Goal: Task Accomplishment & Management: Manage account settings

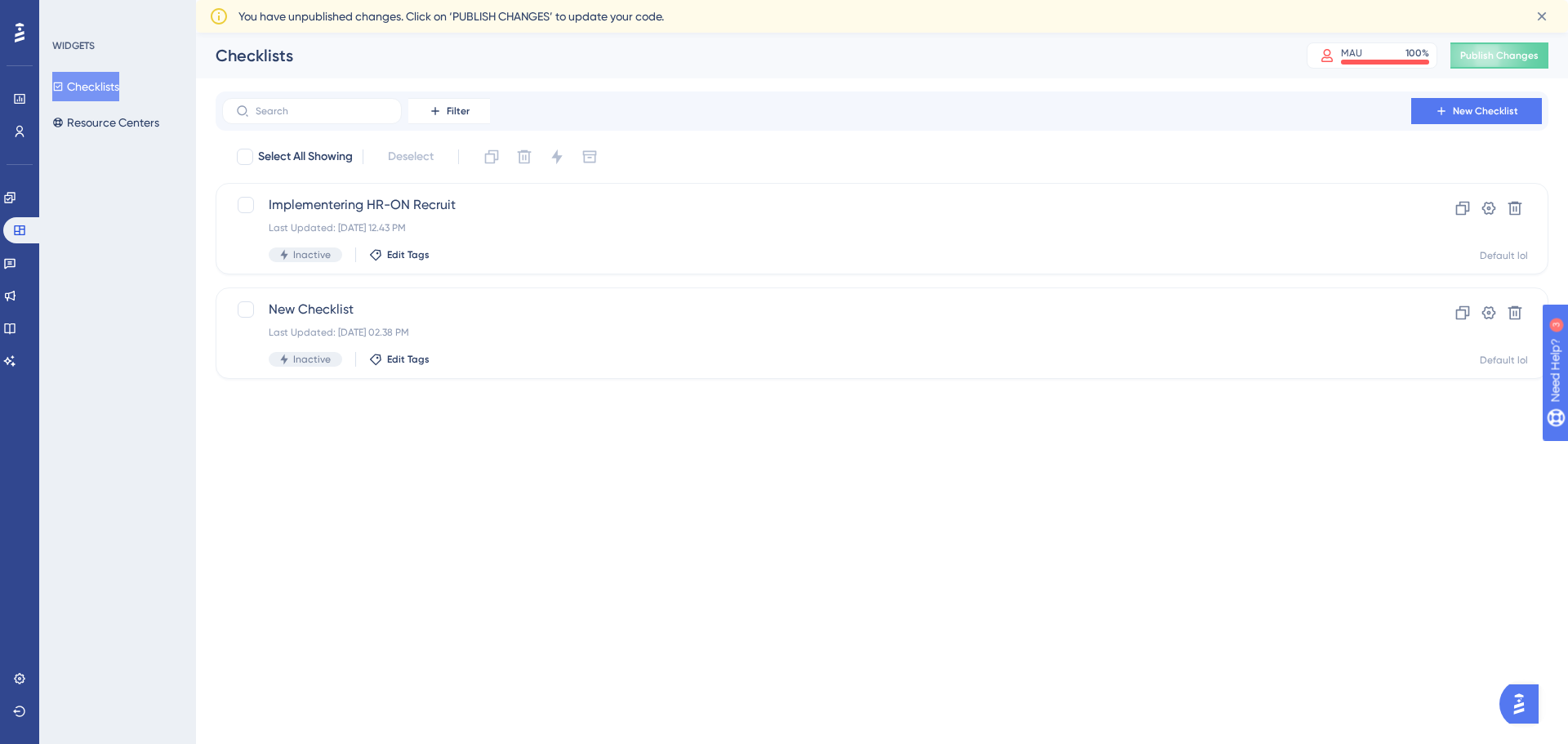
click at [1524, 712] on img "Open AI Assistant Launcher" at bounding box center [1520, 703] width 29 height 29
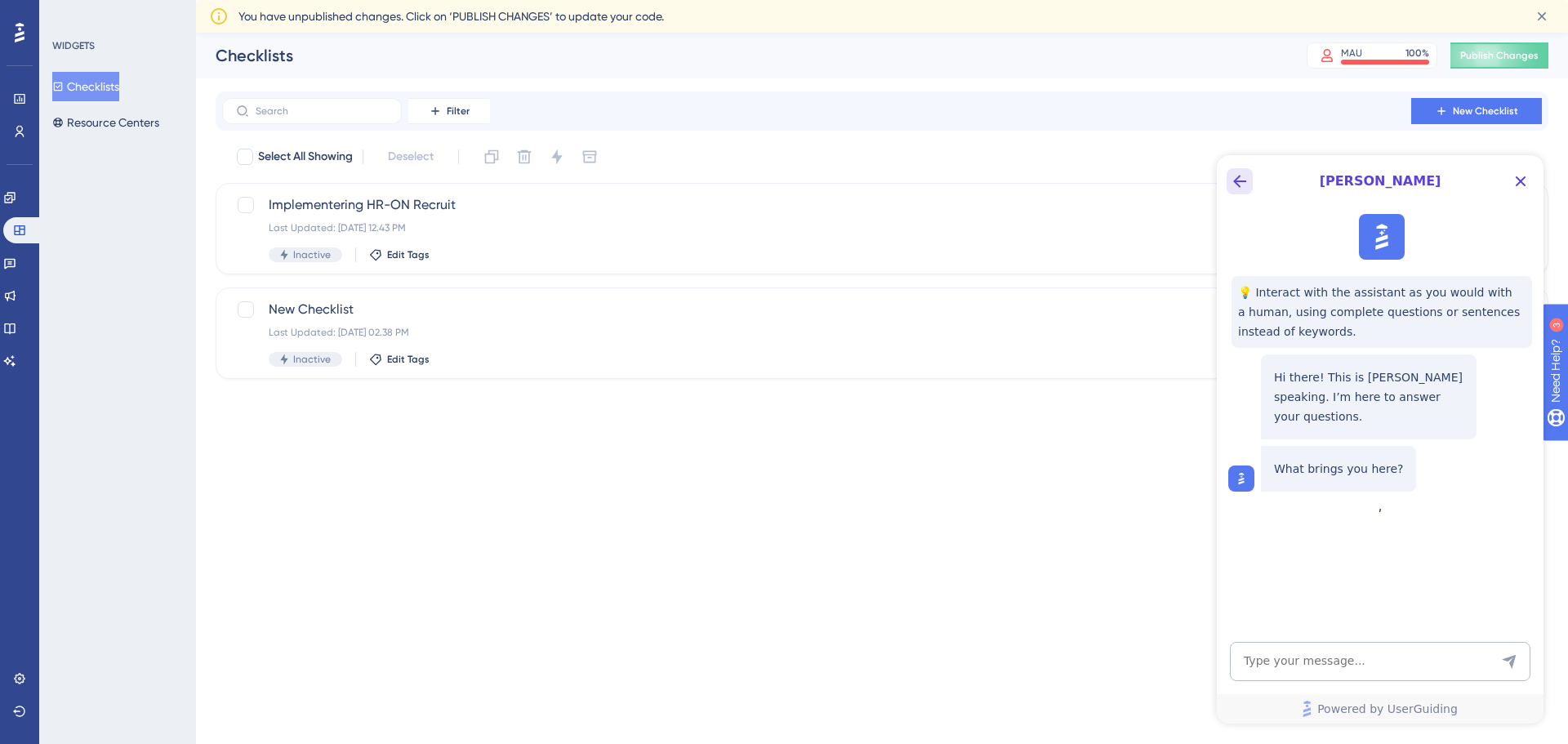
click at [1240, 185] on icon "Back Button" at bounding box center [1239, 181] width 19 height 19
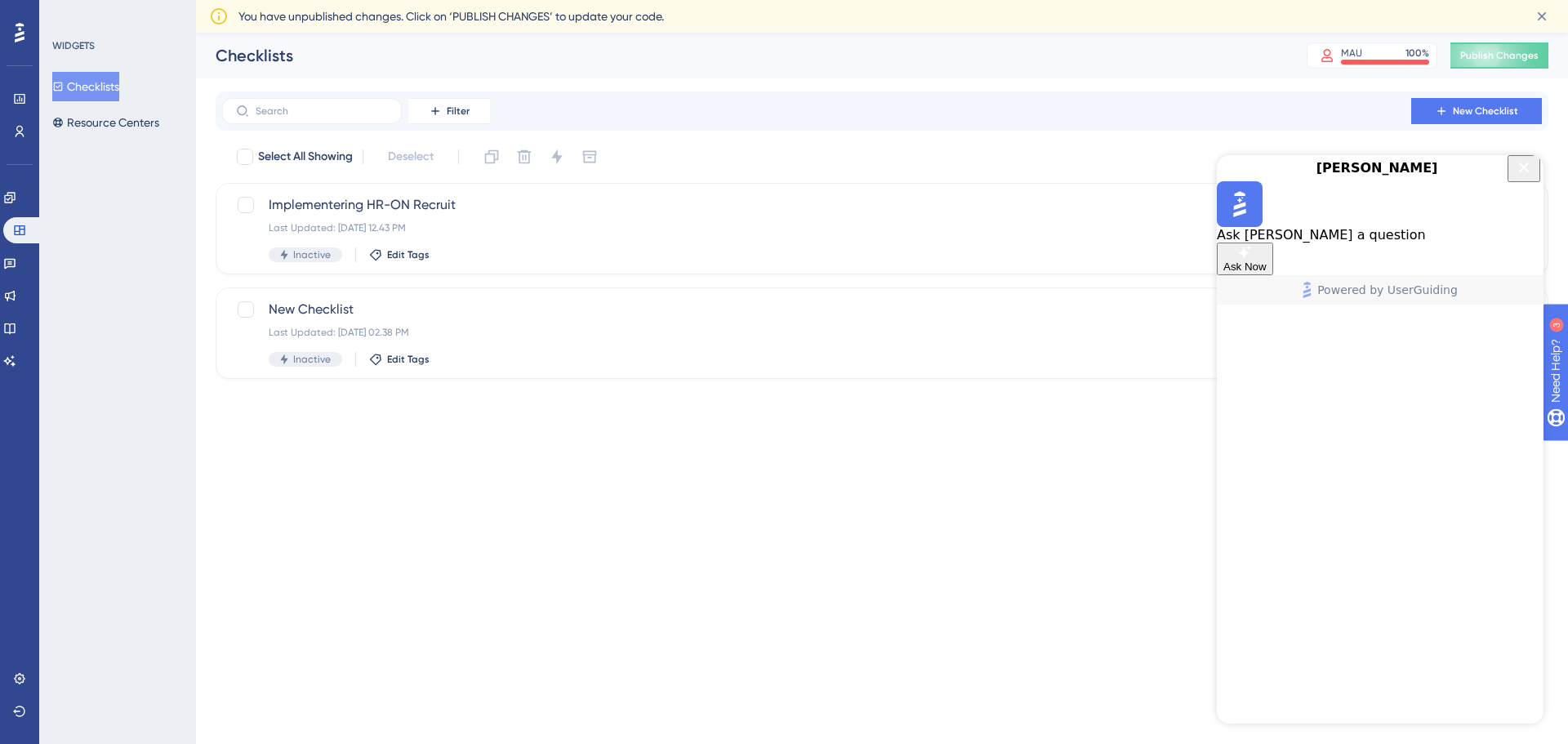
click at [1522, 177] on icon "Close Button" at bounding box center [1524, 168] width 19 height 19
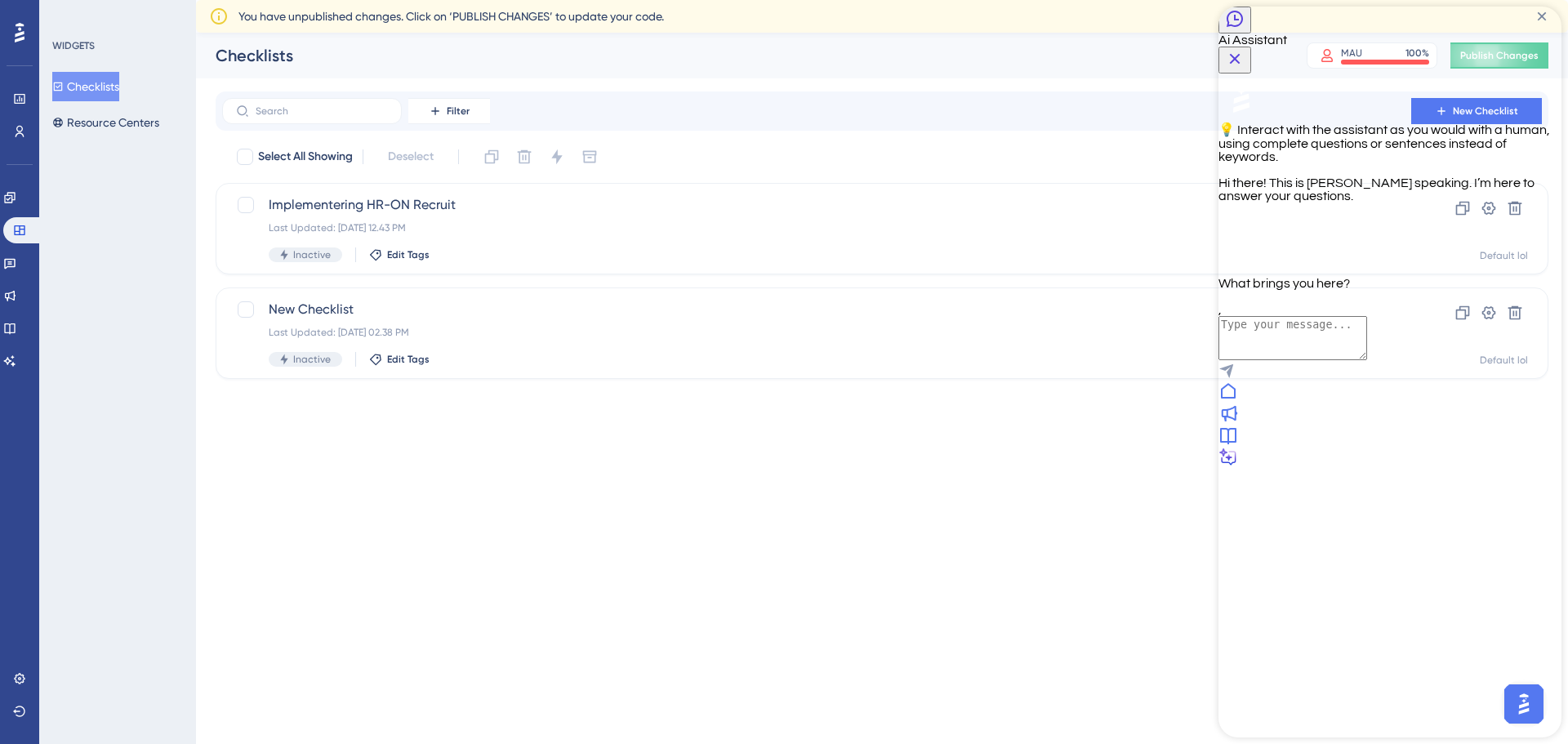
click at [1455, 448] on div at bounding box center [1391, 436] width 343 height 22
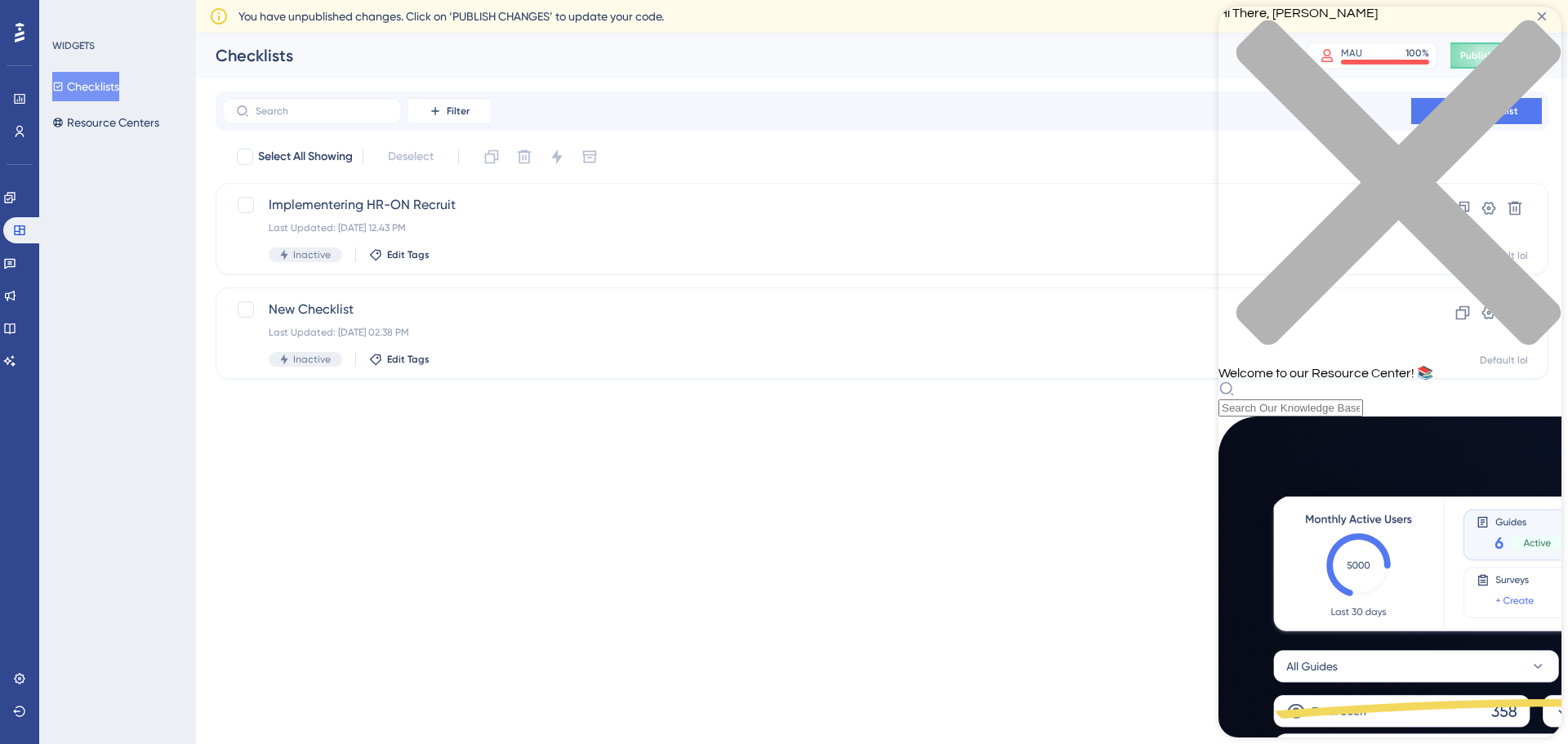
click at [1525, 25] on div "close resource center" at bounding box center [1391, 192] width 343 height 346
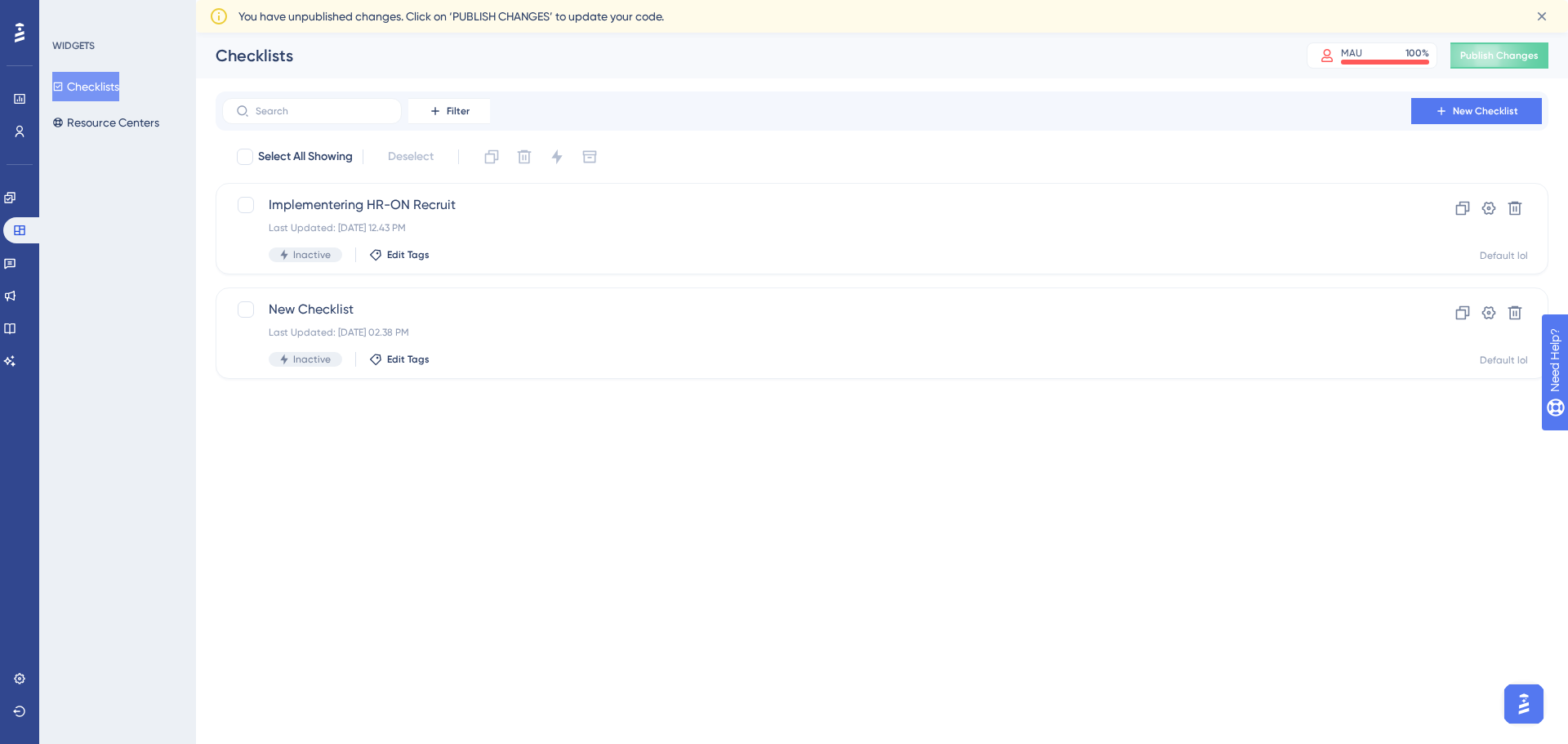
click at [1523, 704] on img "Open AI Assistant Launcher" at bounding box center [1524, 703] width 29 height 29
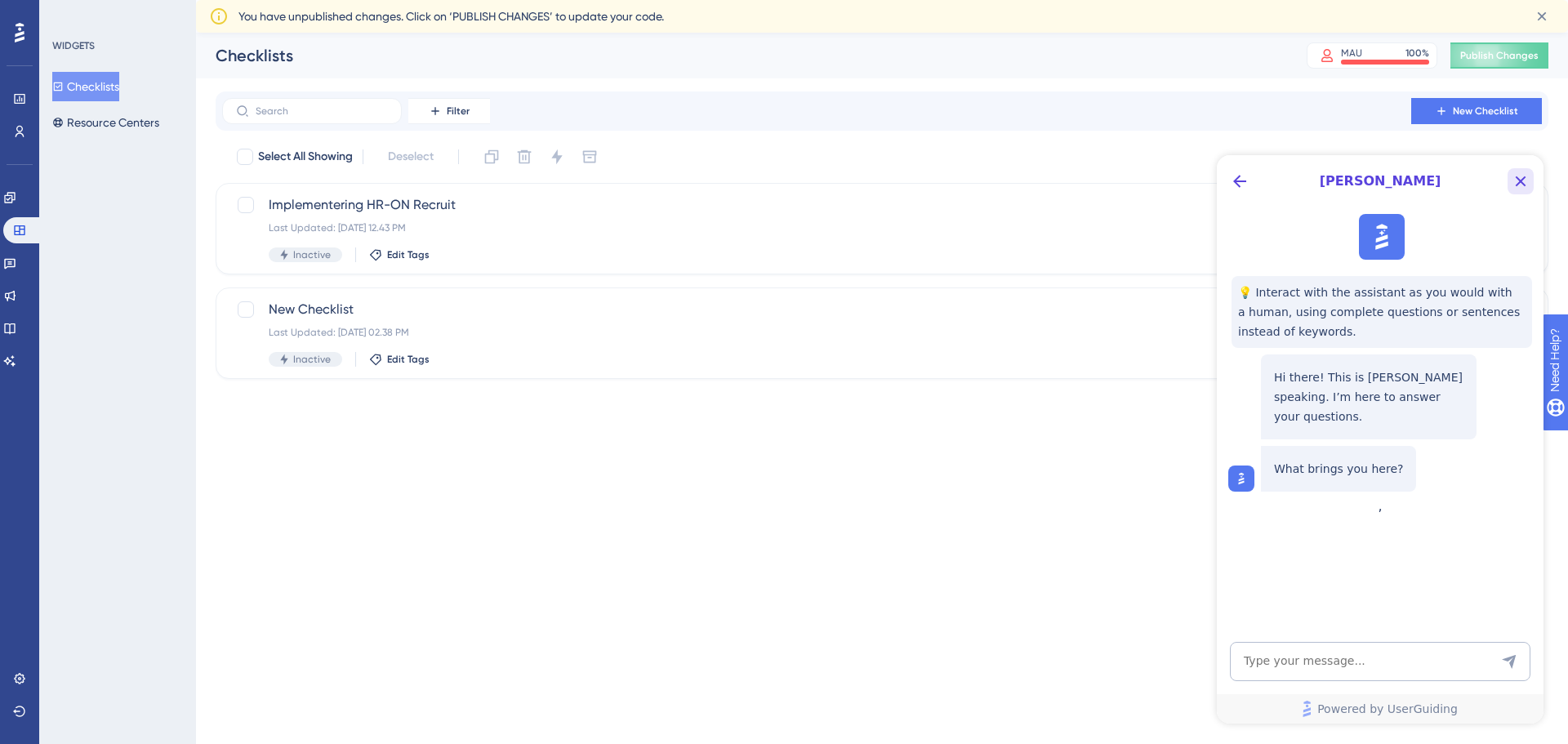
click at [1512, 185] on icon "Close Button" at bounding box center [1521, 181] width 19 height 19
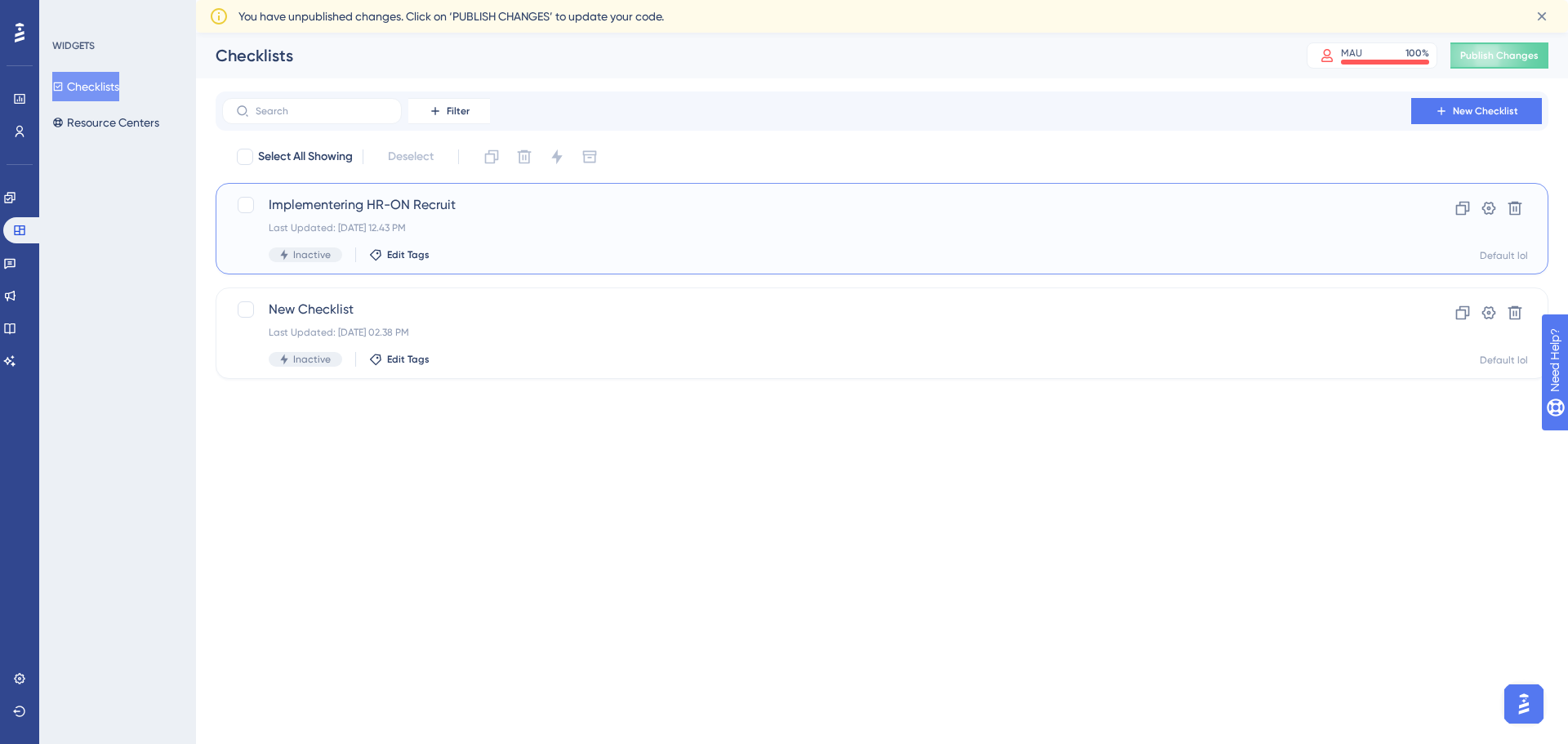
click at [376, 206] on span "Implementering HR-ON Recruit" at bounding box center [816, 204] width 1096 height 19
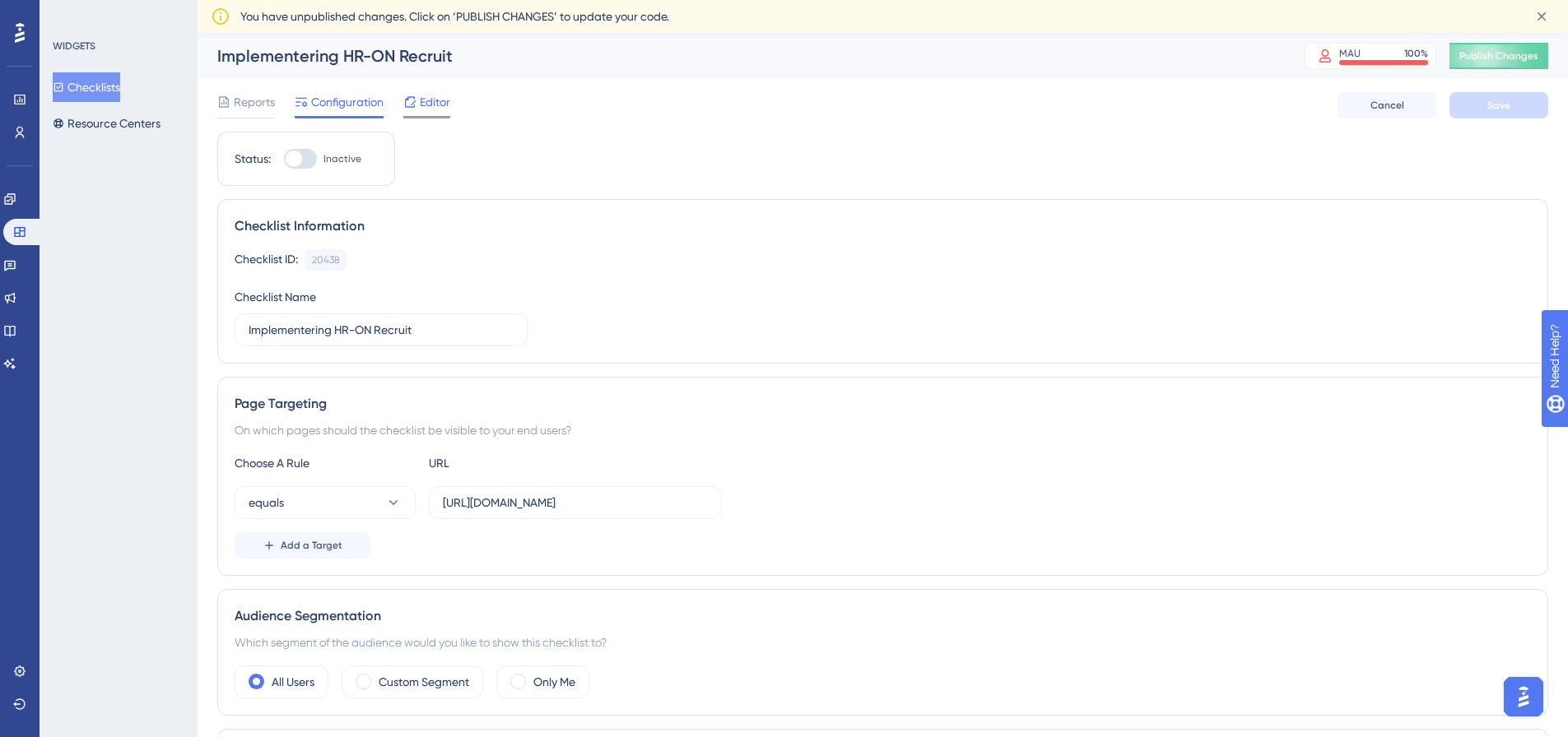
click at [432, 111] on span "Editor" at bounding box center [434, 102] width 30 height 20
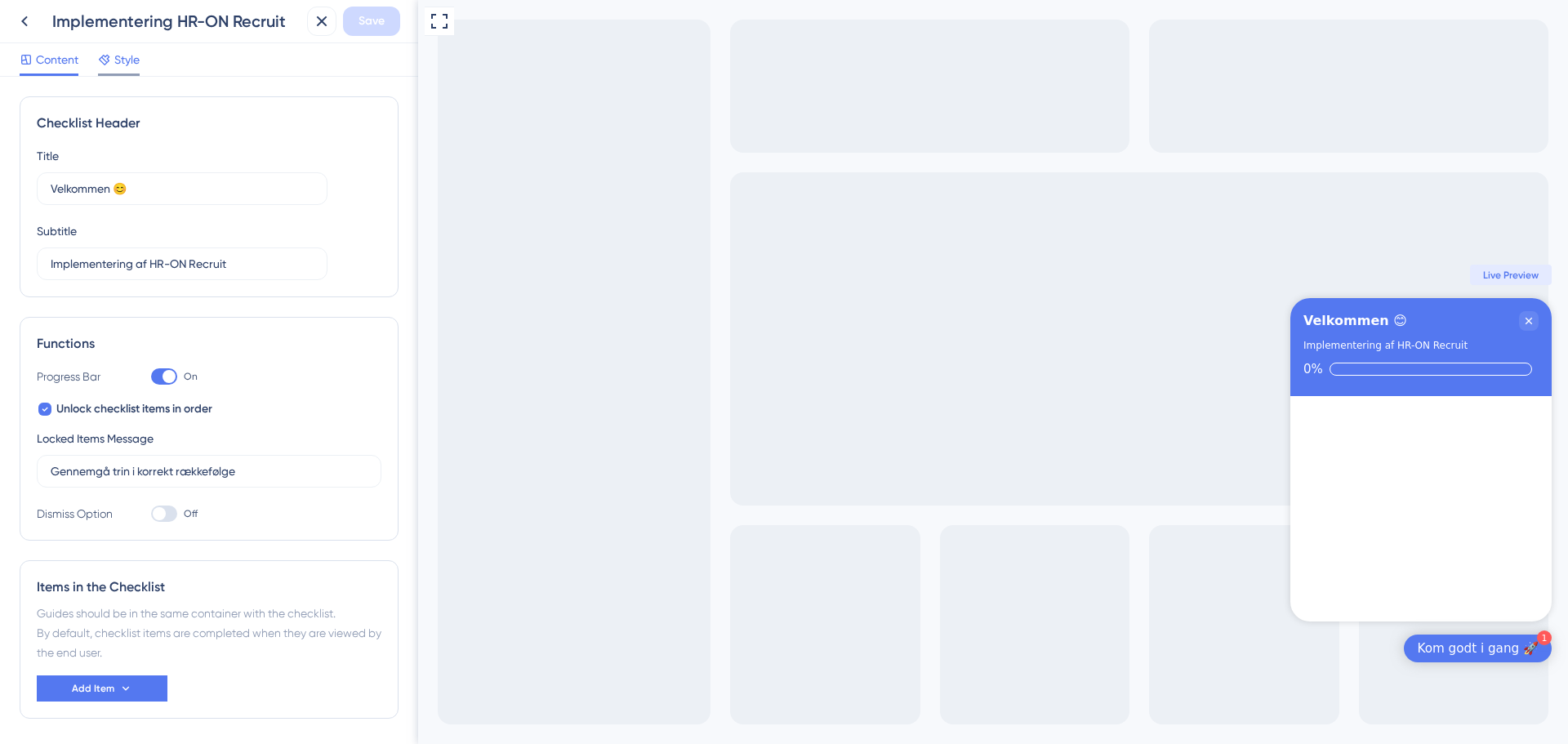
click at [127, 66] on span "Style" at bounding box center [127, 59] width 25 height 19
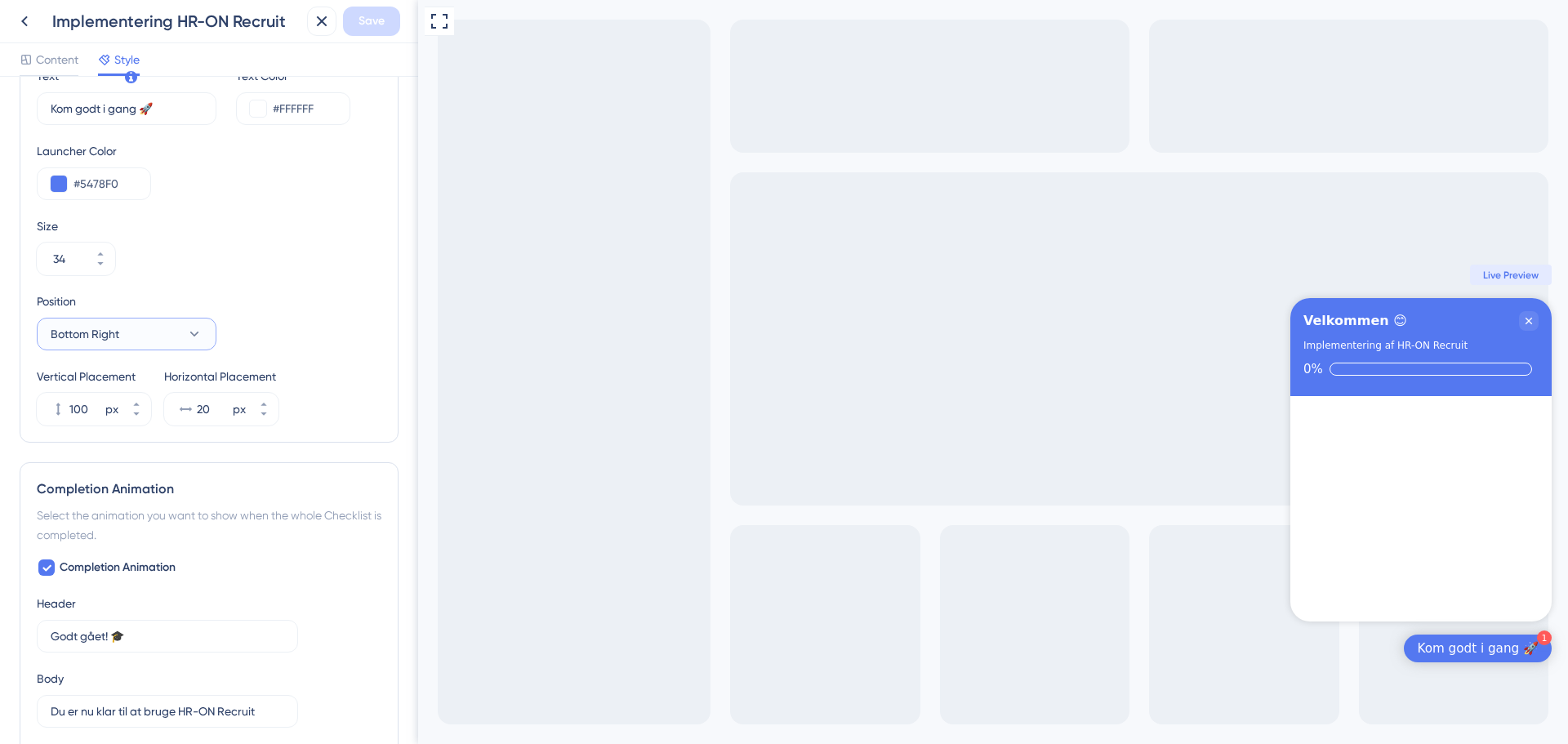
click at [198, 341] on icon at bounding box center [194, 333] width 16 height 16
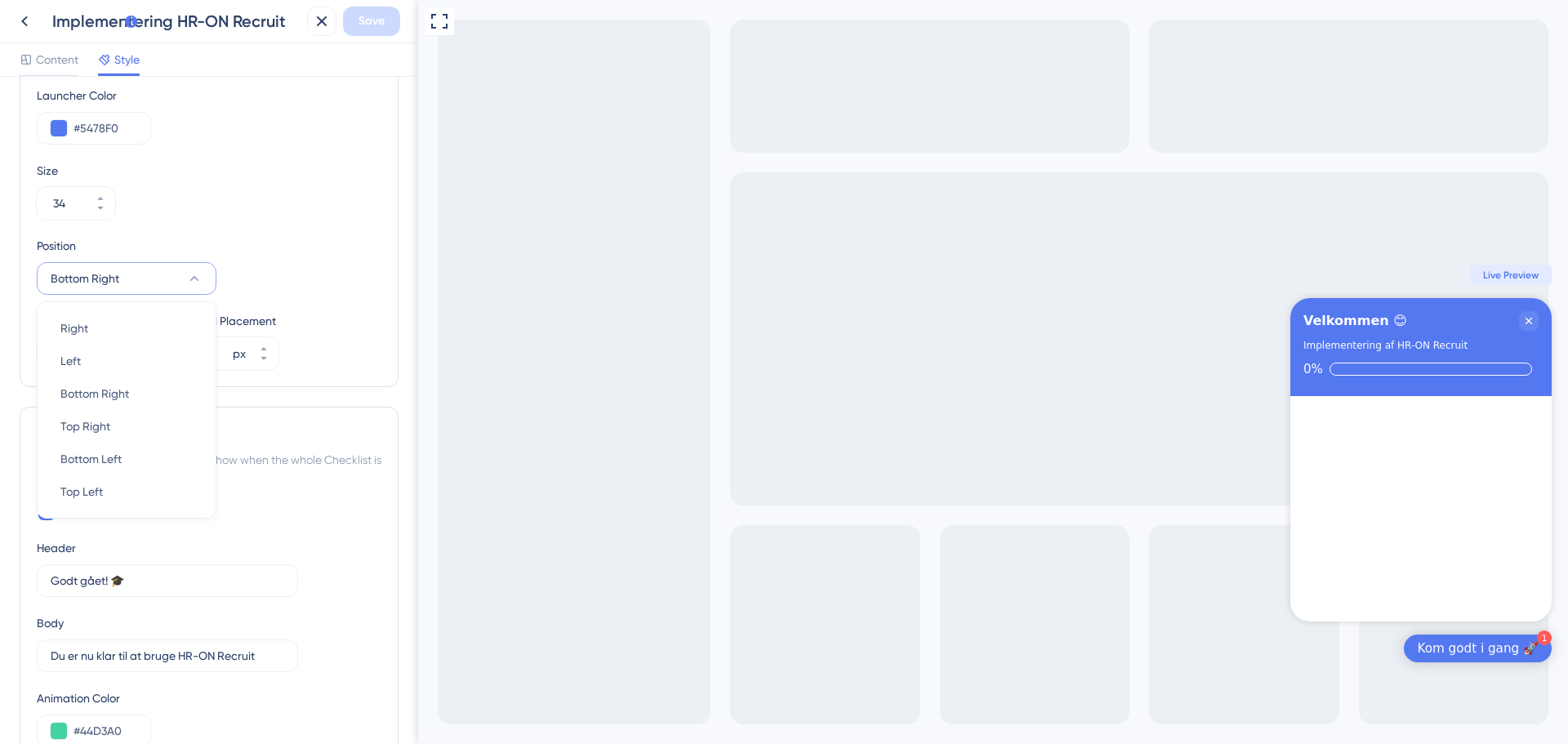
click at [196, 278] on icon at bounding box center [194, 278] width 9 height 5
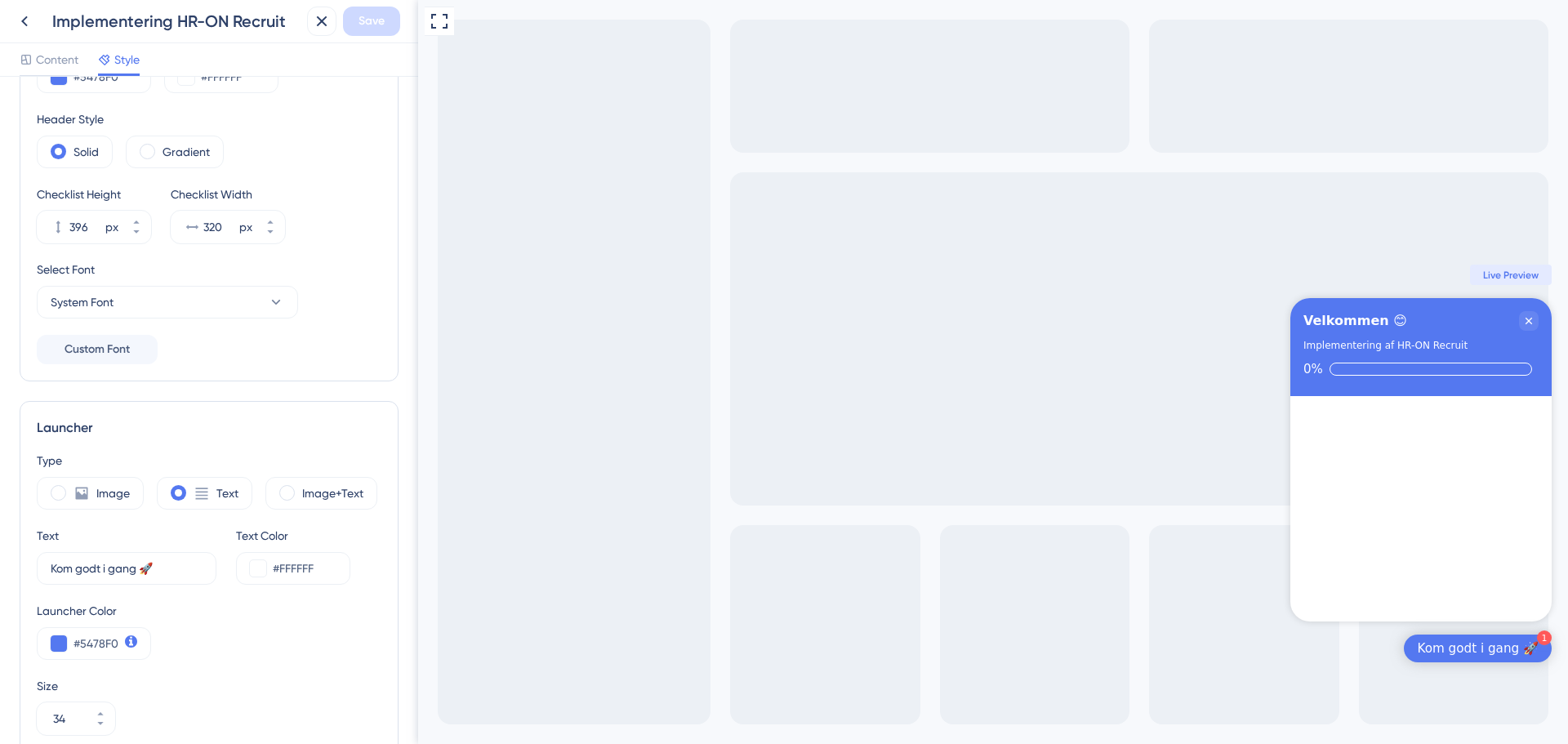
scroll to position [0, 0]
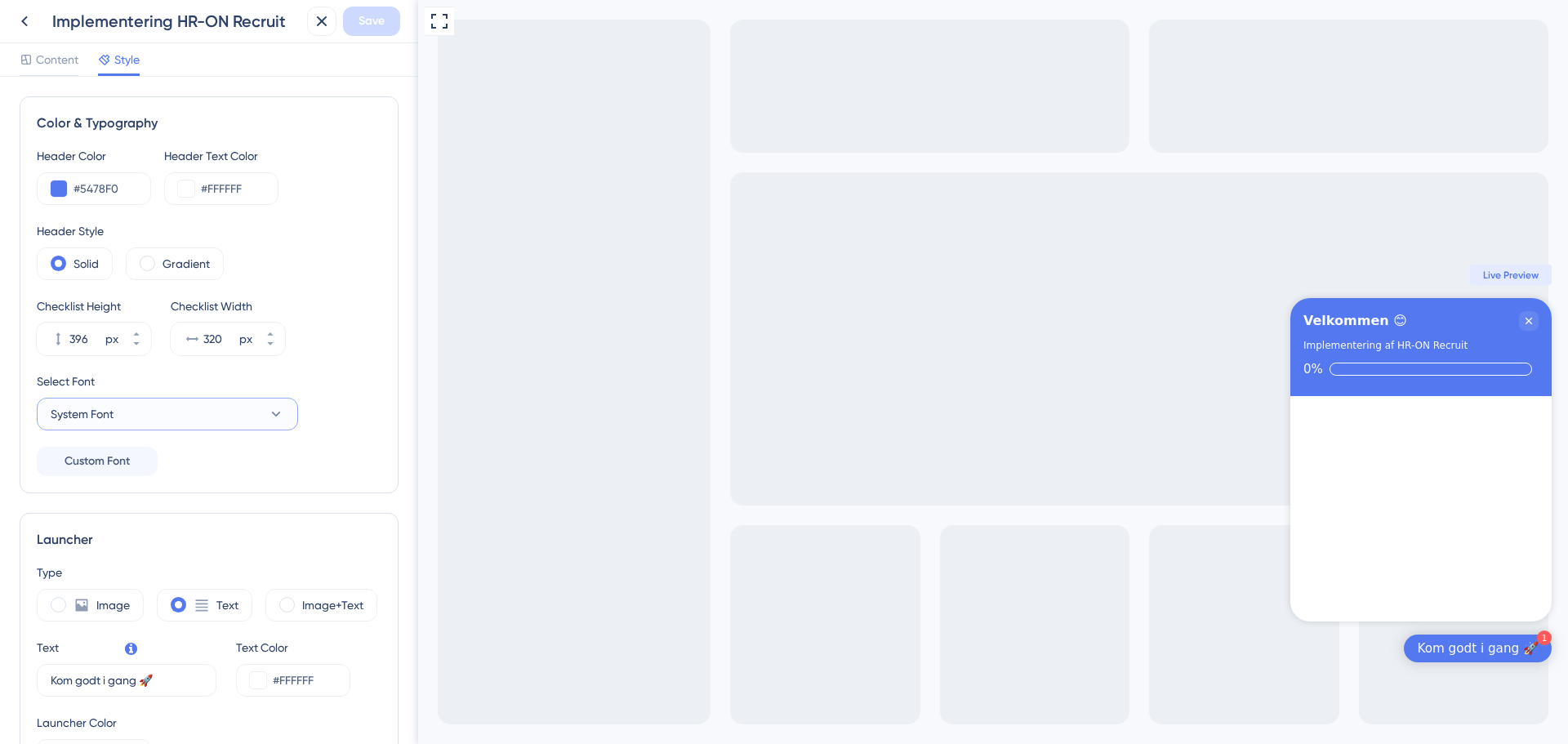
click at [183, 422] on button "System Font" at bounding box center [168, 415] width 262 height 33
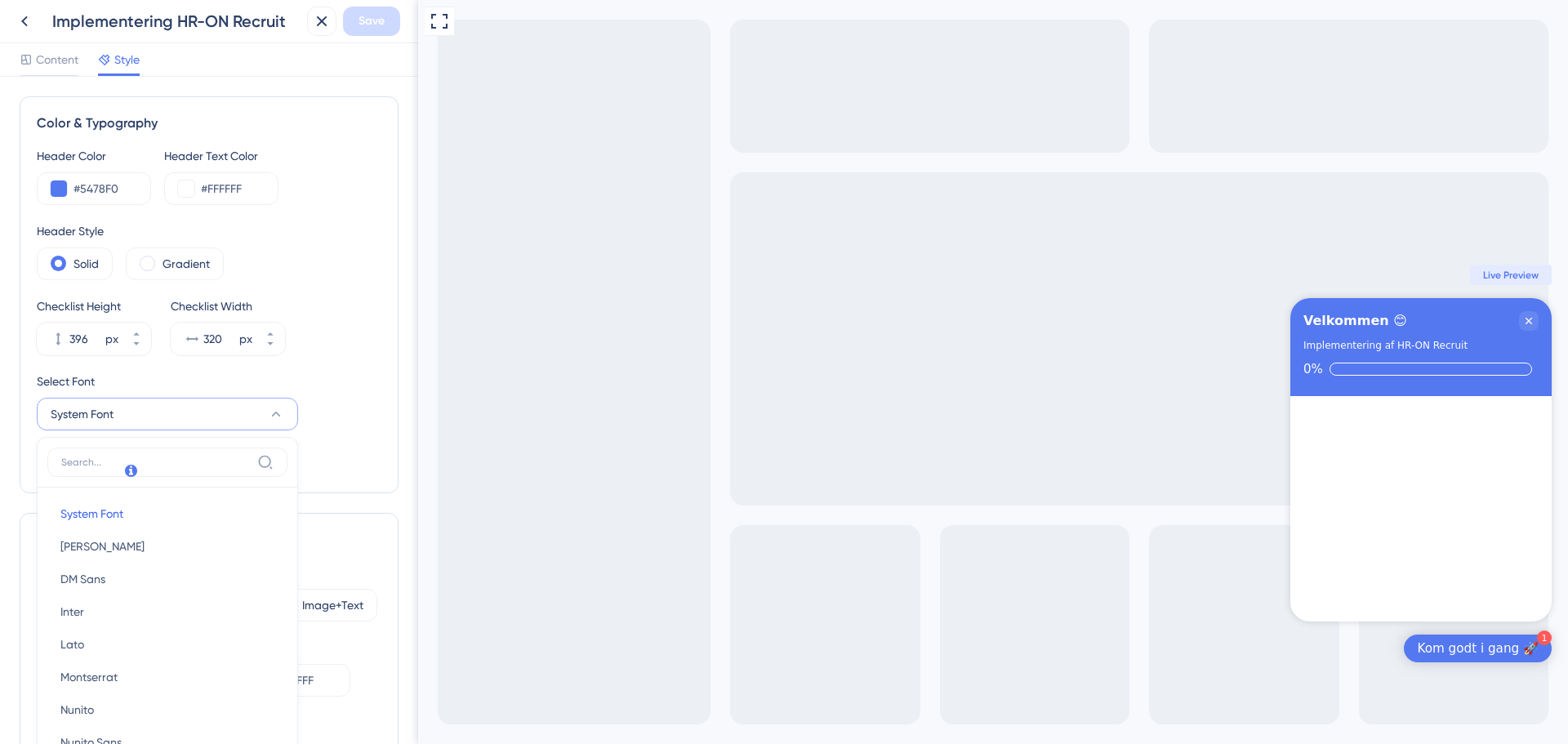
scroll to position [178, 0]
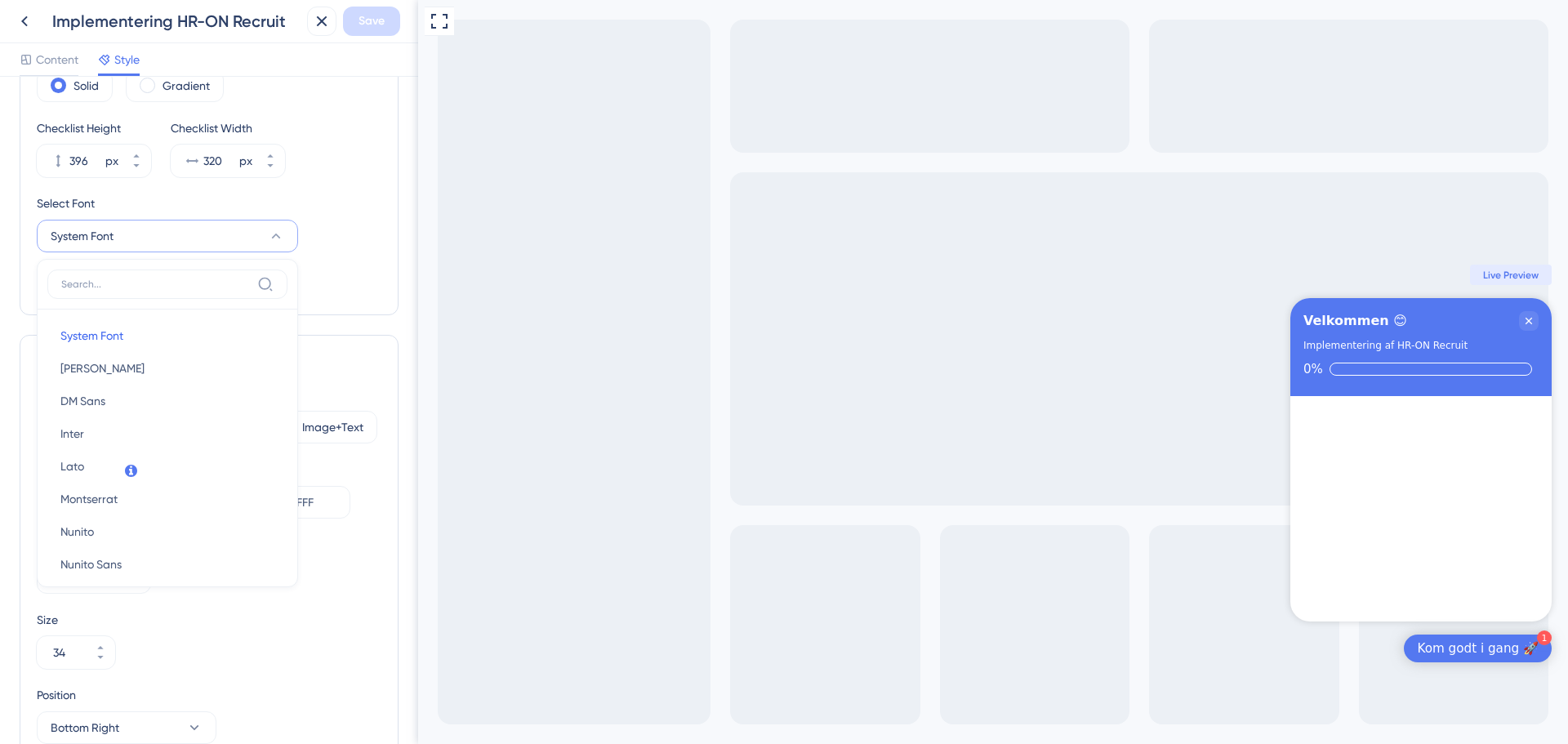
click at [263, 242] on button "System Font" at bounding box center [168, 236] width 262 height 33
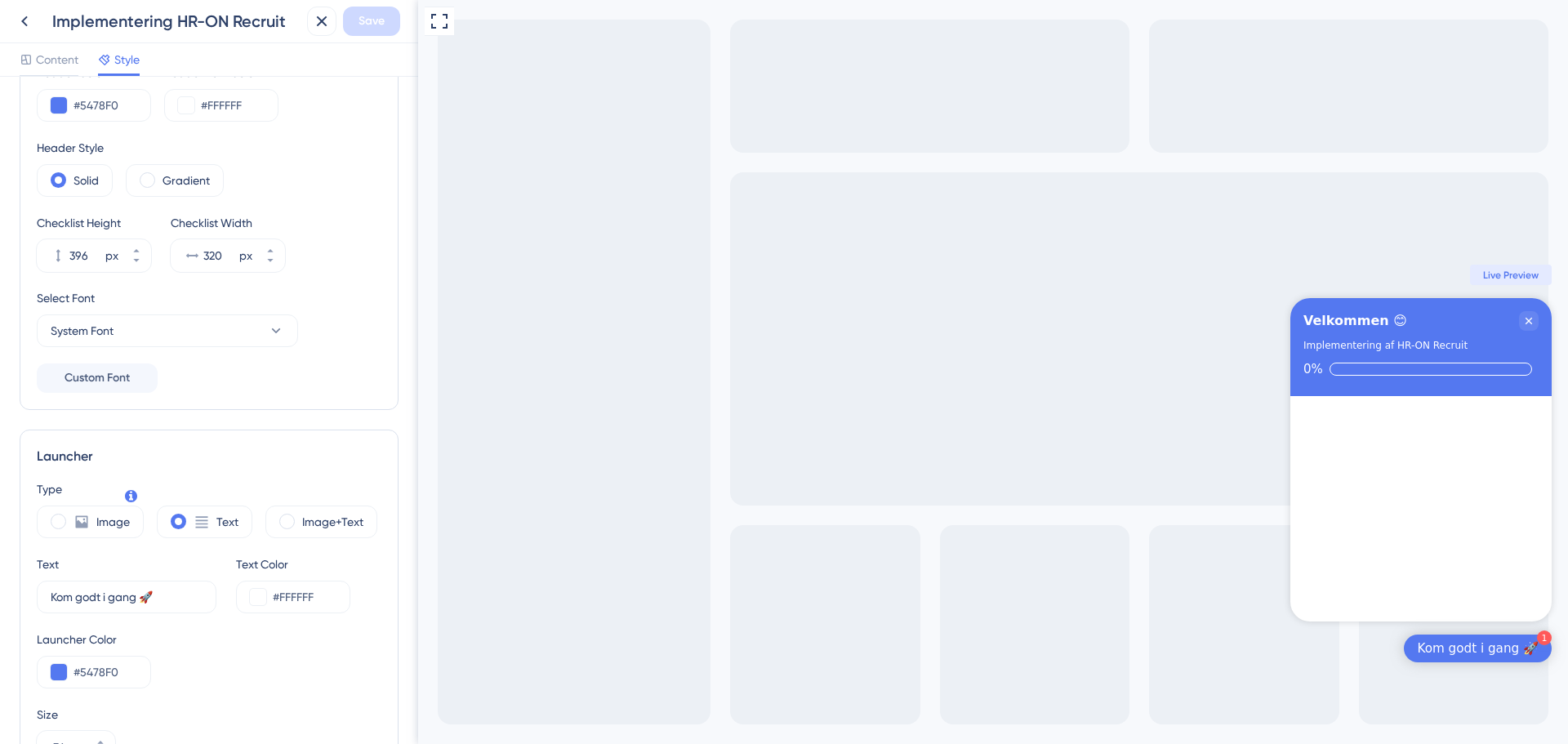
scroll to position [0, 0]
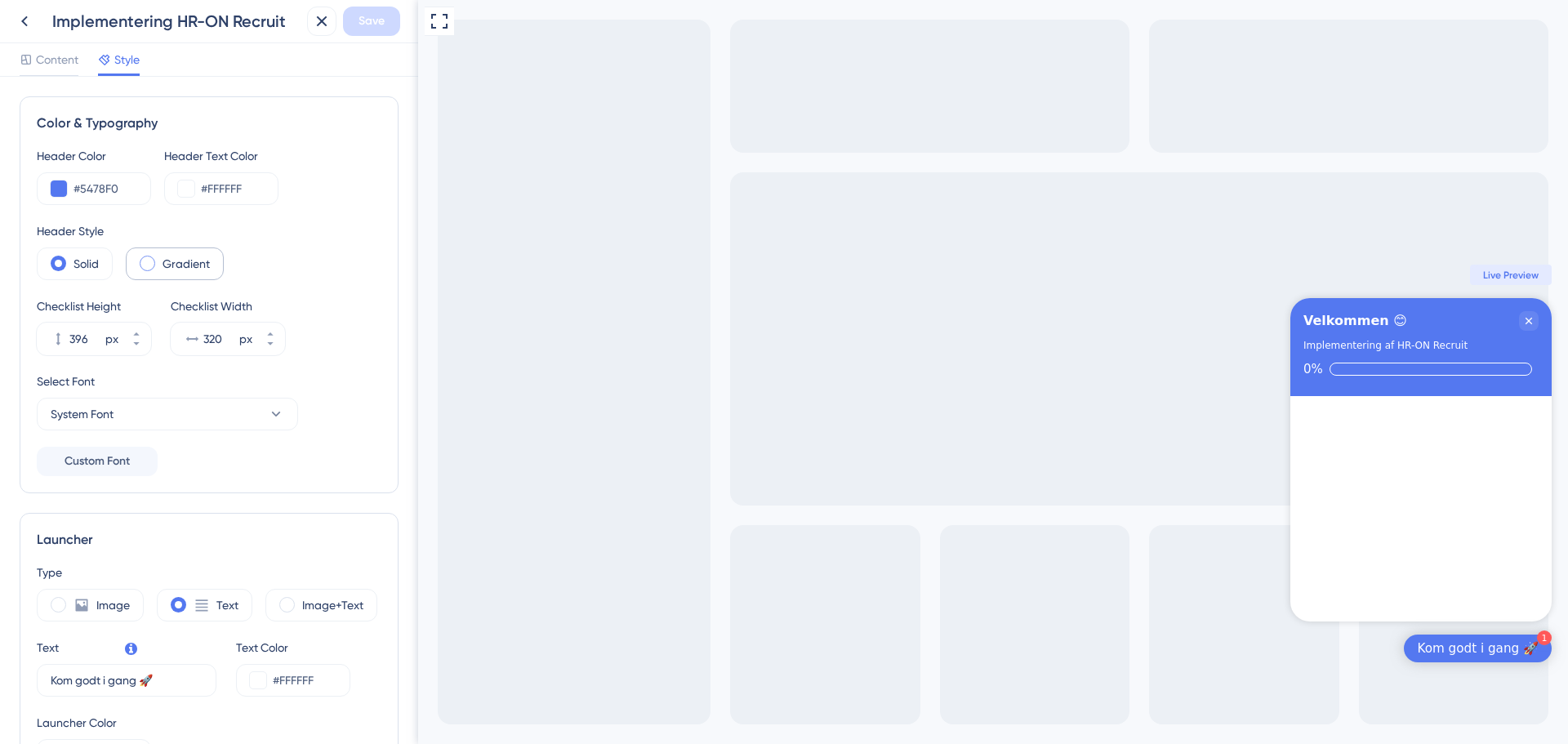
click at [152, 261] on span at bounding box center [147, 264] width 16 height 16
click at [160, 258] on input "radio" at bounding box center [160, 258] width 0 height 0
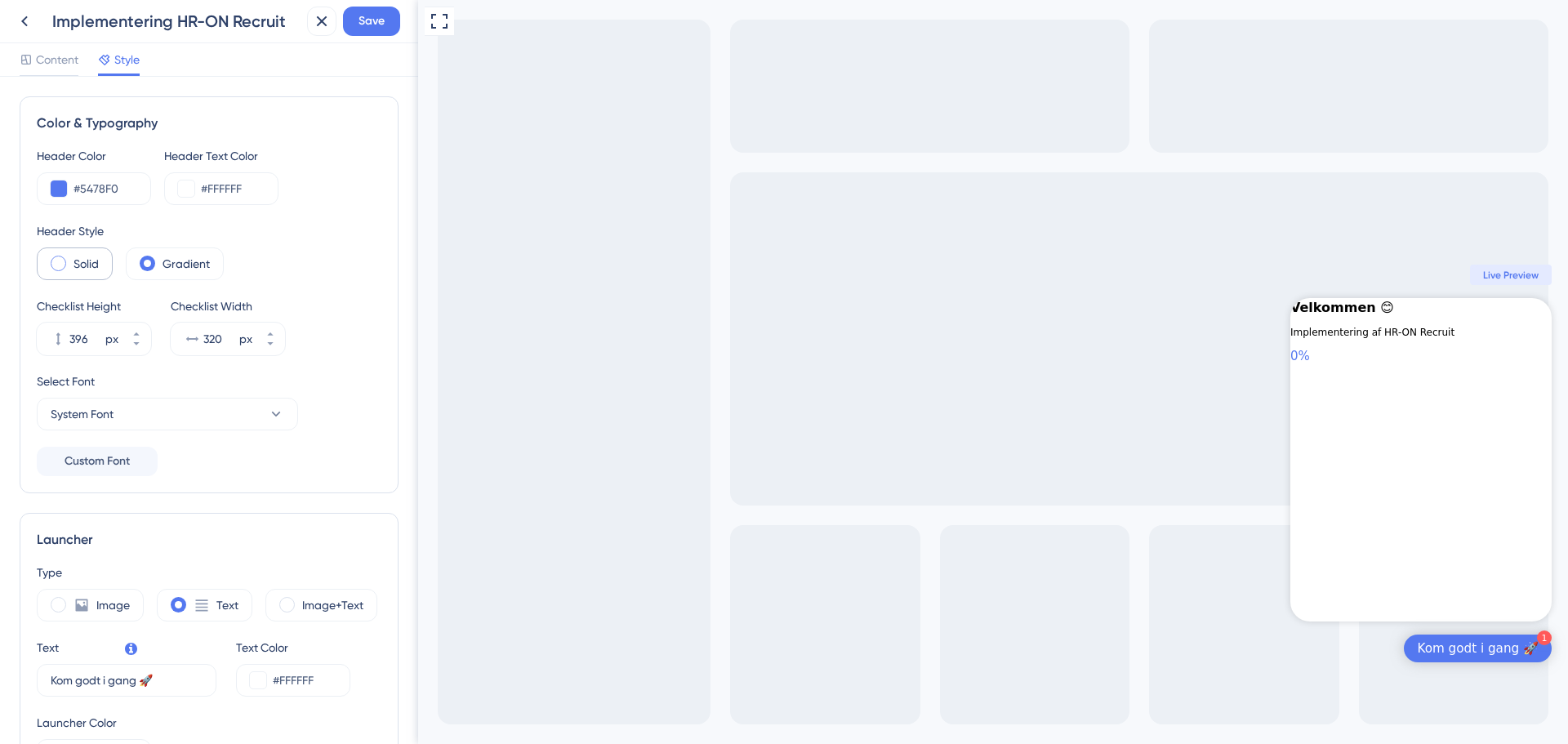
click at [60, 265] on span at bounding box center [58, 264] width 16 height 16
click at [71, 258] on input "radio" at bounding box center [71, 258] width 0 height 0
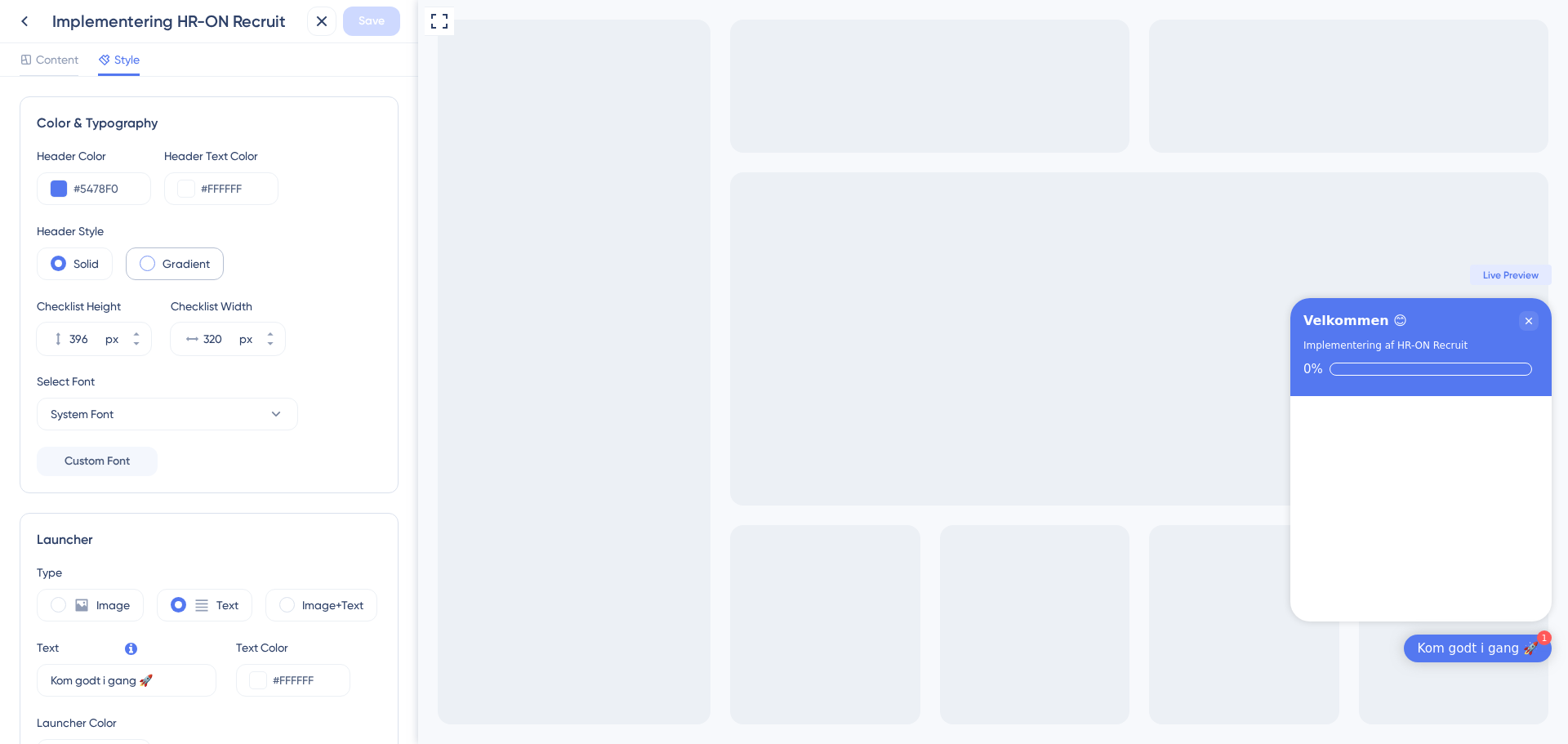
click at [146, 272] on div "Gradient" at bounding box center [174, 264] width 98 height 33
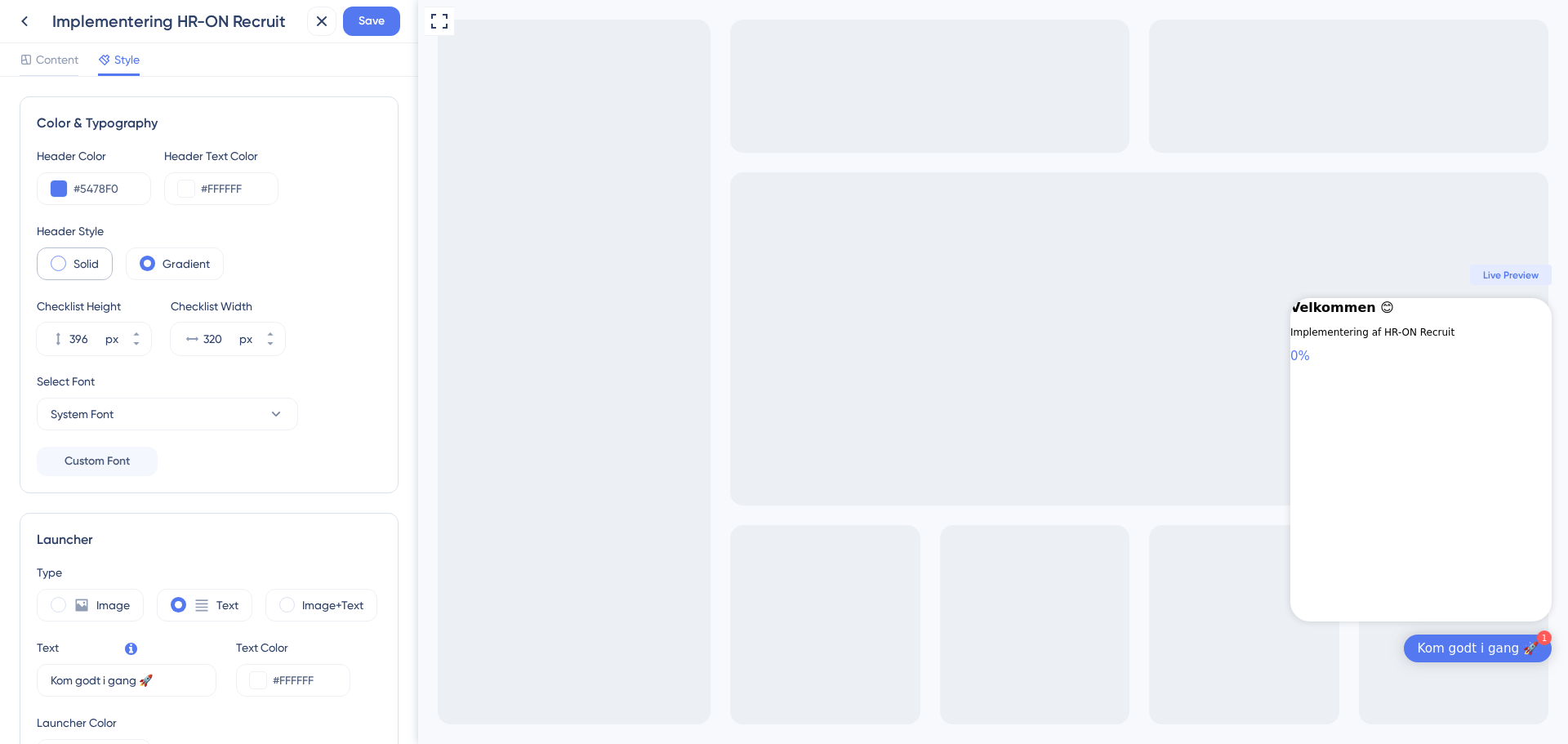
click at [56, 273] on div "Solid" at bounding box center [75, 264] width 76 height 33
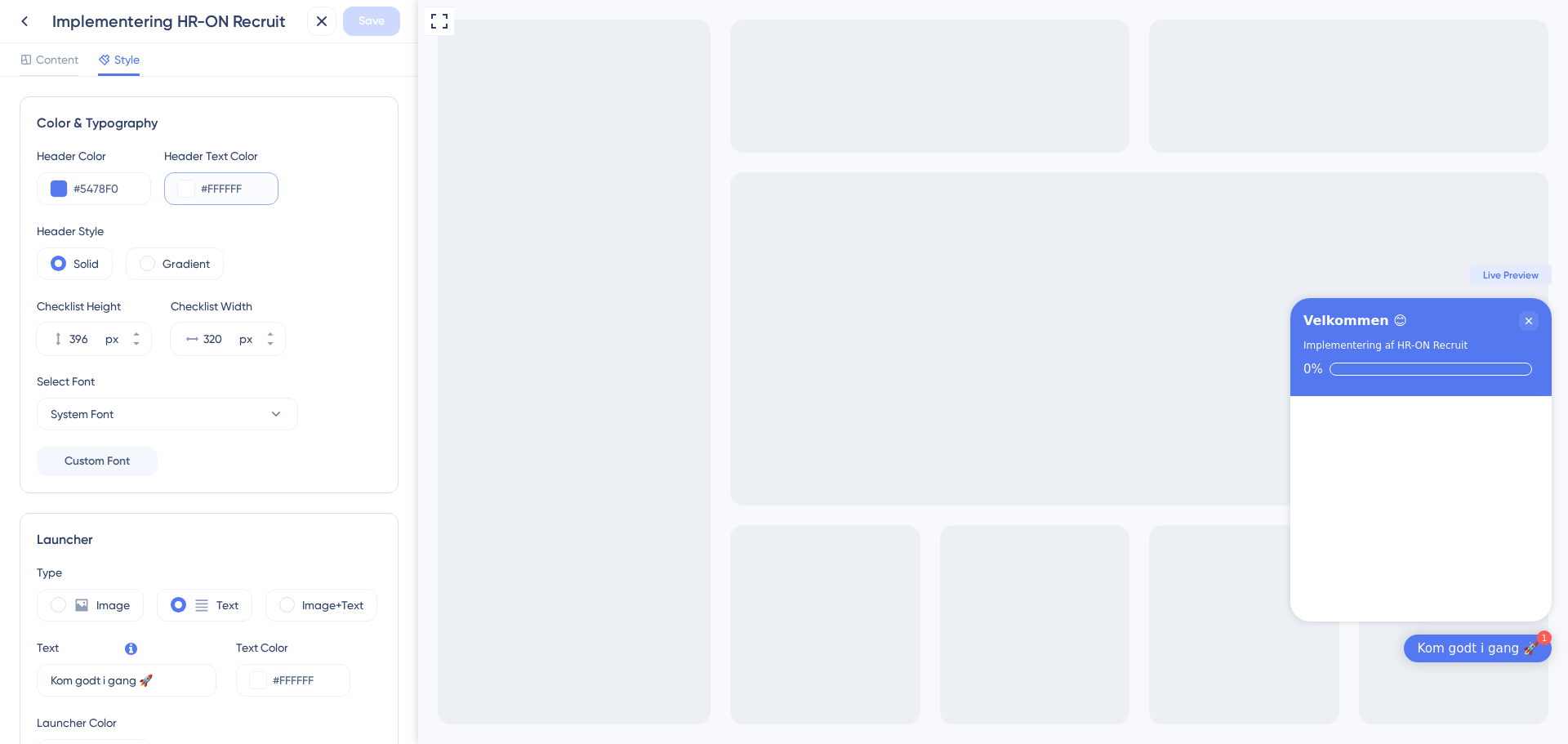
click at [189, 191] on button at bounding box center [186, 188] width 16 height 16
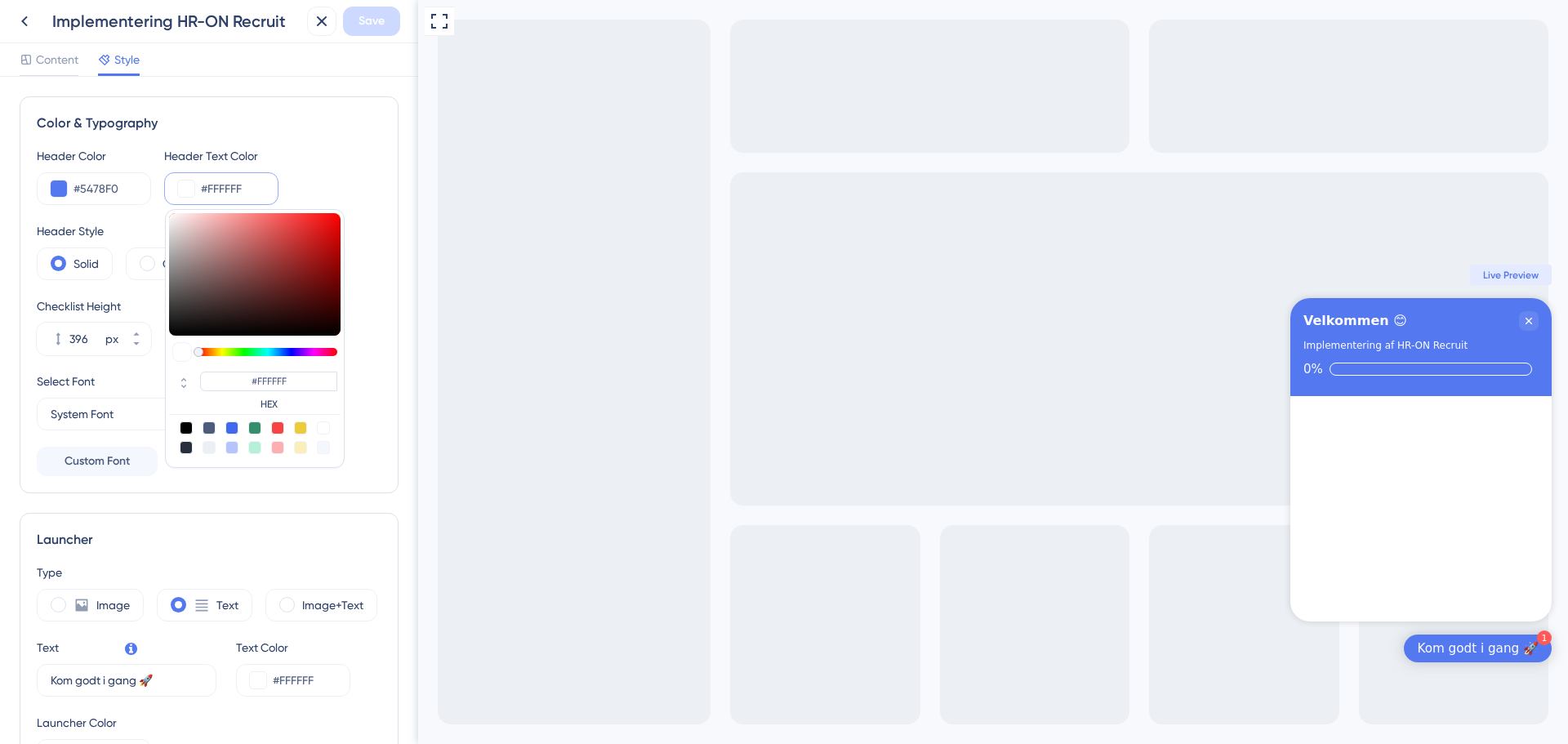
click at [343, 154] on div "Header Color #5478F0 Header Text Color #FFFFFF #FFFFFF HEX" at bounding box center [209, 175] width 345 height 59
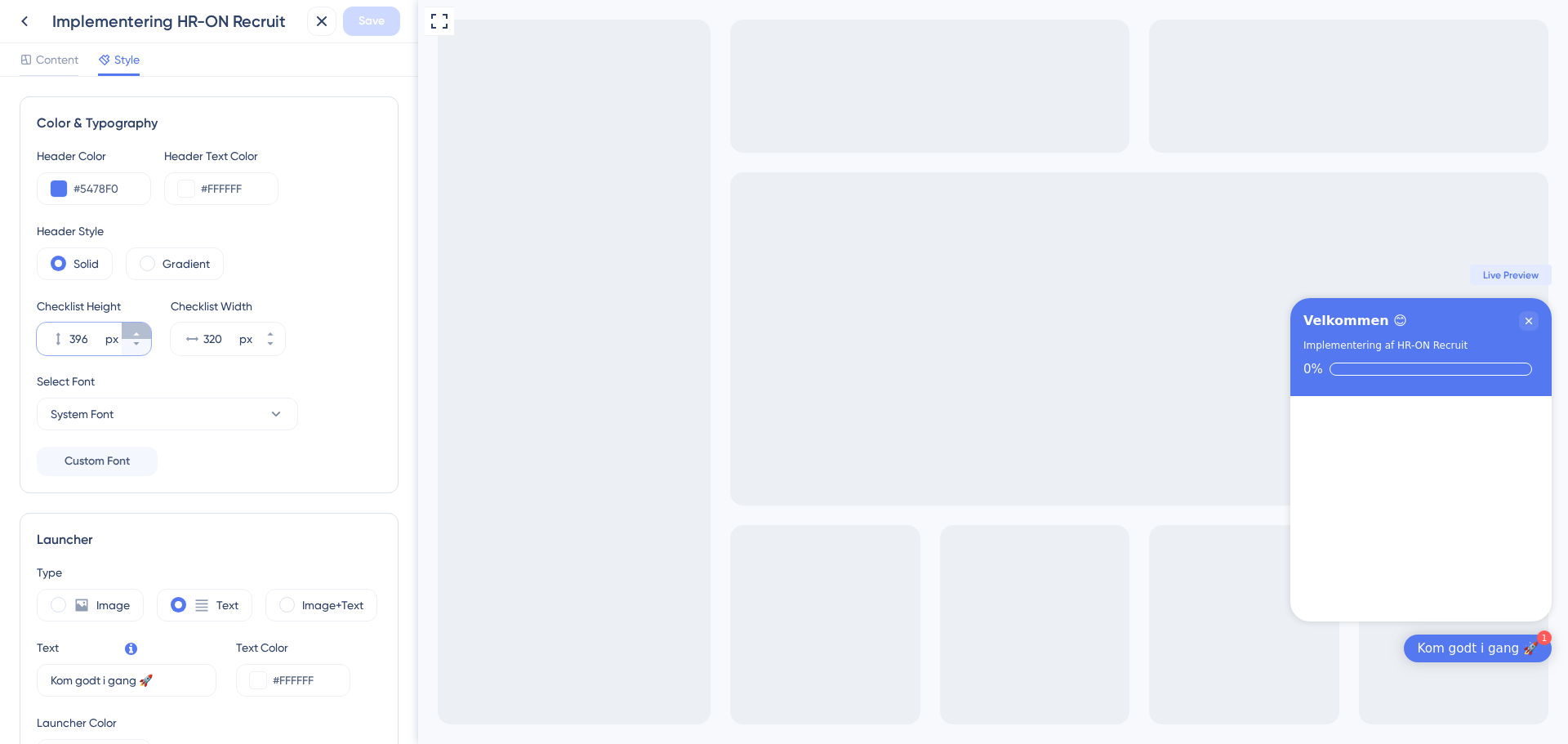
click at [143, 330] on button "396 px" at bounding box center [137, 330] width 29 height 16
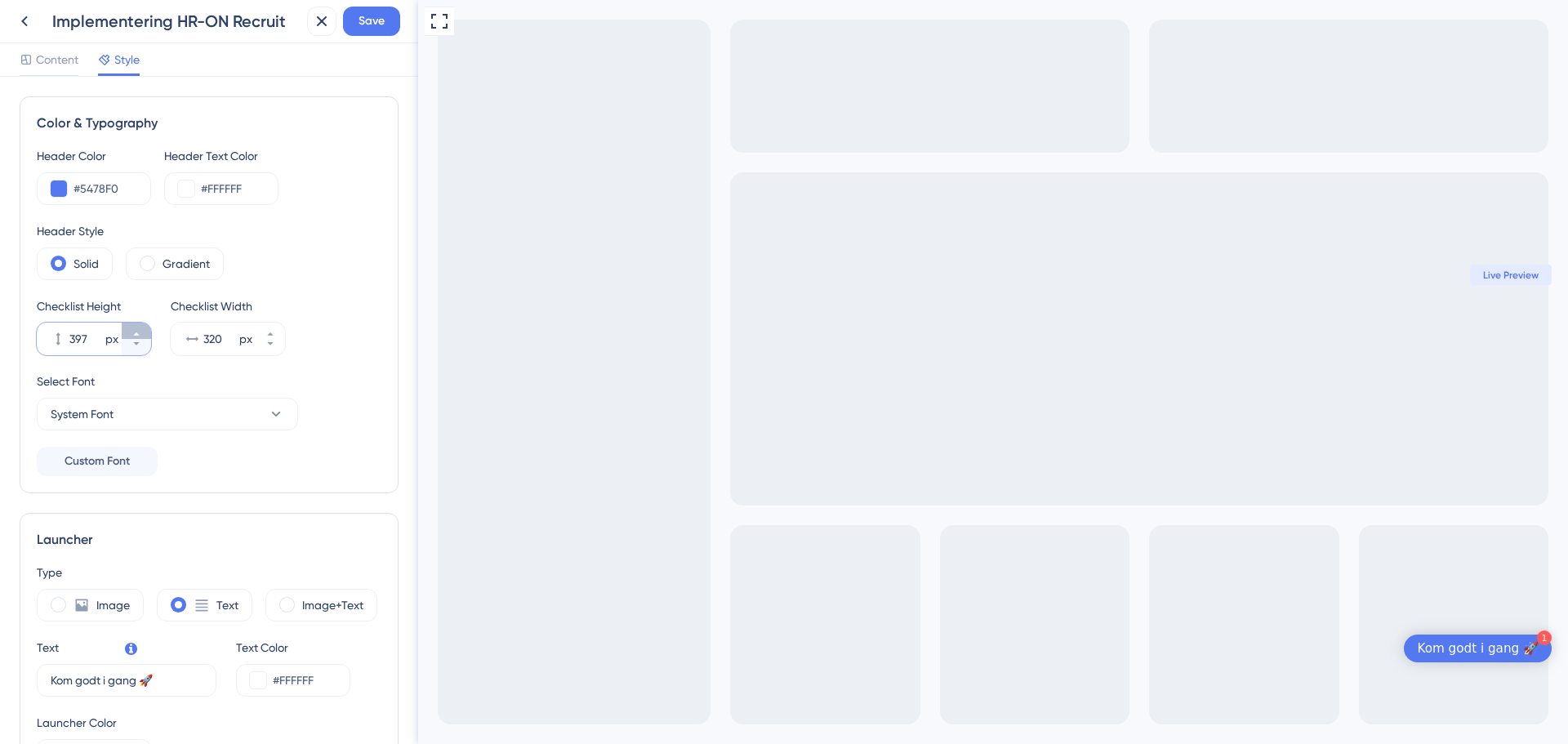
click at [143, 330] on button "397 px" at bounding box center [137, 330] width 29 height 16
click at [143, 330] on button "398 px" at bounding box center [137, 330] width 29 height 16
click at [143, 330] on button "399 px" at bounding box center [137, 330] width 29 height 16
click at [143, 330] on button "400 px" at bounding box center [137, 330] width 29 height 16
click at [143, 330] on button "401 px" at bounding box center [137, 330] width 29 height 16
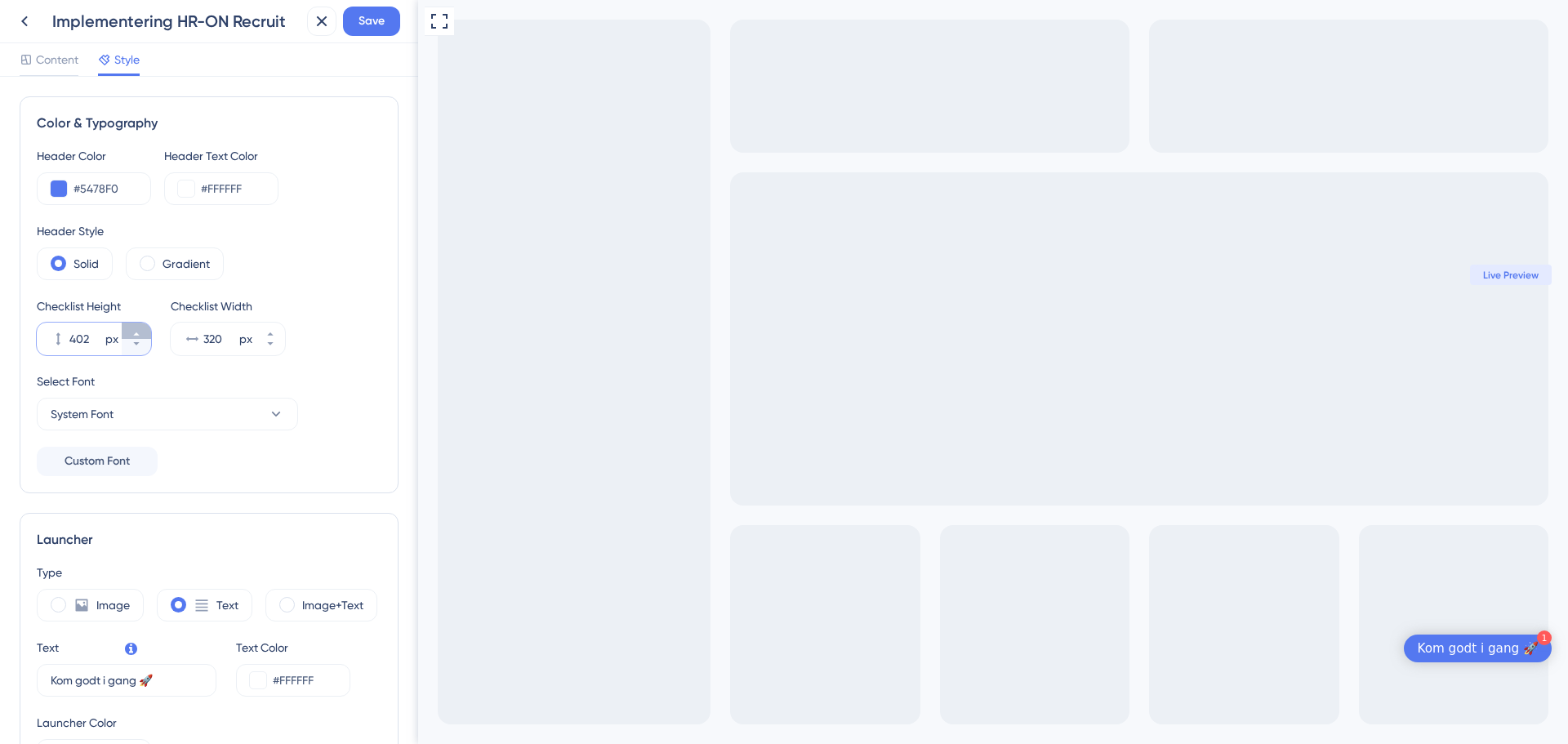
click at [143, 330] on button "402 px" at bounding box center [137, 330] width 29 height 16
click at [143, 330] on button "403 px" at bounding box center [137, 330] width 29 height 16
click at [143, 330] on button "404 px" at bounding box center [137, 330] width 29 height 16
click at [143, 330] on button "514 px" at bounding box center [137, 330] width 29 height 16
click at [143, 330] on button "515 px" at bounding box center [137, 330] width 29 height 16
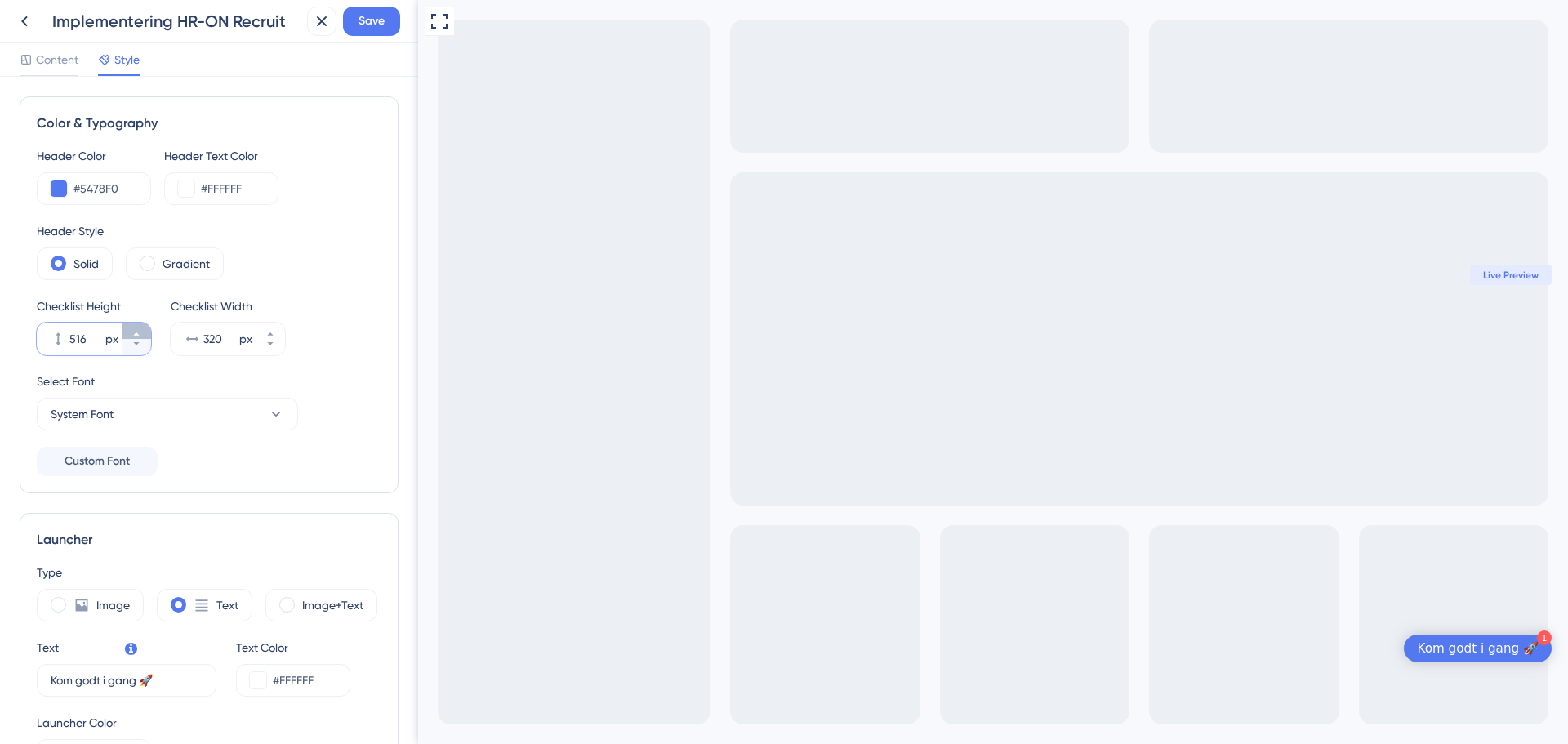
click at [143, 330] on button "516 px" at bounding box center [137, 330] width 29 height 16
click at [143, 330] on button "517 px" at bounding box center [137, 330] width 29 height 16
click at [143, 330] on button "518 px" at bounding box center [137, 330] width 29 height 16
click at [143, 330] on button "519 px" at bounding box center [137, 330] width 29 height 16
type input "520"
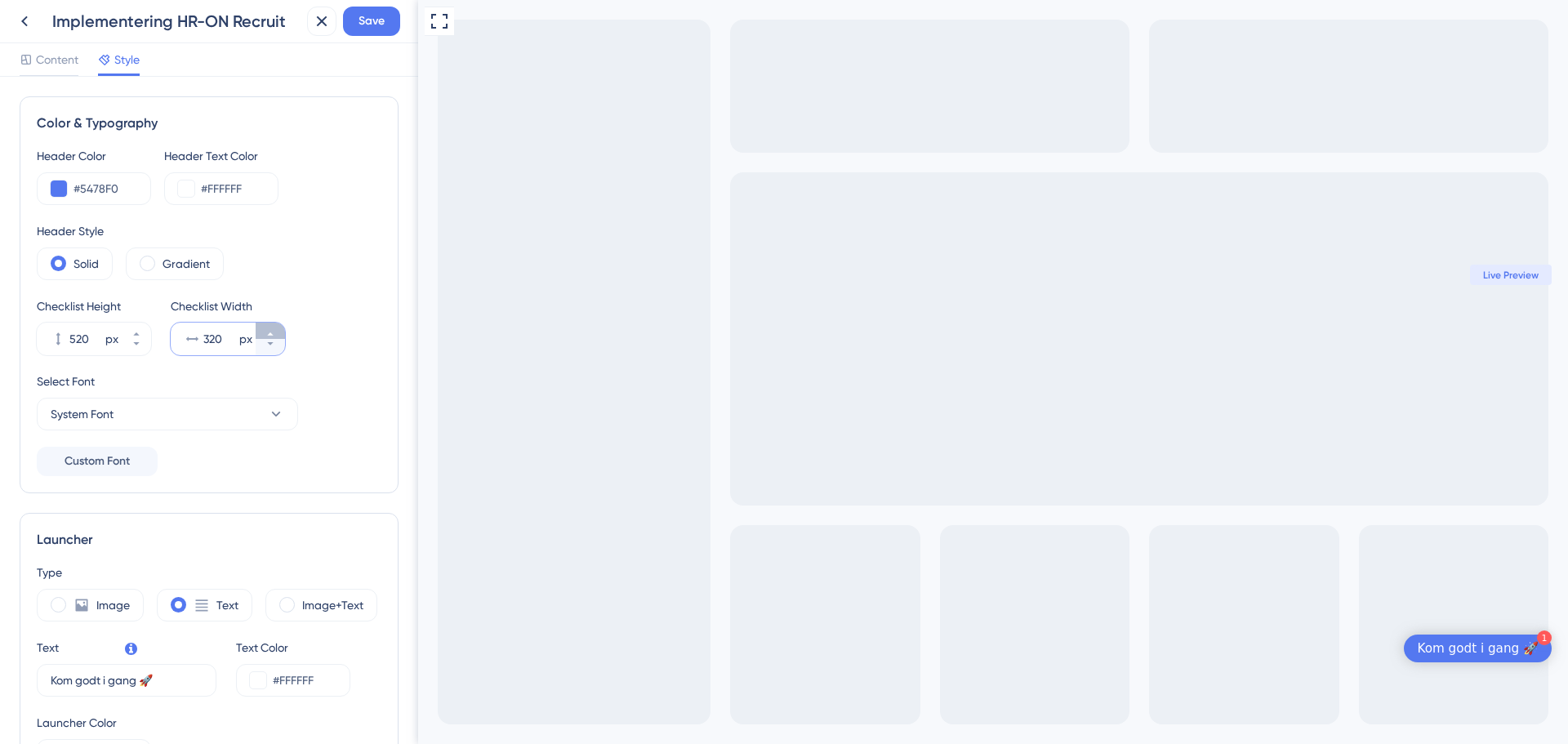
click at [277, 328] on button "320 px" at bounding box center [270, 330] width 29 height 16
click at [277, 328] on button "321 px" at bounding box center [270, 330] width 29 height 16
click at [277, 328] on button "322 px" at bounding box center [270, 330] width 29 height 16
click at [277, 328] on button "399 px" at bounding box center [270, 330] width 29 height 16
type input "400"
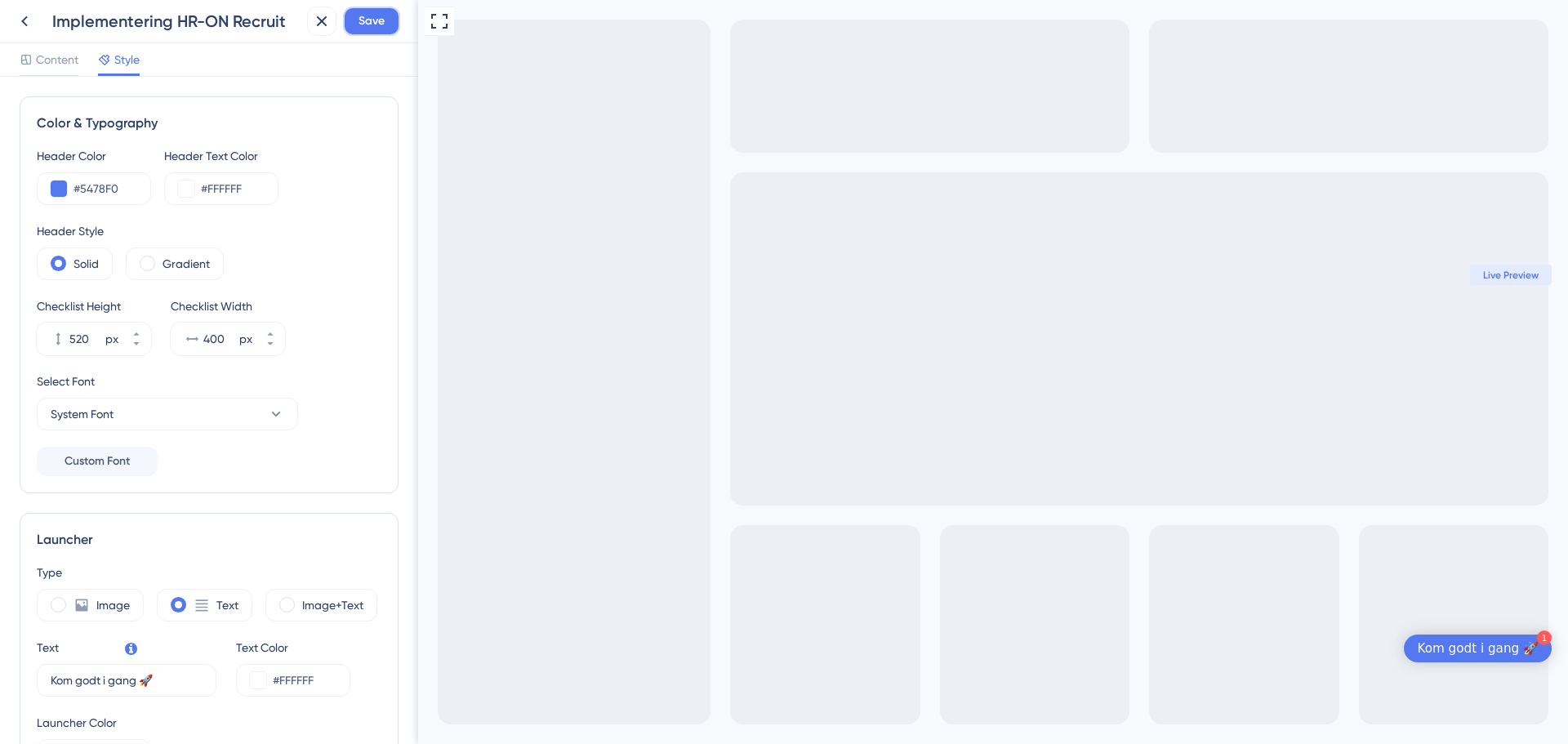
click at [367, 28] on span "Save" at bounding box center [371, 21] width 26 height 19
click at [135, 333] on icon at bounding box center [137, 334] width 10 height 10
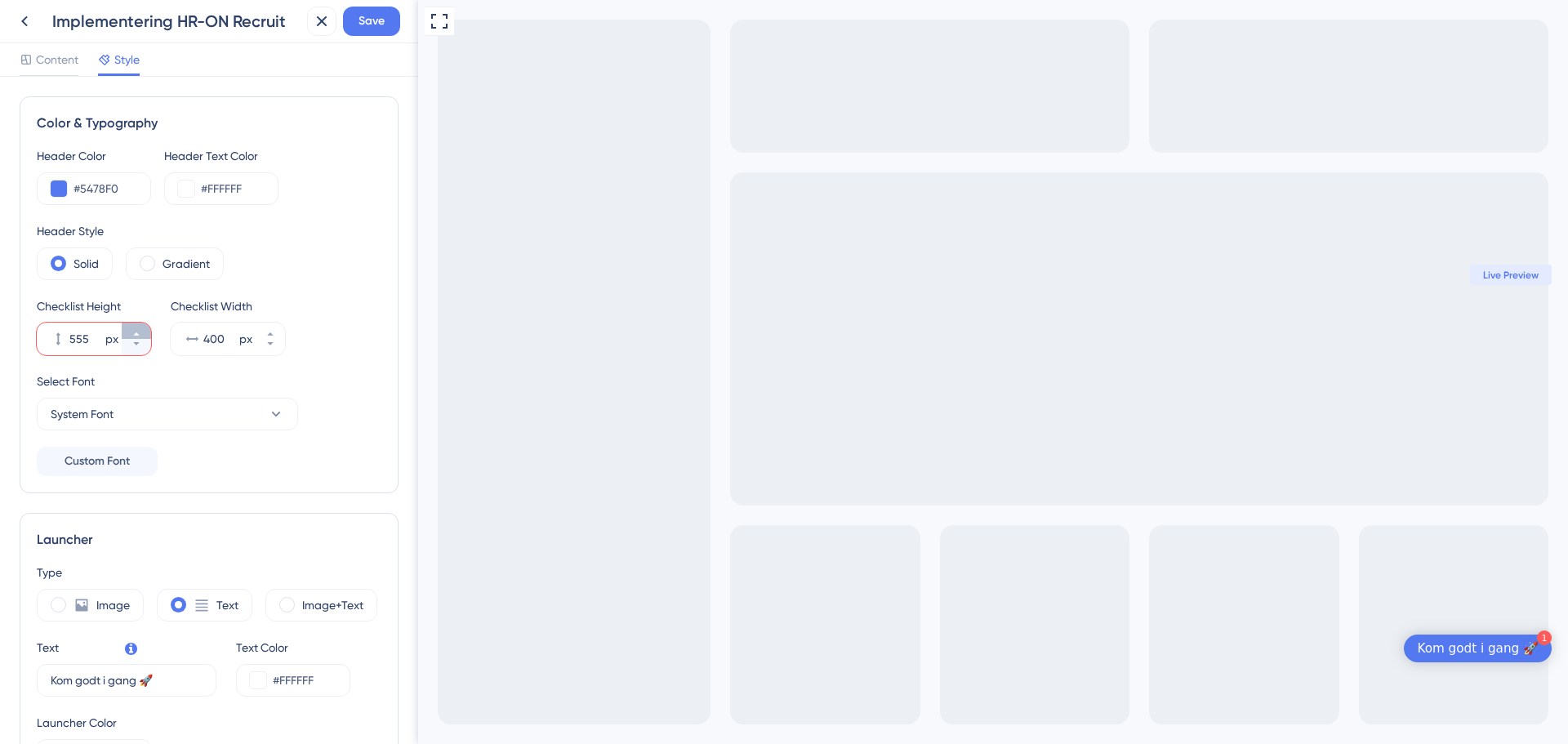
click at [135, 333] on icon at bounding box center [137, 334] width 10 height 10
click at [135, 326] on button "577 px" at bounding box center [137, 330] width 29 height 16
click at [135, 326] on button "578 px" at bounding box center [137, 330] width 29 height 16
click at [135, 326] on button "579 px" at bounding box center [137, 330] width 29 height 16
click at [135, 326] on button "580 px" at bounding box center [137, 330] width 29 height 16
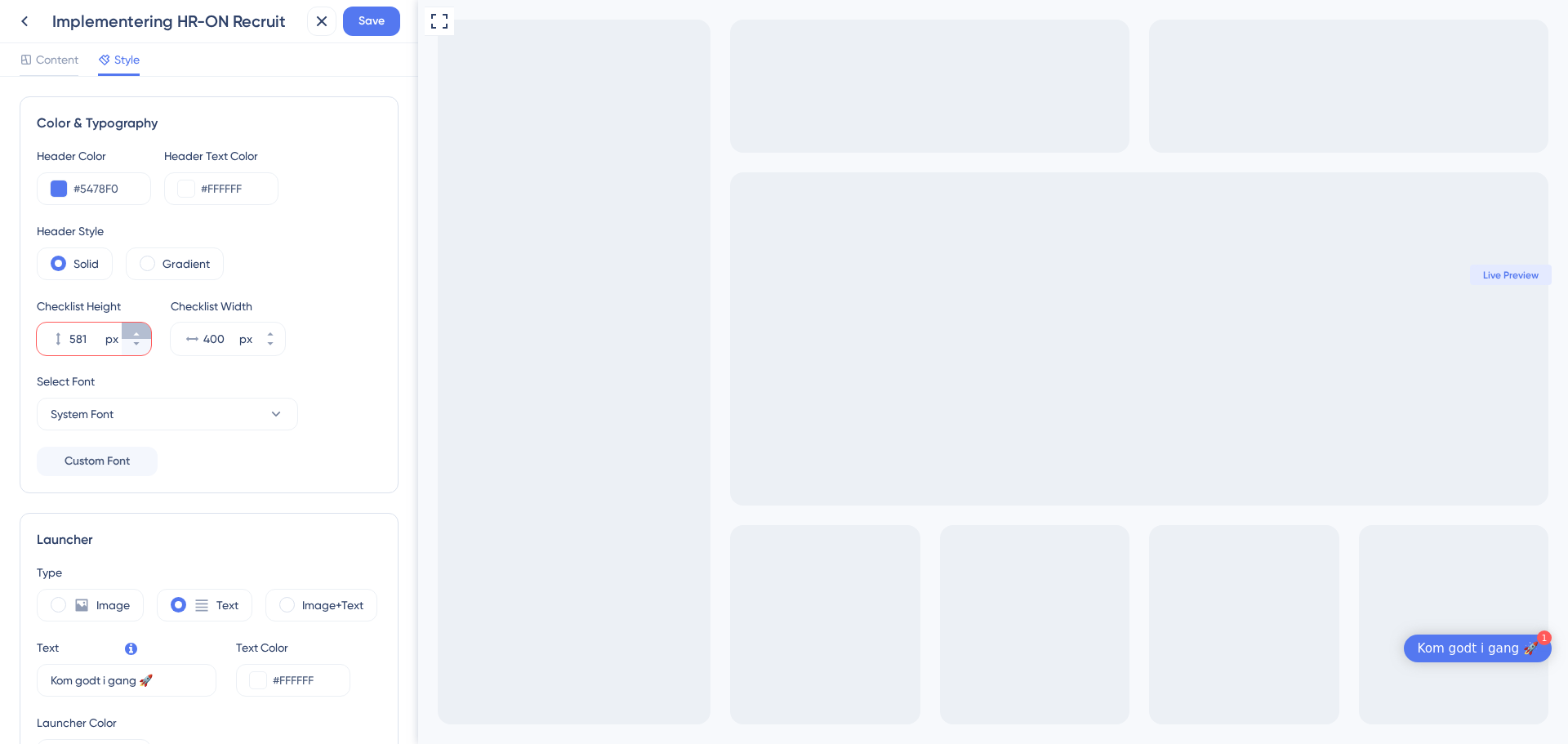
click at [135, 326] on button "581 px" at bounding box center [137, 330] width 29 height 16
click at [135, 326] on button "582 px" at bounding box center [137, 330] width 29 height 16
click at [135, 326] on button "583 px" at bounding box center [137, 330] width 29 height 16
click at [240, 330] on div "px" at bounding box center [245, 339] width 13 height 19
click at [236, 330] on input "400" at bounding box center [220, 339] width 33 height 19
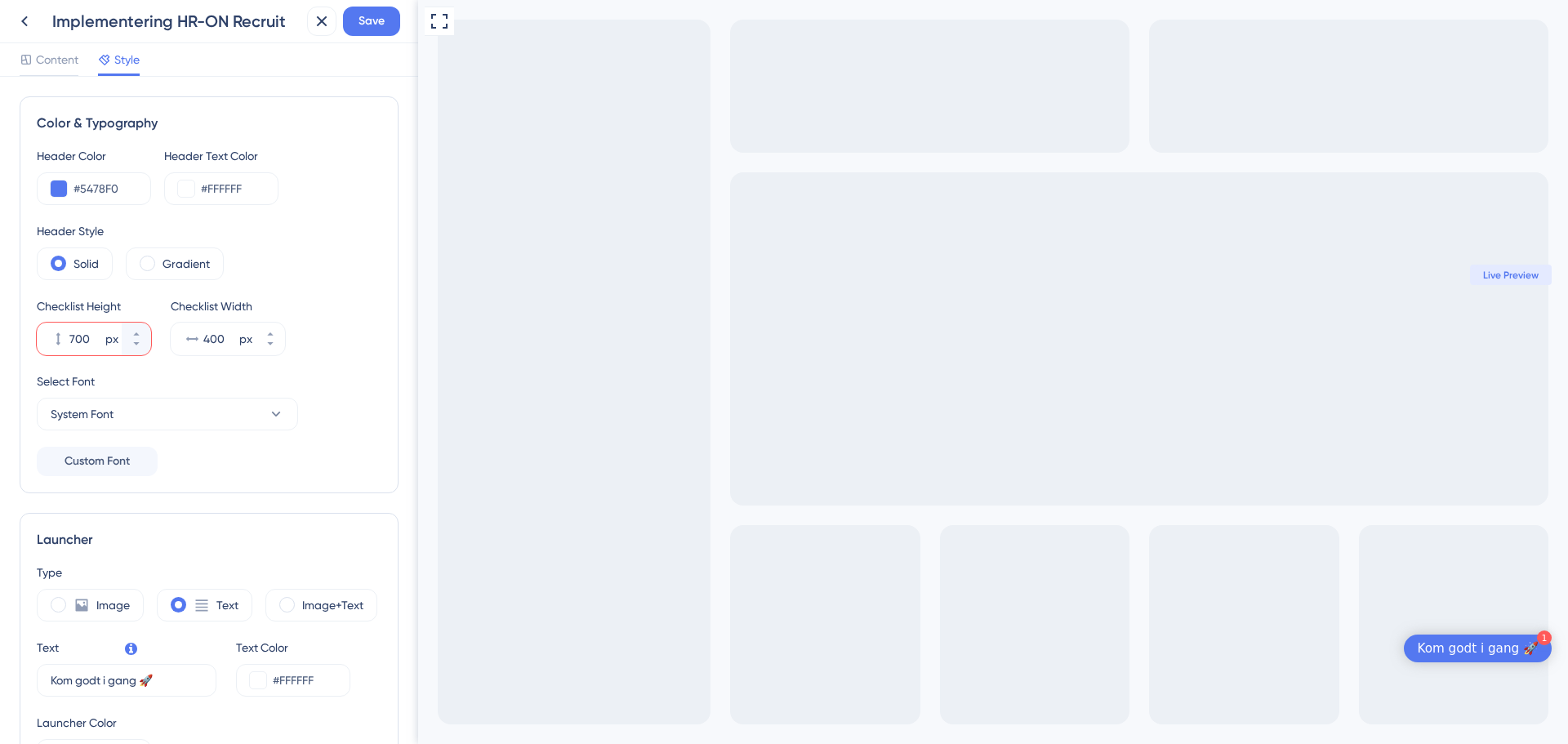
click at [92, 339] on input "700" at bounding box center [86, 339] width 33 height 19
click at [236, 341] on input "400" at bounding box center [220, 339] width 33 height 19
click at [218, 340] on input "400" at bounding box center [220, 339] width 33 height 19
click at [336, 281] on div "Header Color #5478F0 Header Text Color #FFFFFF Header Style Solid Gradient Chec…" at bounding box center [209, 311] width 345 height 330
click at [138, 330] on icon at bounding box center [137, 334] width 10 height 10
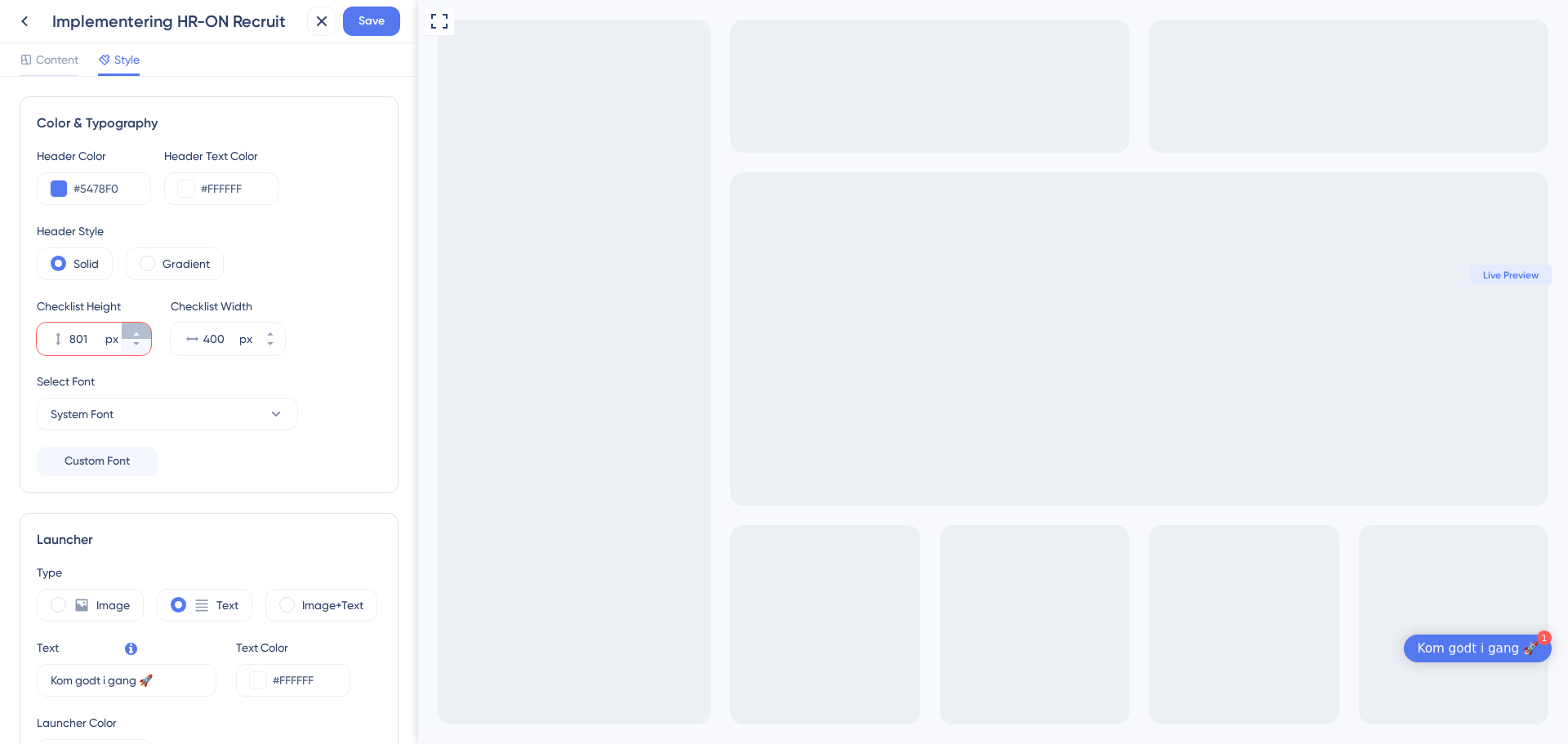
click at [138, 330] on icon at bounding box center [137, 334] width 10 height 10
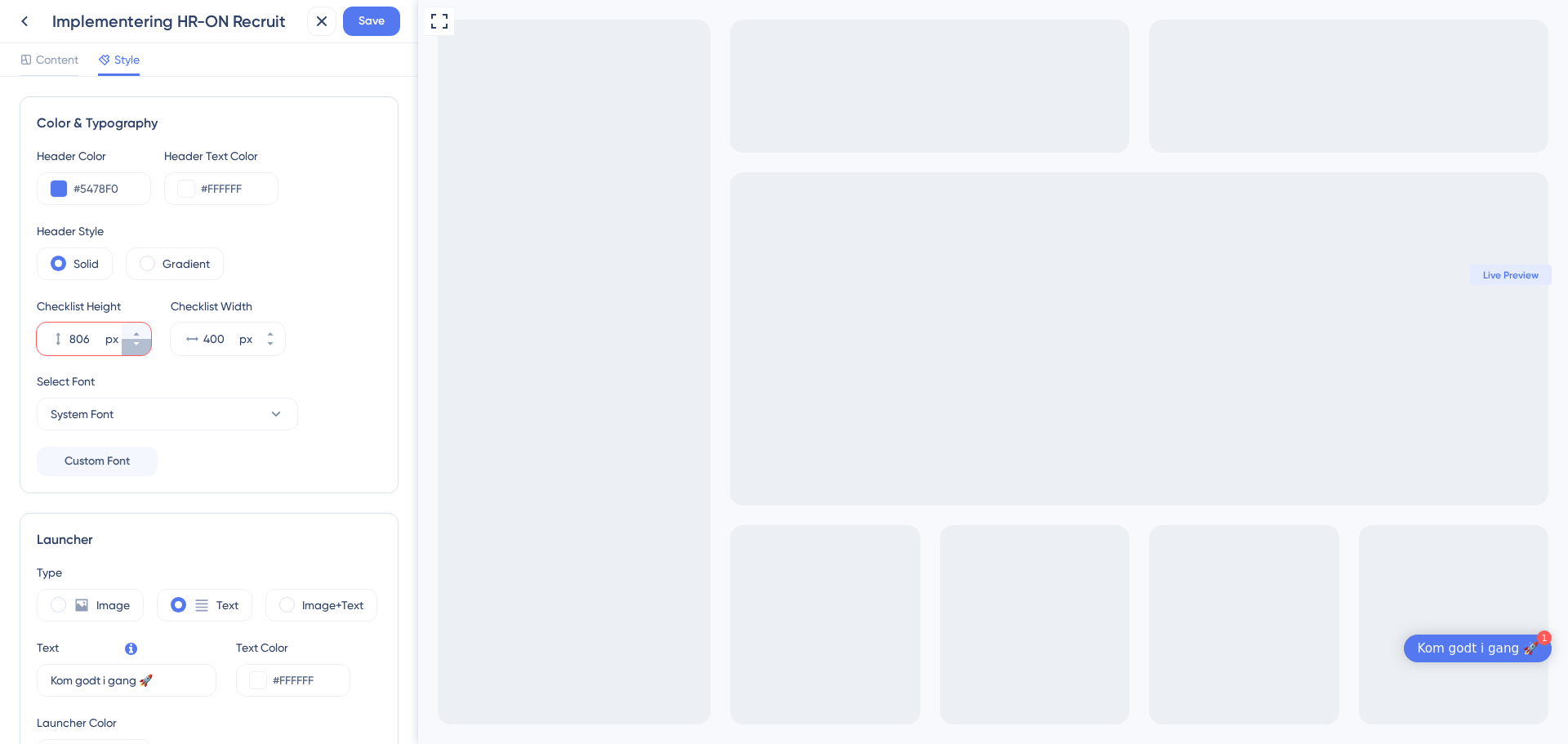
click at [141, 345] on icon at bounding box center [137, 344] width 10 height 10
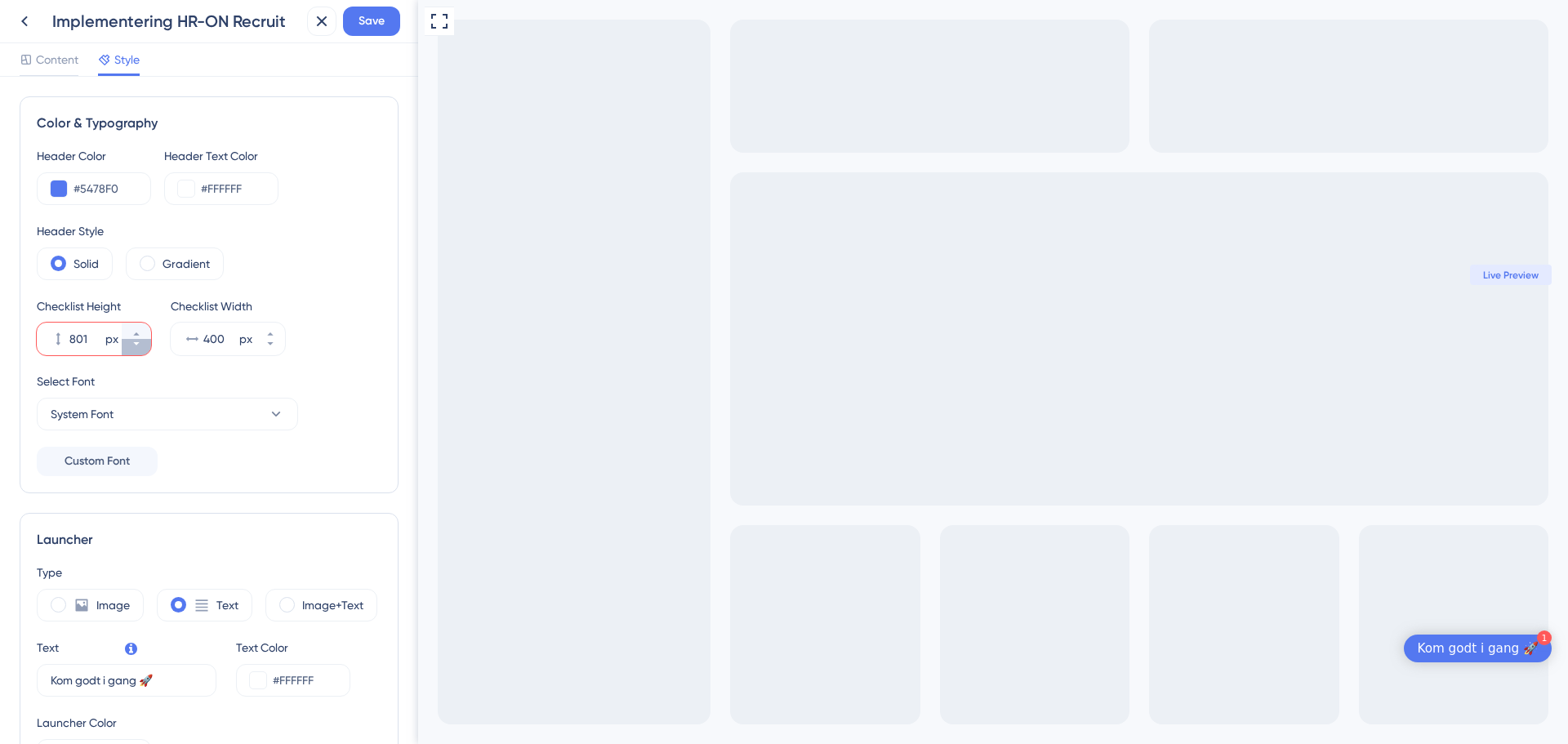
click at [141, 345] on icon at bounding box center [137, 344] width 10 height 10
click at [141, 343] on icon at bounding box center [137, 344] width 10 height 10
click at [140, 341] on icon at bounding box center [137, 344] width 10 height 10
click at [140, 342] on icon at bounding box center [137, 344] width 10 height 10
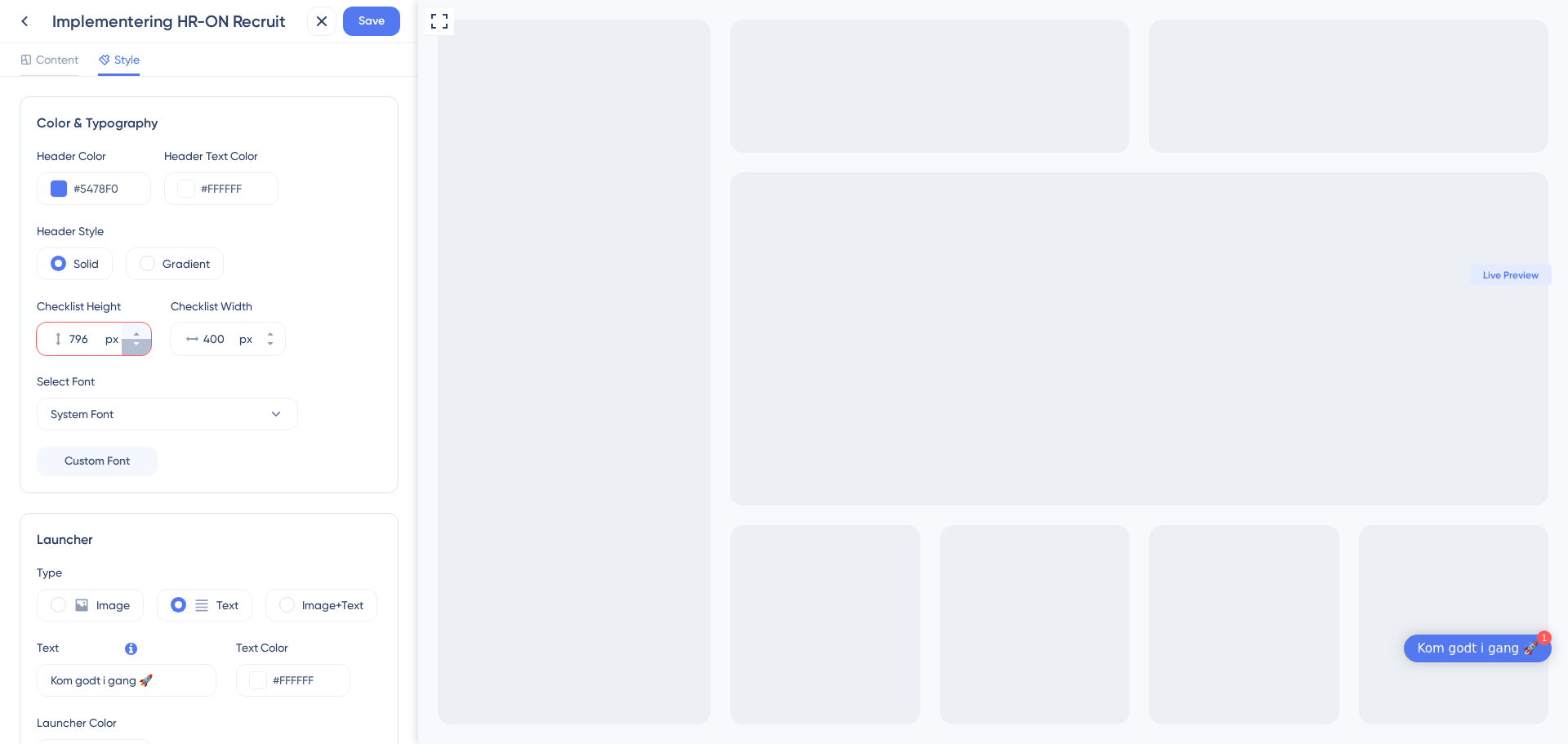
click at [140, 342] on icon at bounding box center [137, 344] width 10 height 10
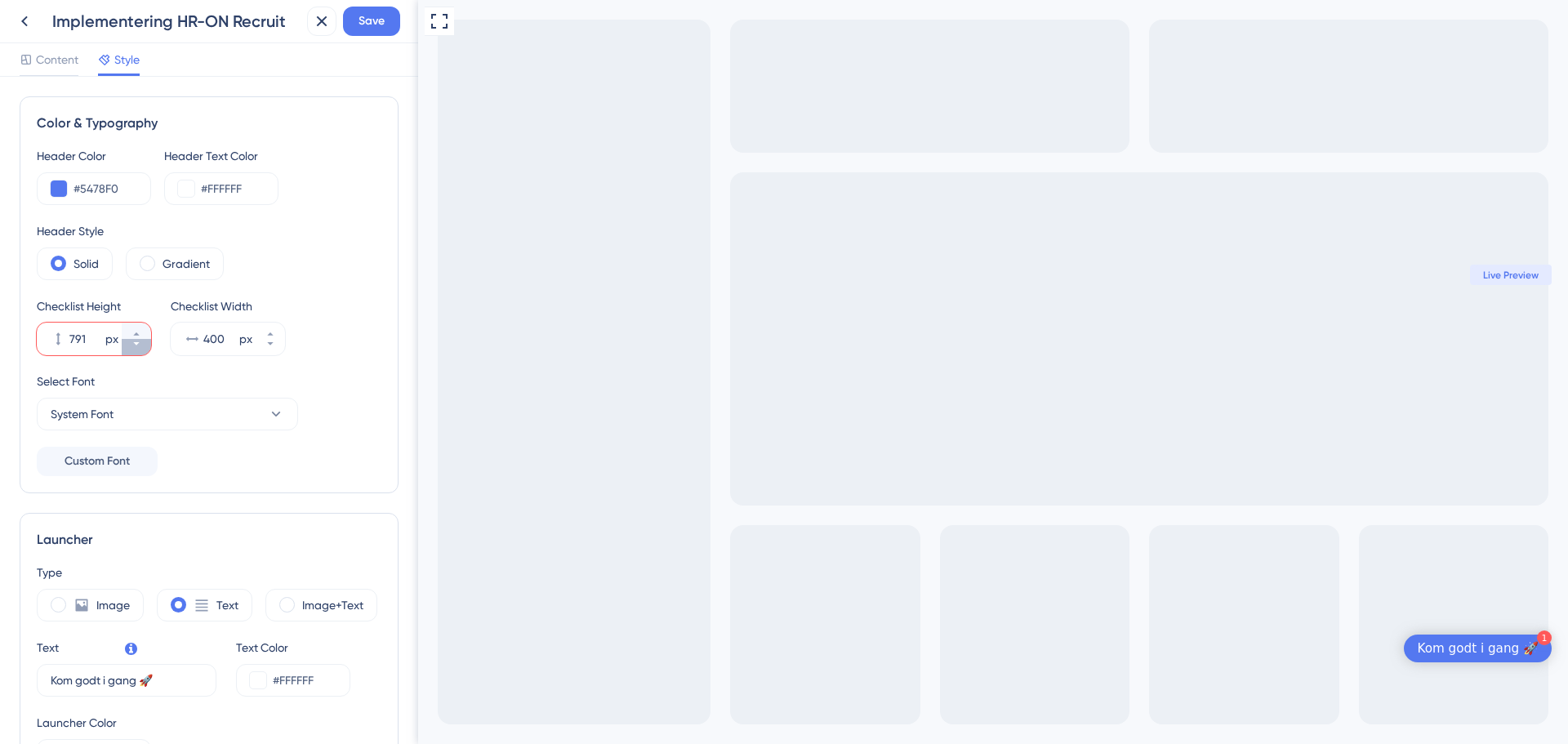
click at [140, 342] on icon at bounding box center [137, 344] width 10 height 10
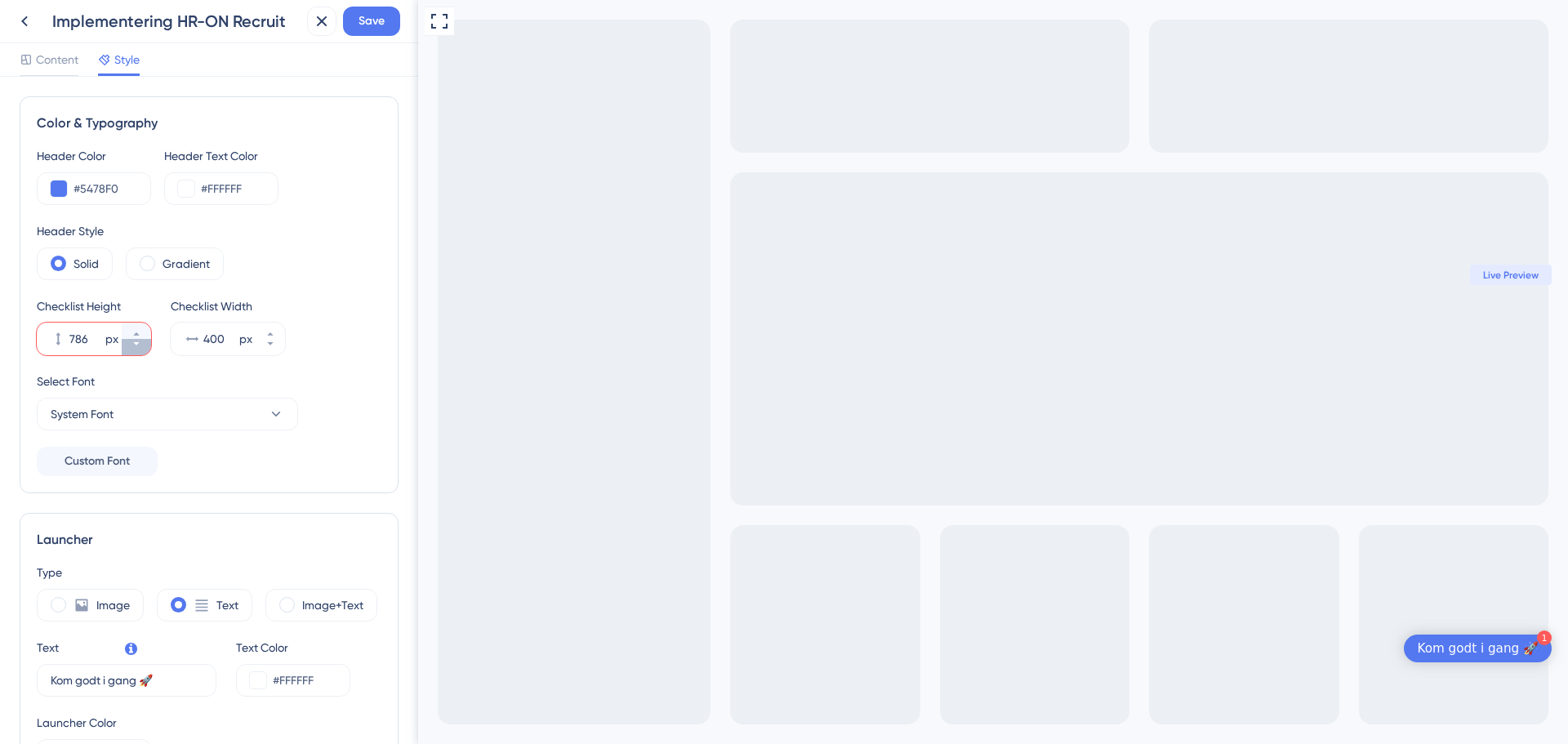
click at [140, 342] on icon at bounding box center [137, 344] width 10 height 10
click at [141, 344] on button "782 px" at bounding box center [137, 347] width 29 height 16
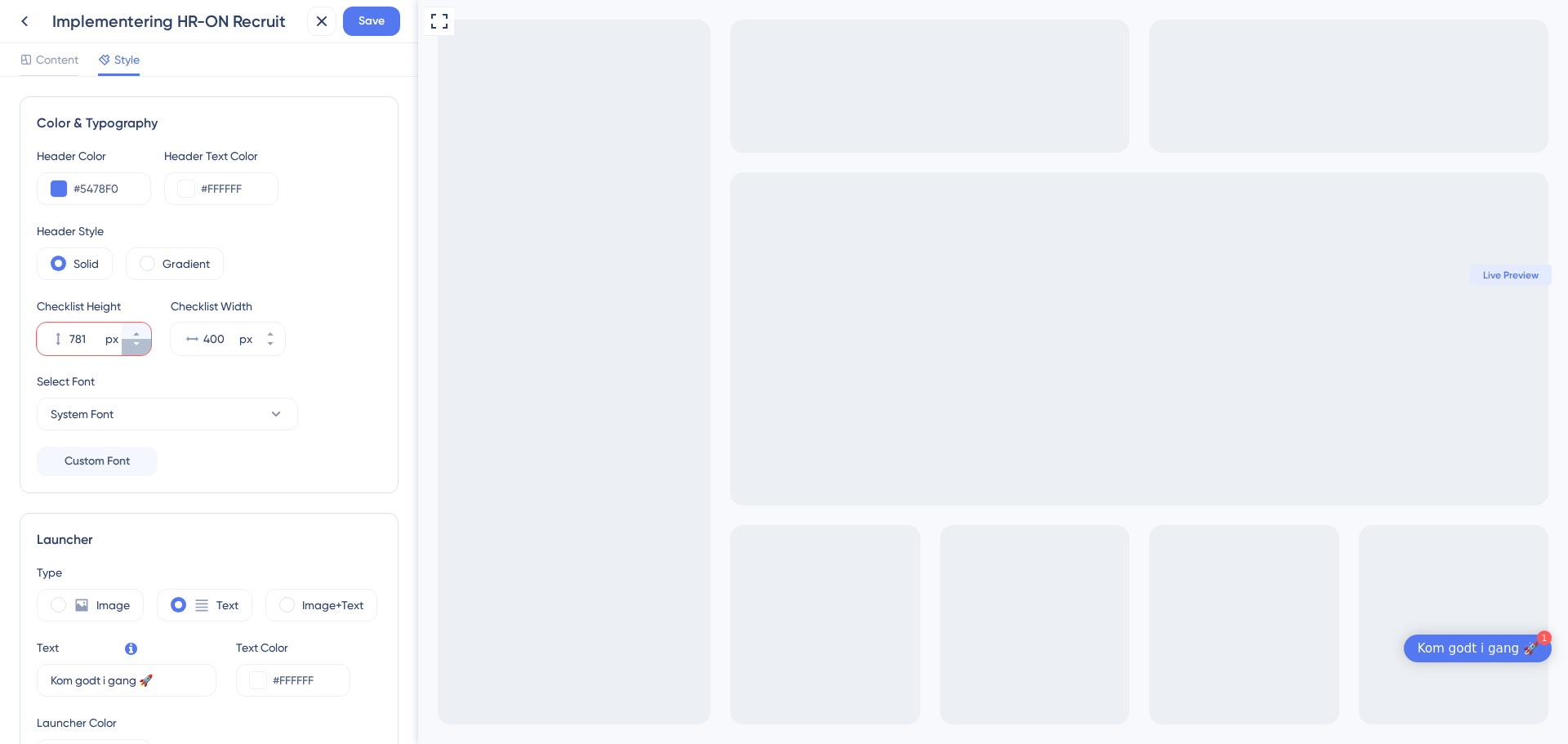
click at [141, 343] on button "781 px" at bounding box center [137, 347] width 29 height 16
click at [141, 343] on button "780 px" at bounding box center [137, 347] width 29 height 16
click at [141, 343] on button "779 px" at bounding box center [137, 347] width 29 height 16
click at [141, 342] on button "778 px" at bounding box center [137, 347] width 29 height 16
click at [141, 342] on button "777 px" at bounding box center [137, 347] width 29 height 16
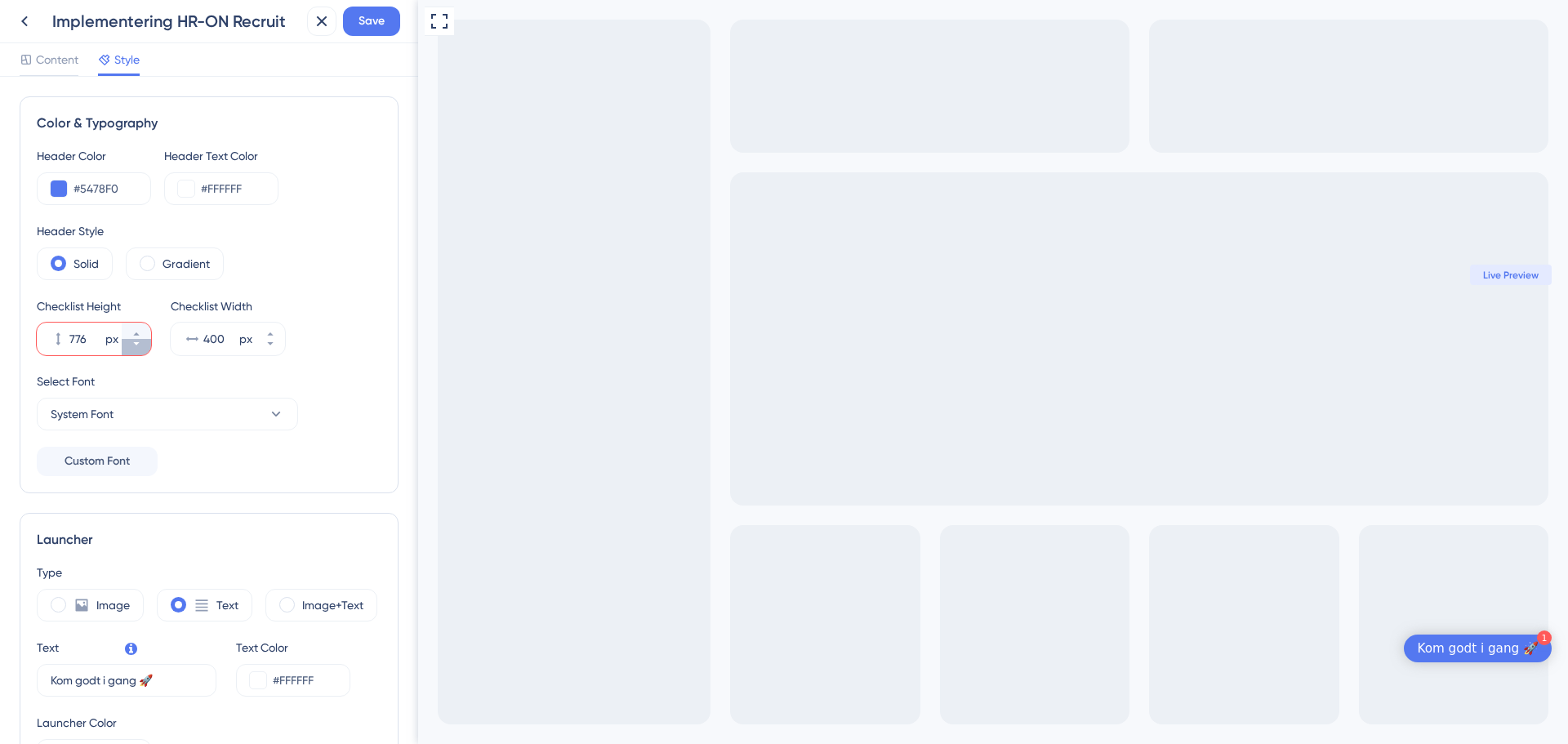
click at [141, 341] on button "776 px" at bounding box center [137, 347] width 29 height 16
click at [141, 340] on button "775 px" at bounding box center [137, 347] width 29 height 16
click at [141, 339] on button "774 px" at bounding box center [137, 347] width 29 height 16
click at [141, 338] on button "773 px" at bounding box center [137, 330] width 29 height 16
click at [142, 336] on button "774 px" at bounding box center [137, 330] width 29 height 16
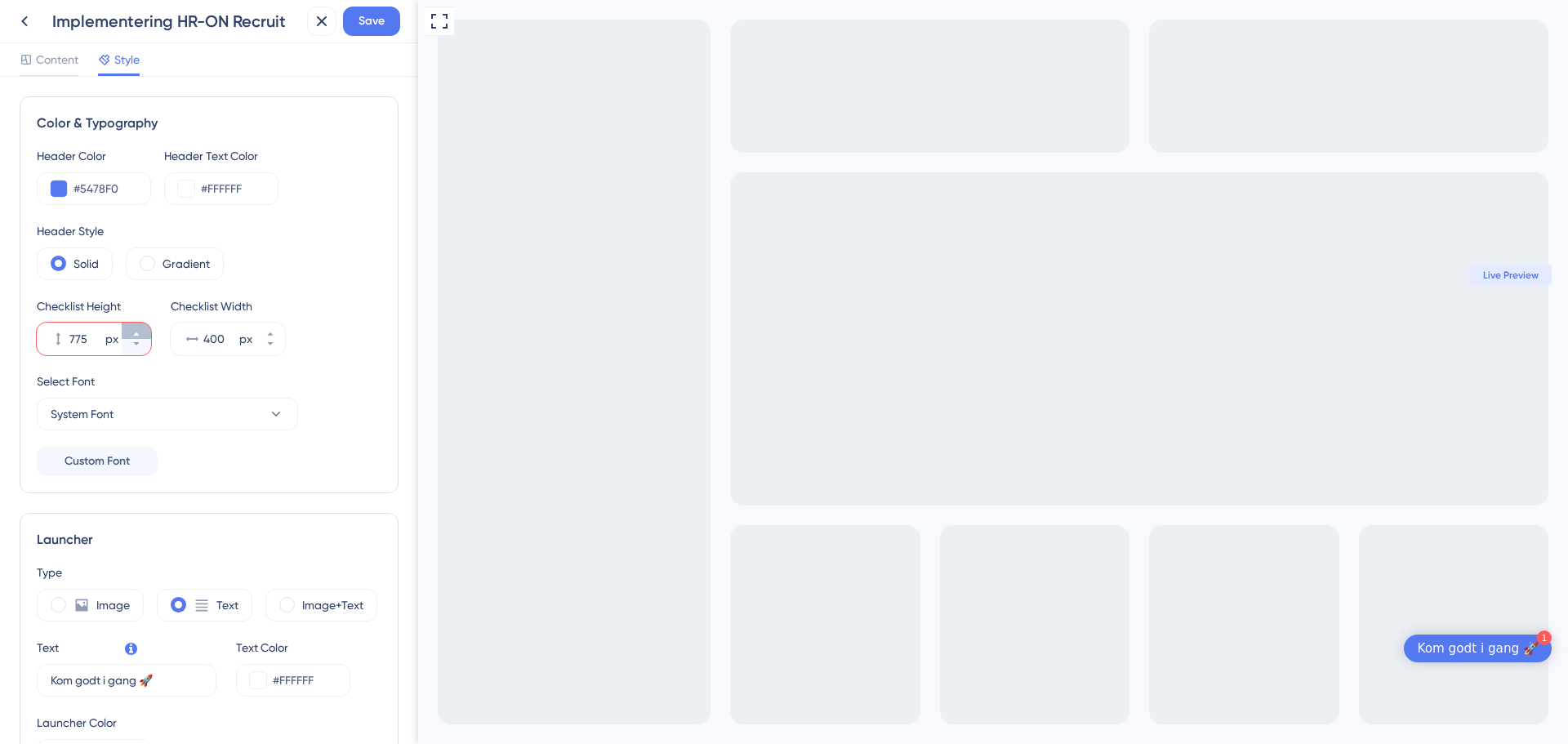
click at [142, 336] on button "775 px" at bounding box center [137, 330] width 29 height 16
click at [142, 336] on button "776 px" at bounding box center [137, 330] width 29 height 16
click at [142, 336] on button "777 px" at bounding box center [137, 330] width 29 height 16
click at [142, 336] on button "778 px" at bounding box center [137, 330] width 29 height 16
click at [142, 336] on button "779 px" at bounding box center [137, 330] width 29 height 16
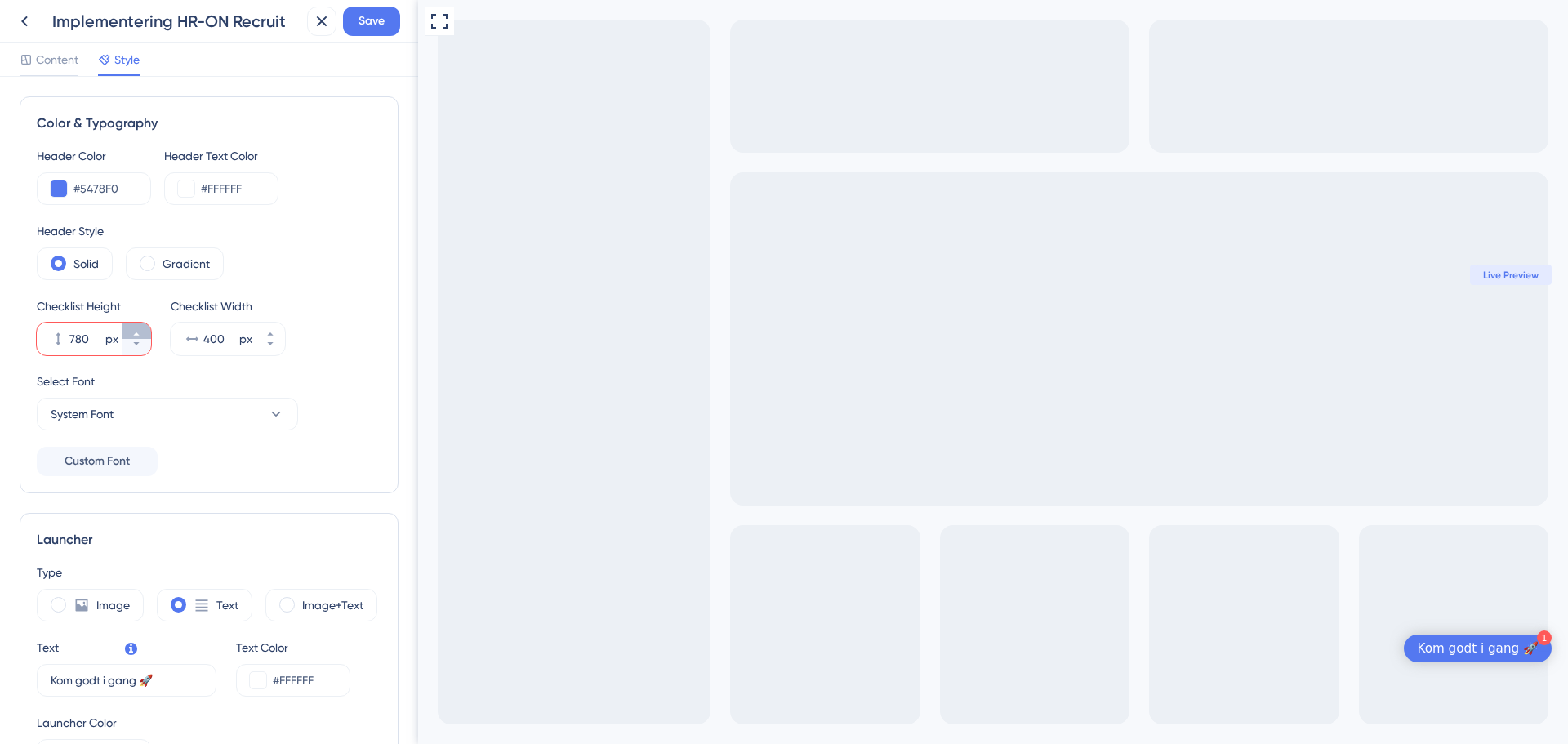
click at [142, 336] on button "780 px" at bounding box center [137, 330] width 29 height 16
click at [142, 335] on button "781 px" at bounding box center [137, 330] width 29 height 16
drag, startPoint x: 372, startPoint y: 19, endPoint x: 377, endPoint y: 29, distance: 11.2
click at [376, 25] on span "Save" at bounding box center [371, 21] width 26 height 19
click at [89, 338] on input "782" at bounding box center [86, 339] width 33 height 19
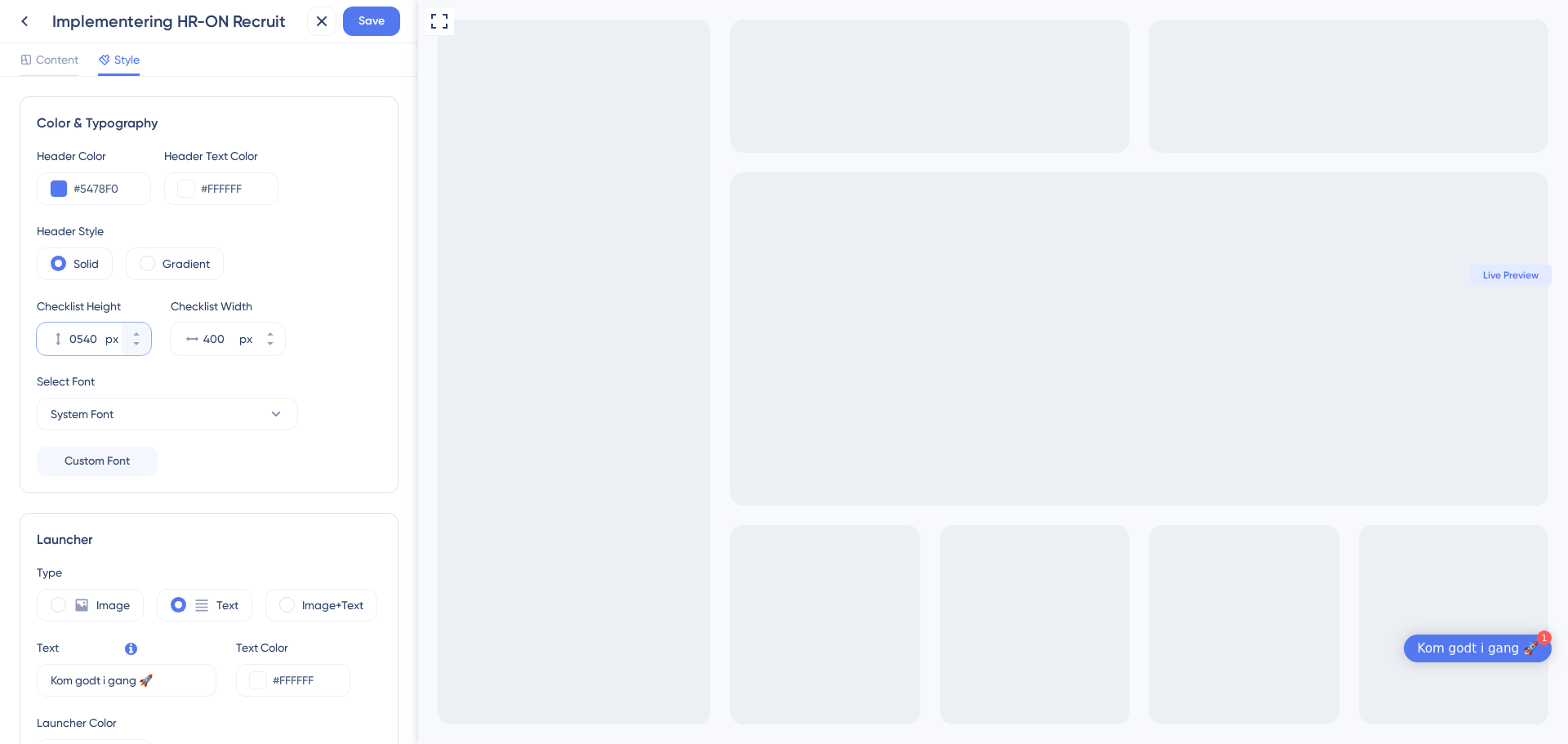
click at [79, 341] on input "0540" at bounding box center [86, 339] width 33 height 19
type input "540"
click at [175, 302] on div "Checklist Width" at bounding box center [228, 306] width 114 height 19
click at [386, 26] on button "Save" at bounding box center [371, 21] width 57 height 29
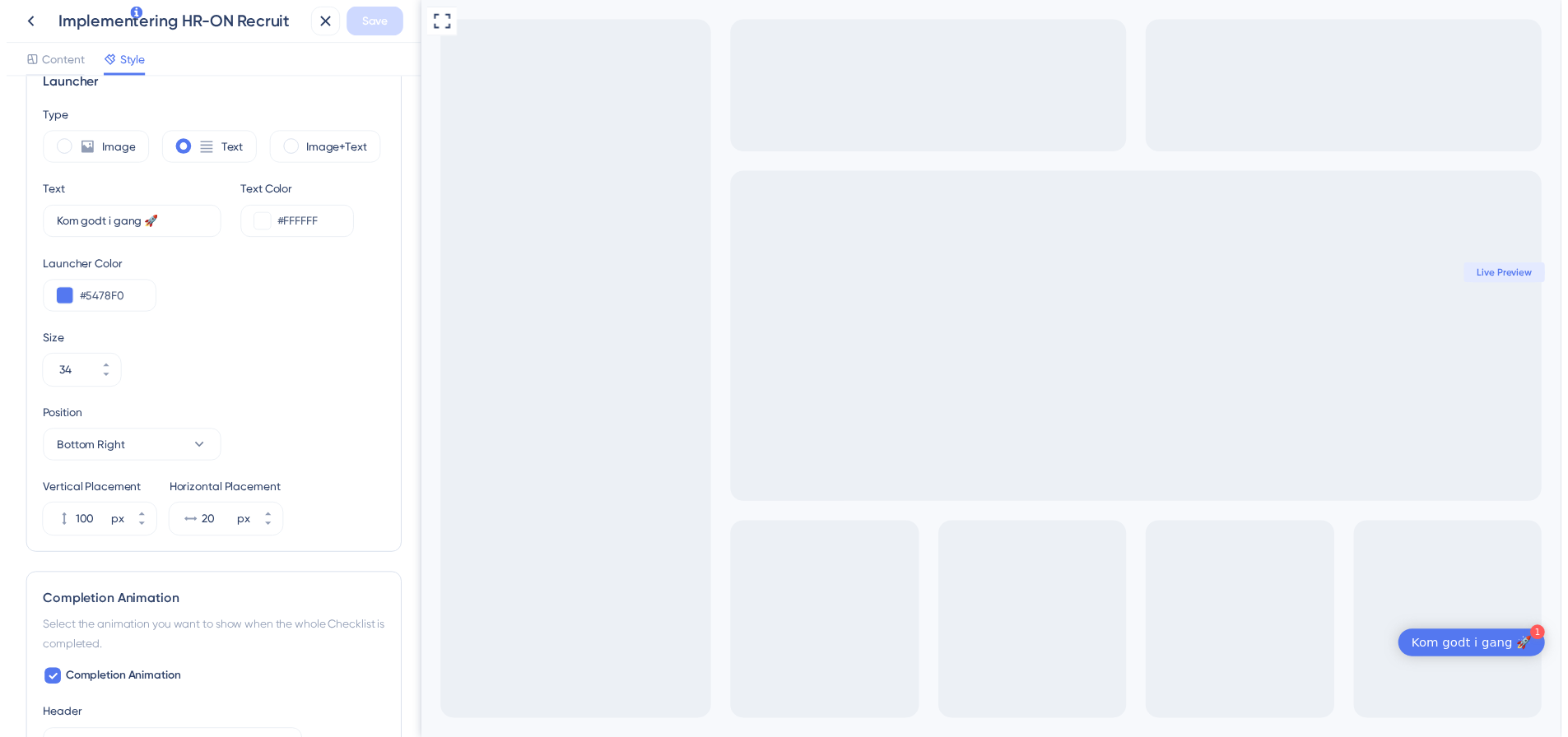
scroll to position [658, 0]
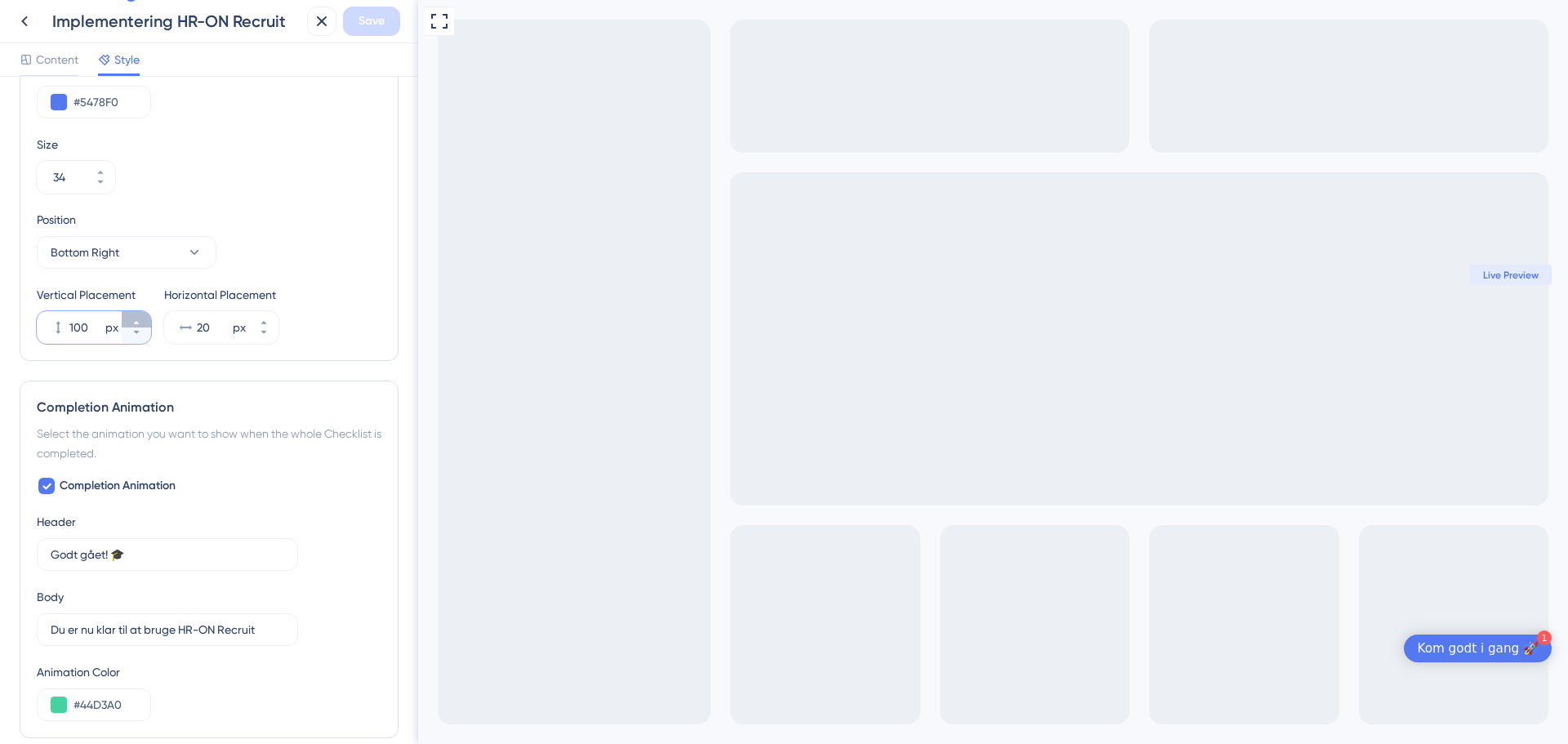
click at [136, 321] on icon at bounding box center [137, 323] width 10 height 10
click at [135, 321] on icon at bounding box center [137, 323] width 10 height 10
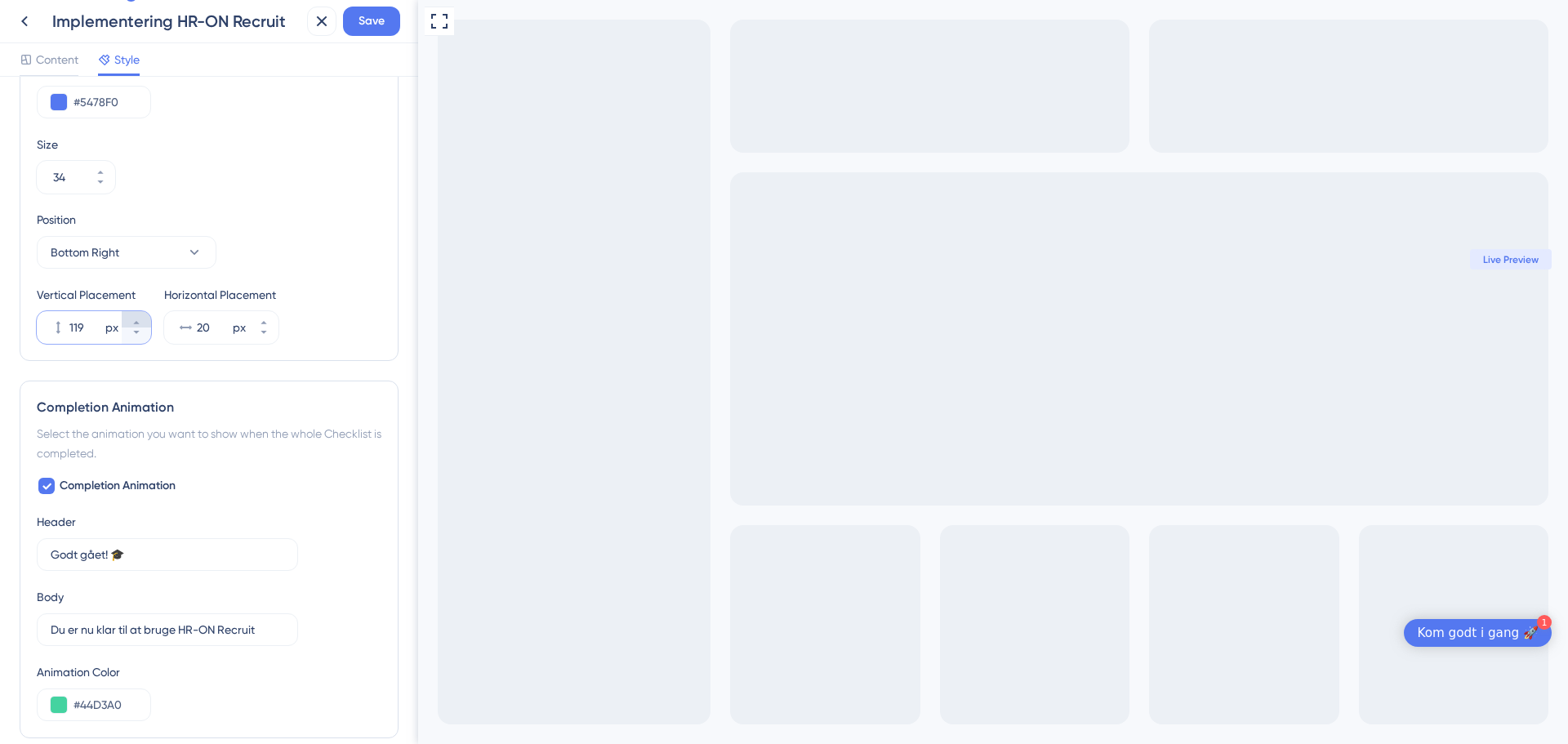
click at [135, 321] on icon at bounding box center [137, 323] width 10 height 10
click at [131, 335] on button "113 px" at bounding box center [137, 335] width 29 height 16
click at [131, 335] on button "112 px" at bounding box center [137, 335] width 29 height 16
click at [131, 335] on button "111 px" at bounding box center [137, 335] width 29 height 16
click at [131, 335] on button "110 px" at bounding box center [137, 335] width 29 height 16
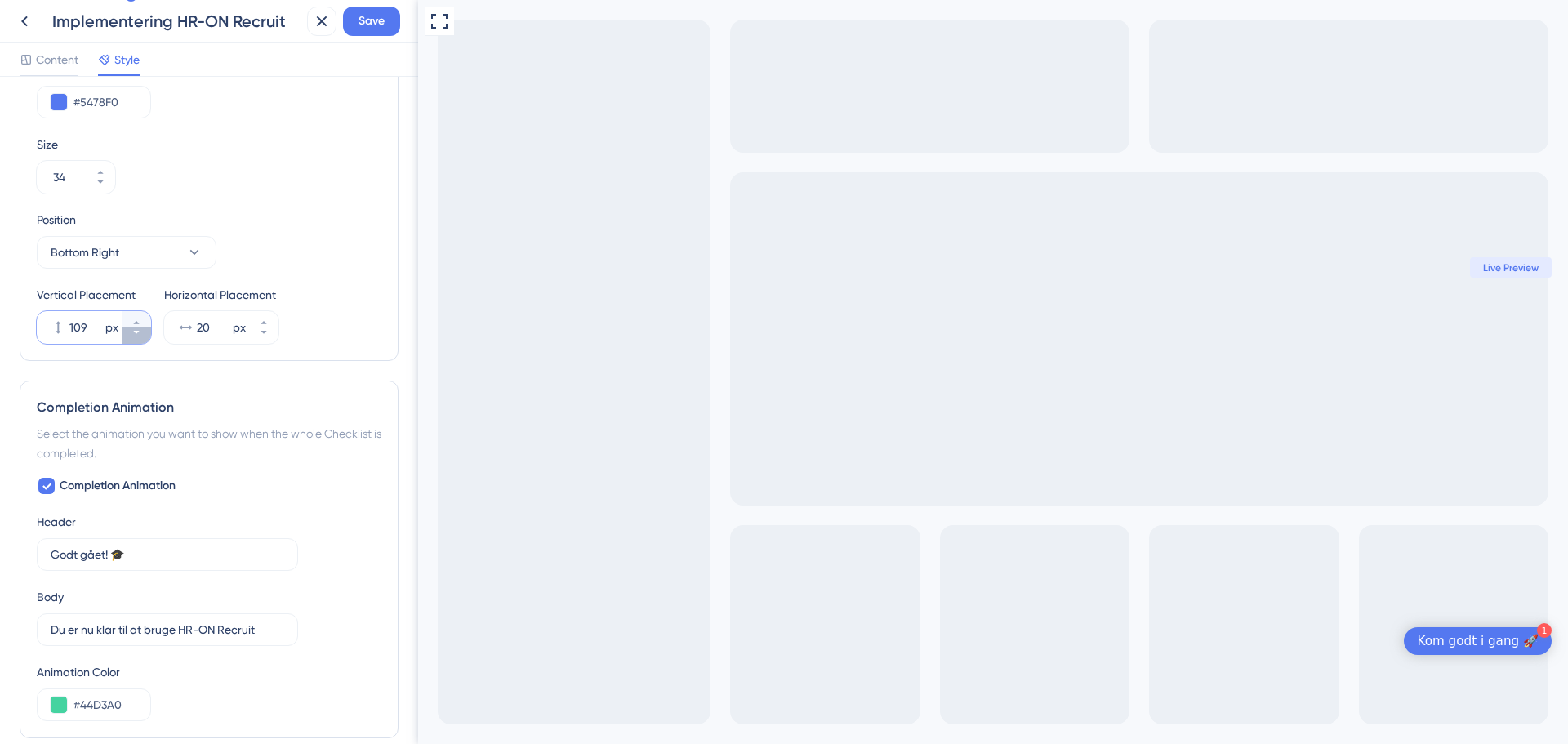
click at [131, 333] on button "109 px" at bounding box center [137, 335] width 29 height 16
click at [132, 333] on button "108 px" at bounding box center [137, 335] width 29 height 16
click at [133, 334] on icon at bounding box center [137, 332] width 10 height 10
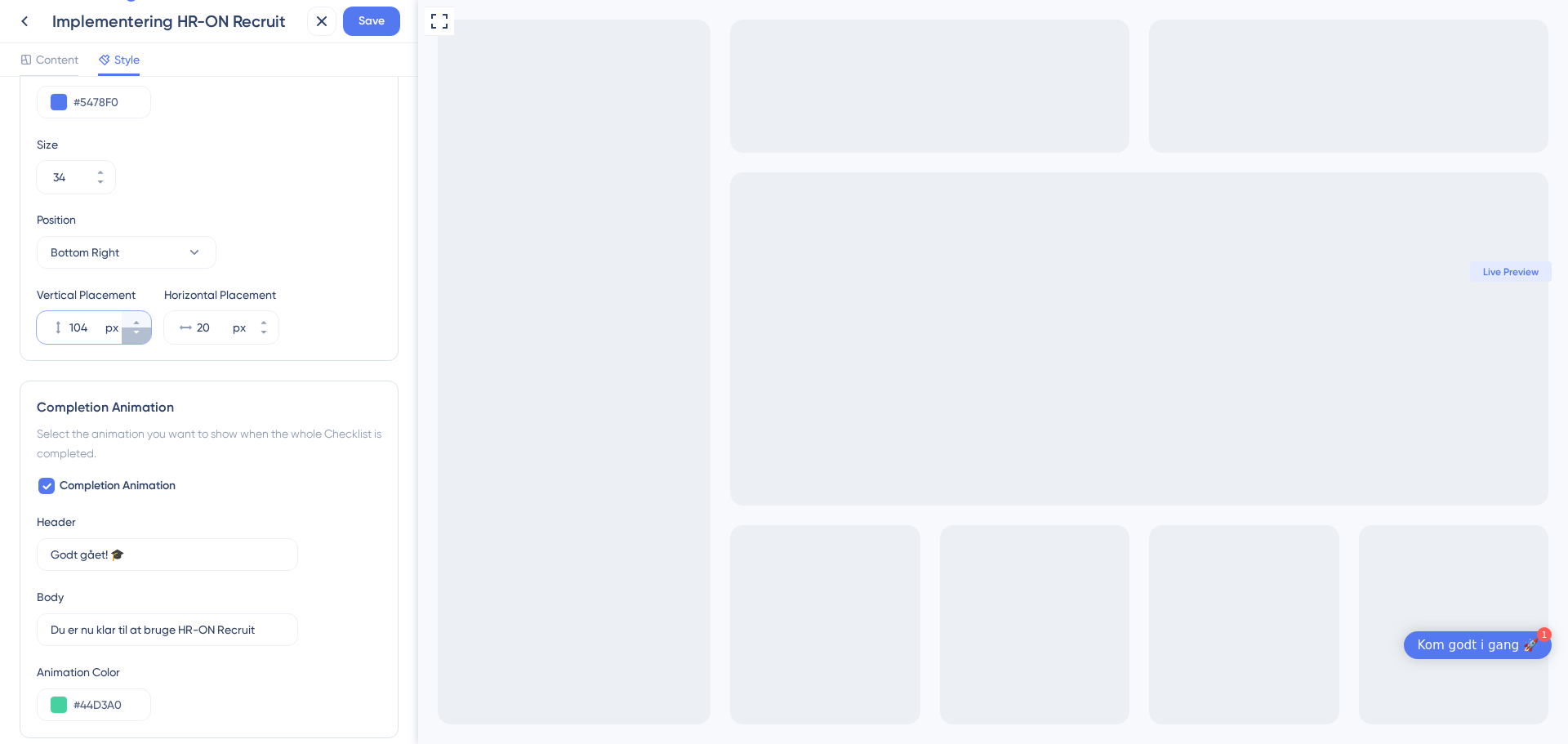
click at [133, 334] on icon at bounding box center [137, 332] width 10 height 10
click at [133, 332] on icon at bounding box center [137, 332] width 10 height 10
click at [133, 328] on div at bounding box center [137, 327] width 29 height 33
click at [102, 328] on input "101" at bounding box center [86, 327] width 33 height 19
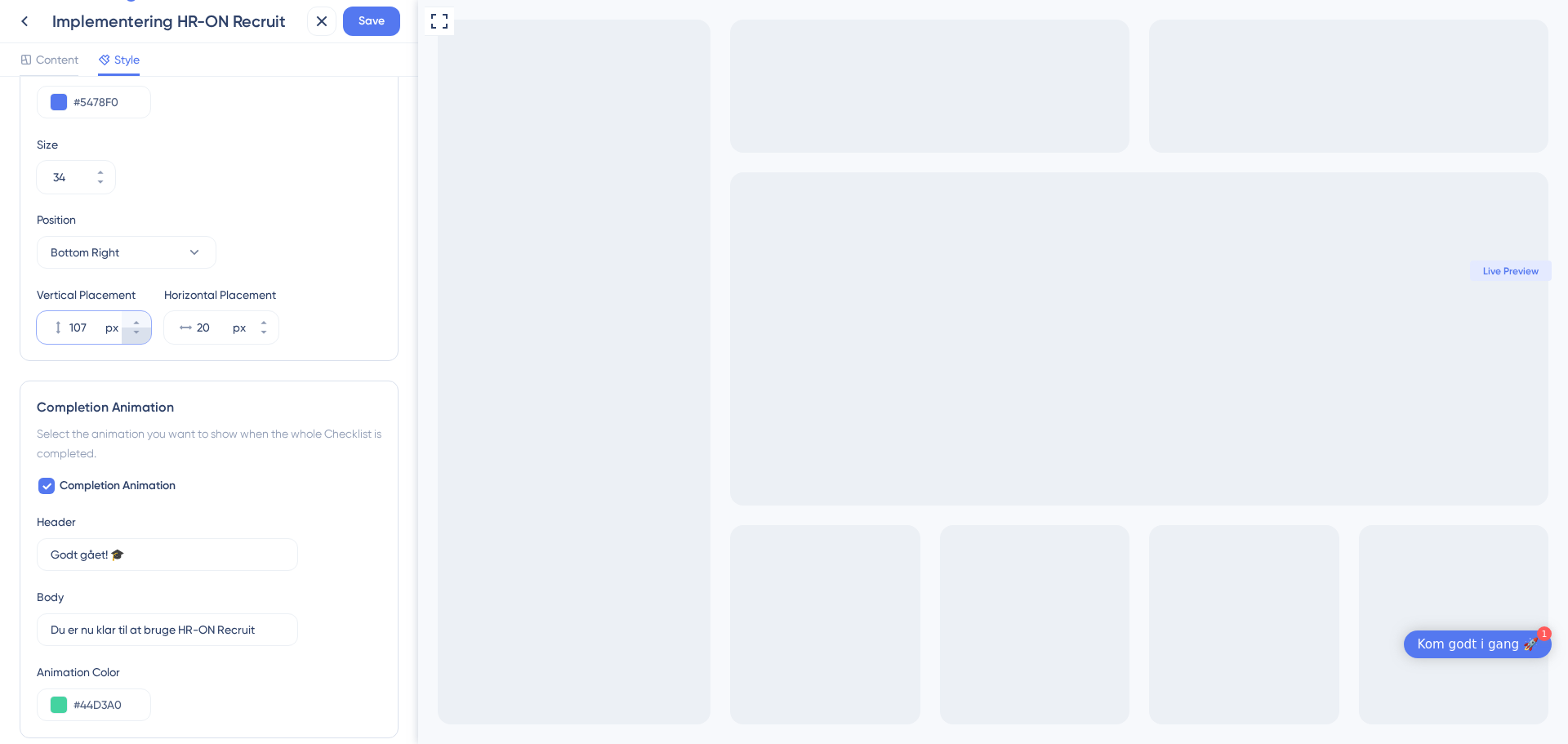
click at [135, 335] on icon at bounding box center [137, 332] width 10 height 10
click at [102, 327] on input "127" at bounding box center [86, 327] width 33 height 19
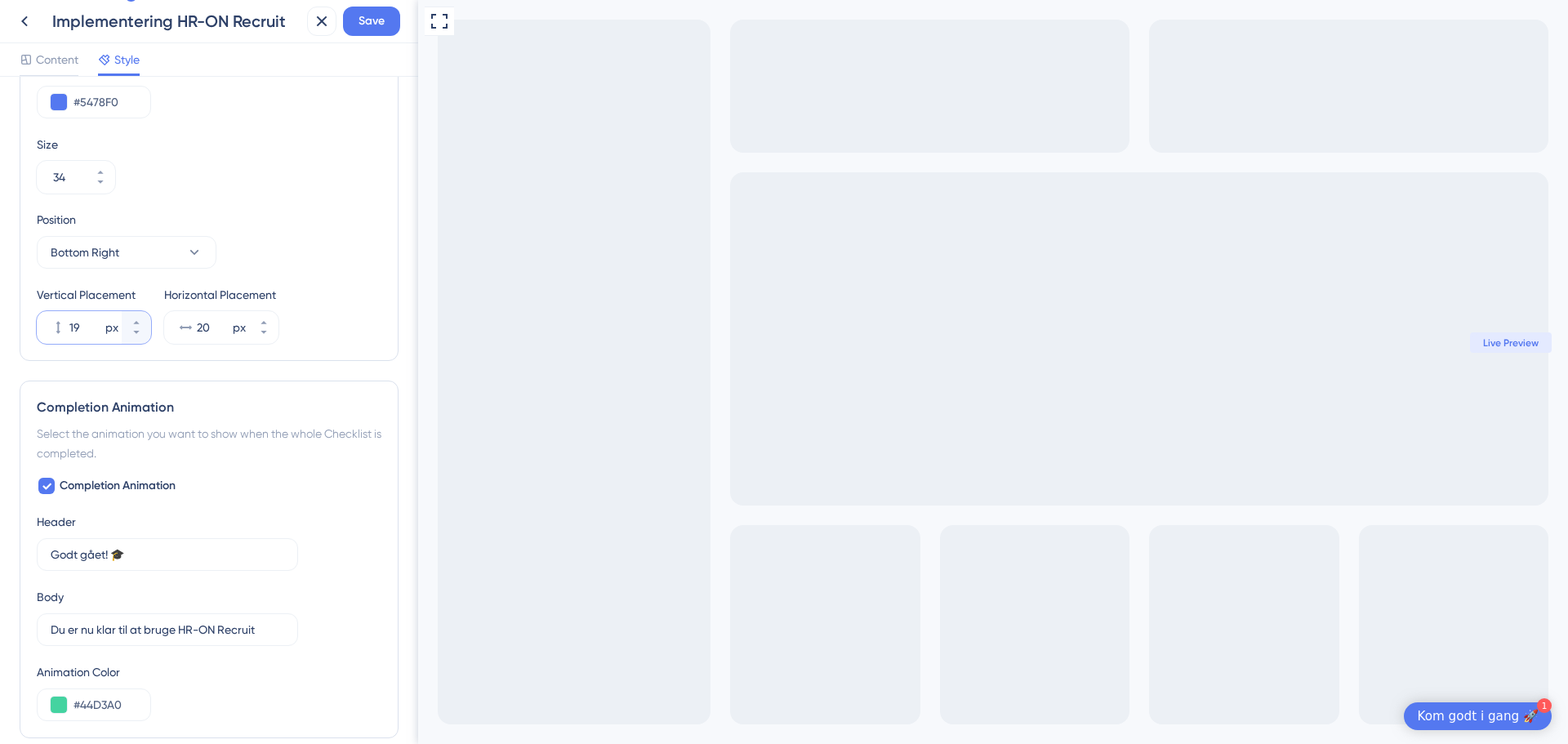
click at [337, 277] on div "Position Bottom Right Vertical Placement 19 px Horizontal Placement 20 px" at bounding box center [209, 277] width 345 height 134
click at [85, 327] on input "28" at bounding box center [86, 327] width 33 height 19
click at [96, 326] on input "43" at bounding box center [86, 327] width 33 height 19
click at [389, 113] on div "Color & Typography Header Color #5478F0 Header Text Color #FFFFFF Header Style …" at bounding box center [209, 410] width 419 height 667
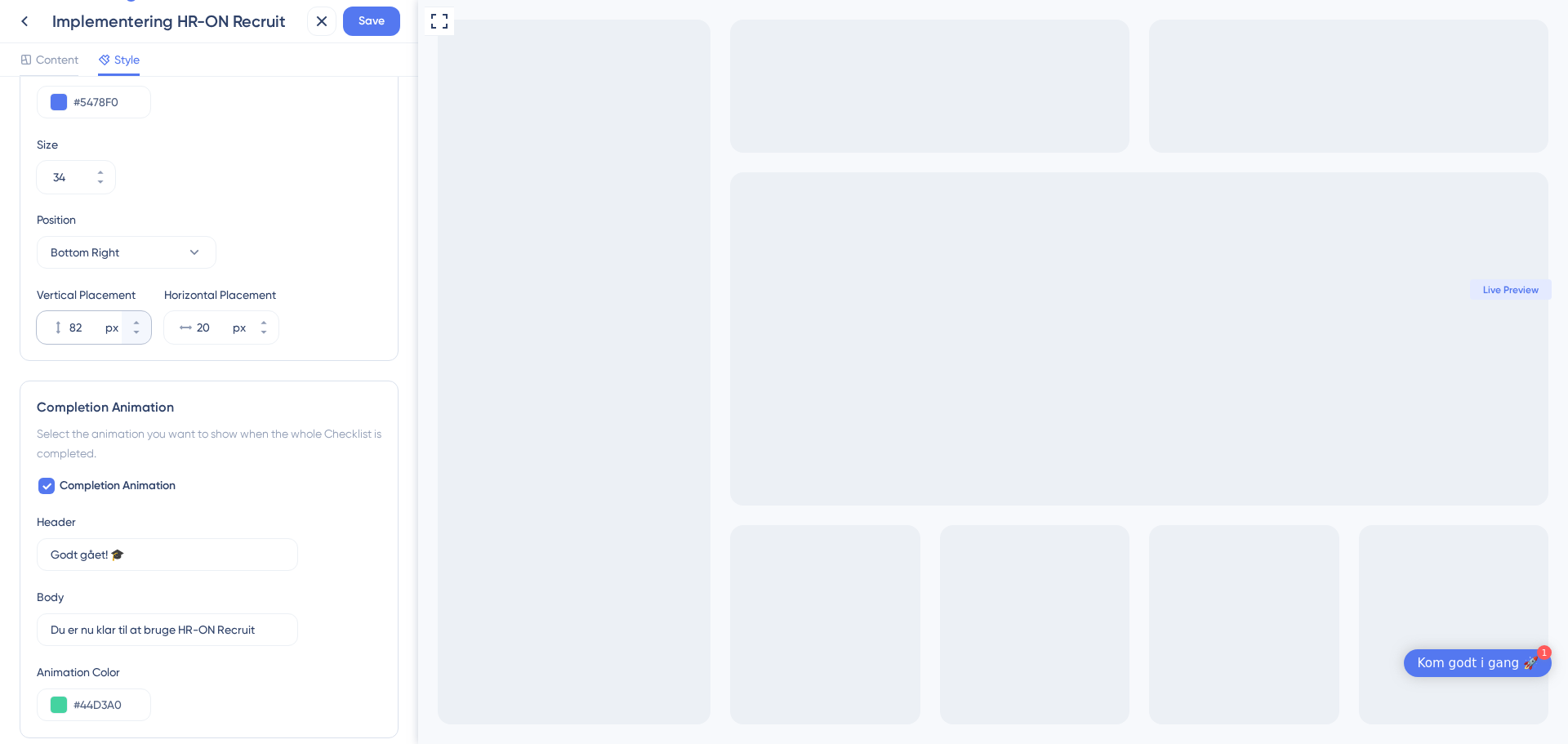
click at [107, 327] on div "px" at bounding box center [111, 327] width 13 height 19
click at [102, 327] on input "82" at bounding box center [86, 327] width 33 height 19
type input "100"
click at [381, 282] on div "Launcher Type Image Text Image+Text Text Kom godt i gang 🚀 2 Text Color #FFFFFF…" at bounding box center [208, 110] width 379 height 502
click at [19, 25] on icon at bounding box center [24, 21] width 19 height 19
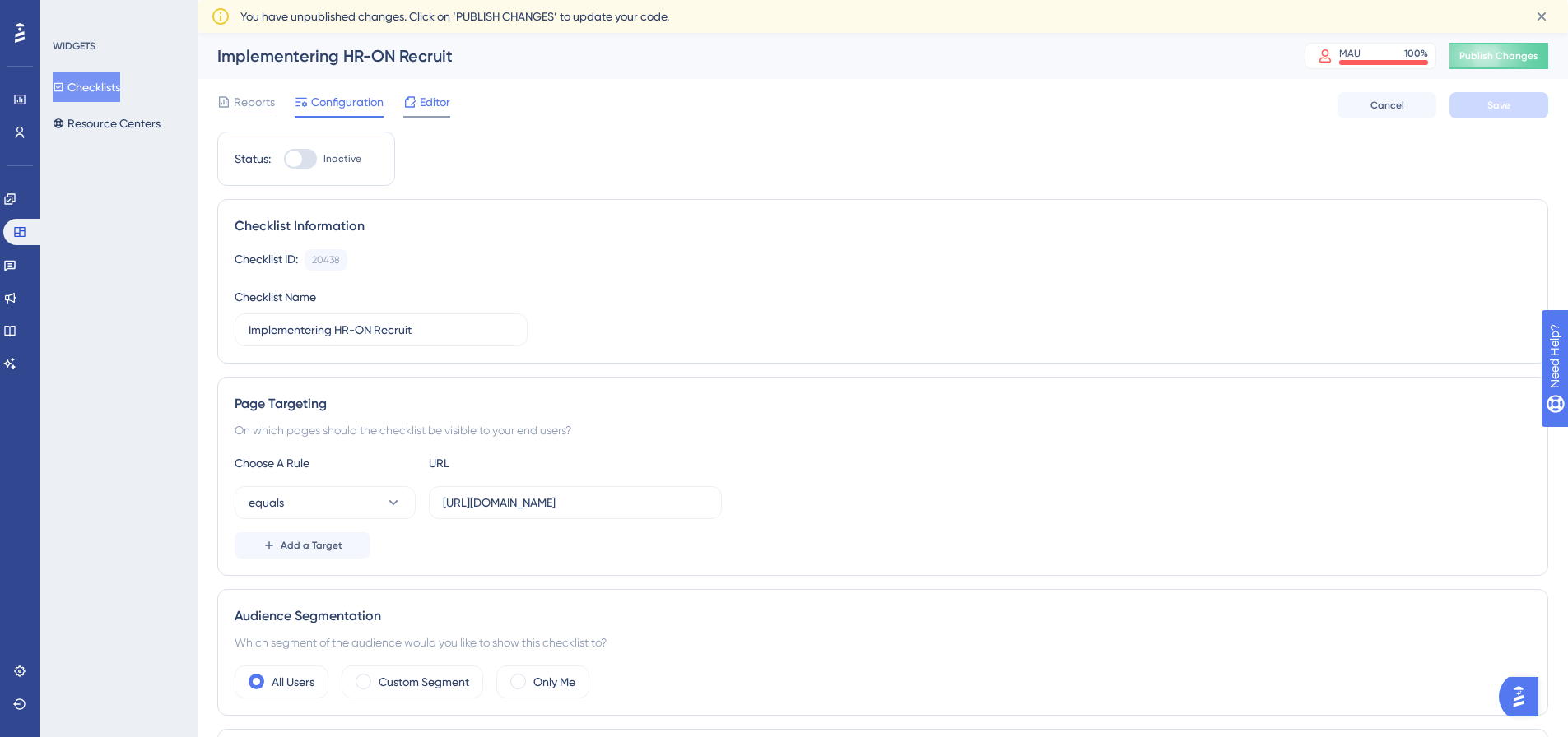
click at [416, 97] on icon at bounding box center [409, 102] width 13 height 13
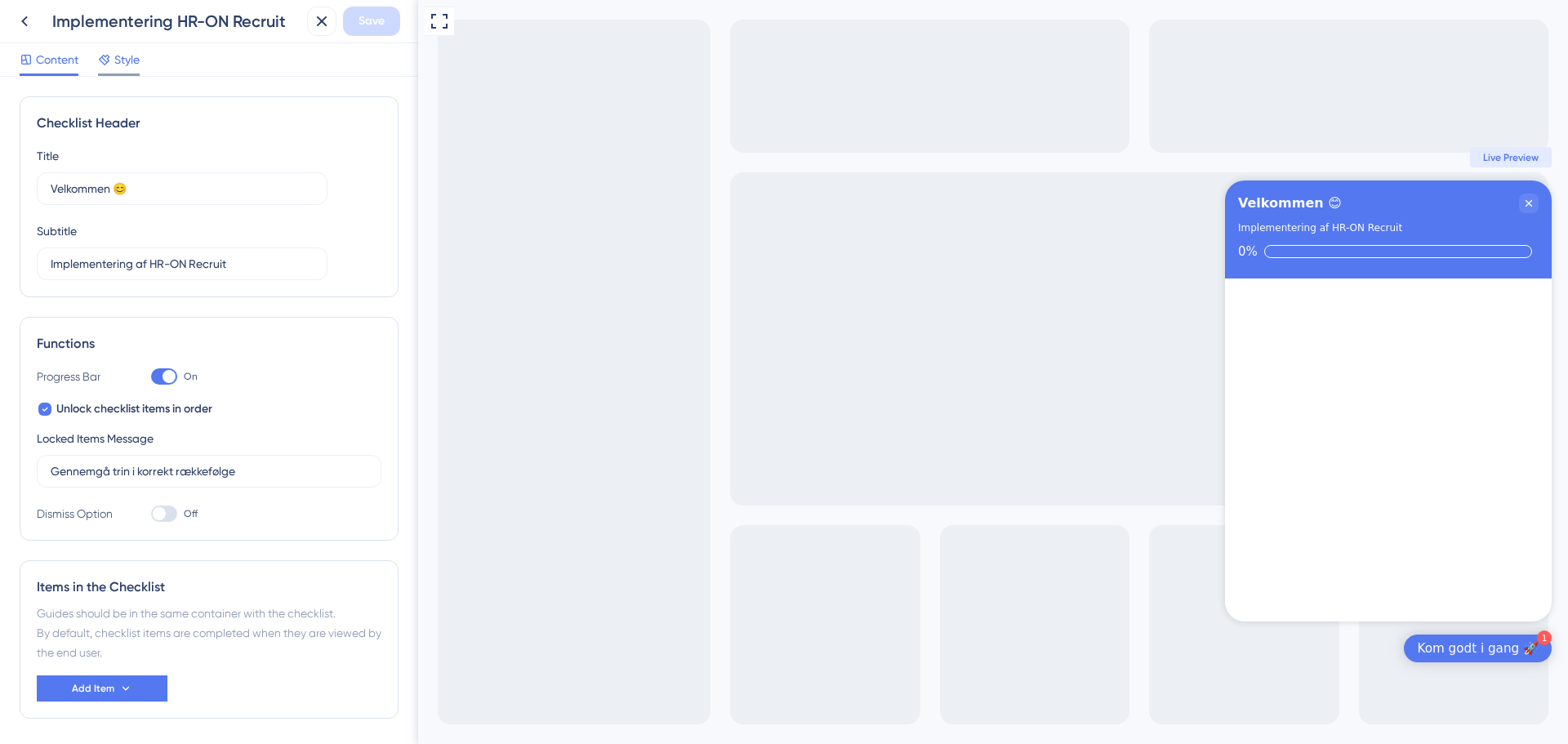
click at [117, 58] on span "Style" at bounding box center [127, 59] width 25 height 19
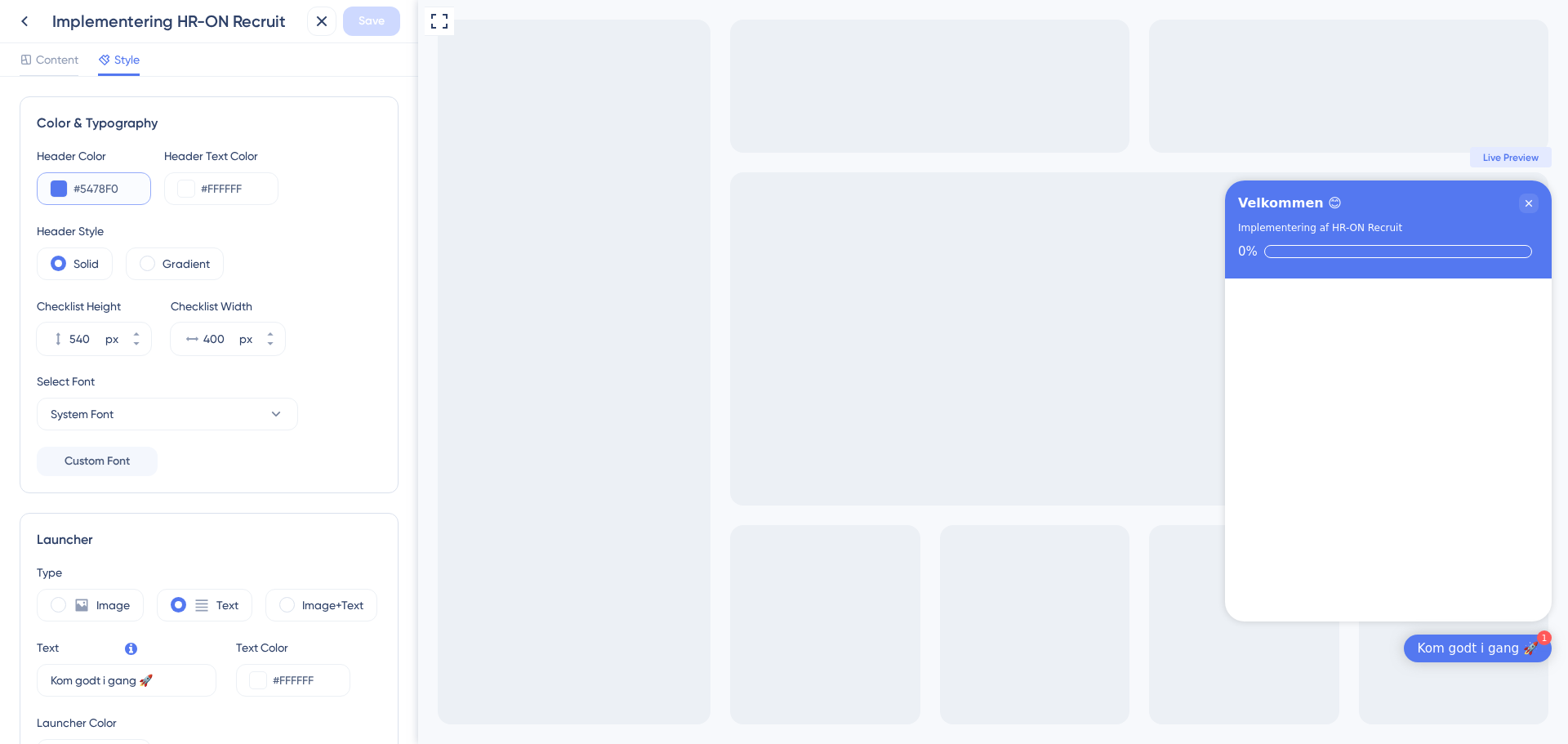
click at [122, 190] on input "#5478F0" at bounding box center [106, 189] width 64 height 19
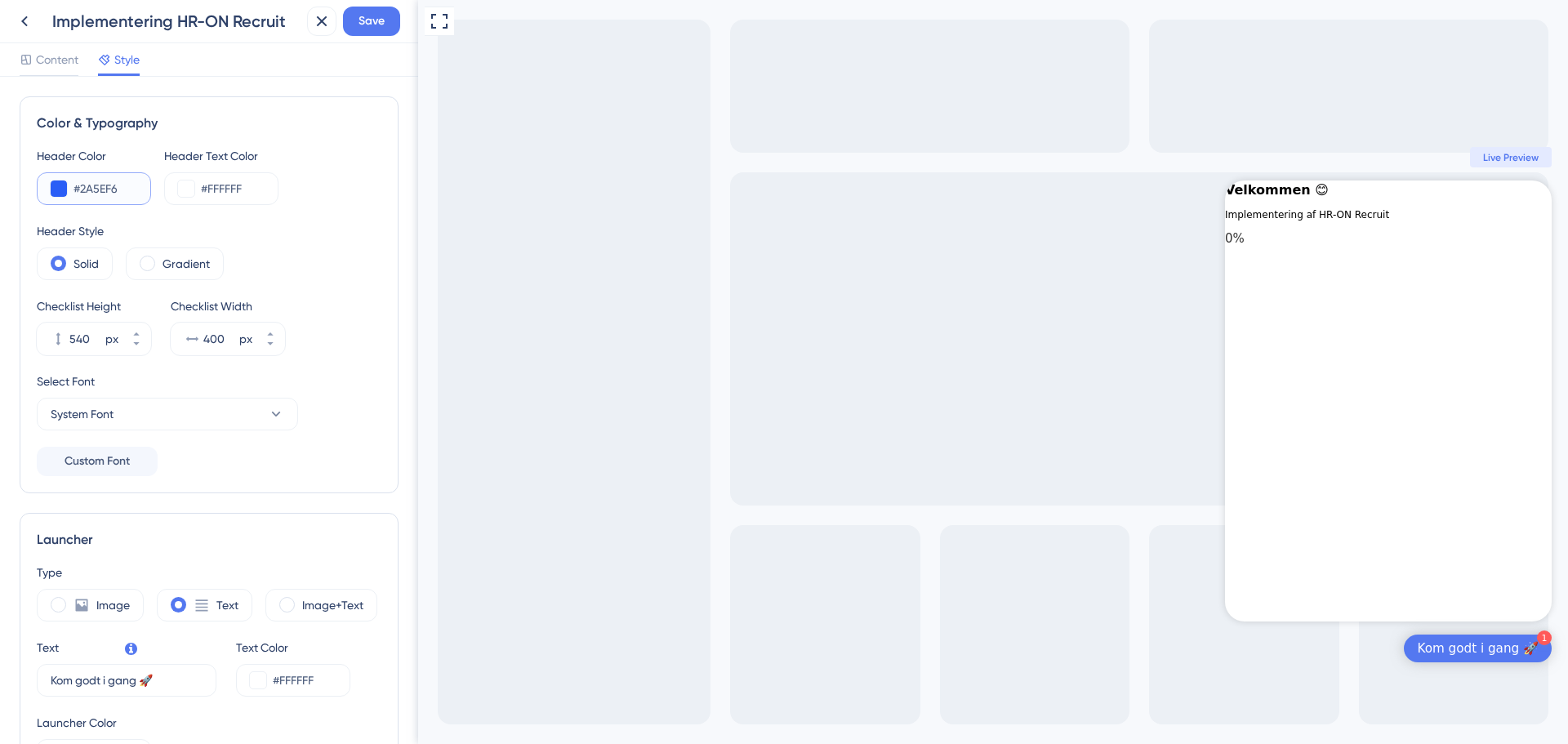
type input "#2A5EF6"
click at [333, 193] on div "Header Color #2A5EF6 Header Text Color #FFFFFF" at bounding box center [209, 175] width 345 height 59
click at [307, 227] on div "Header Style" at bounding box center [209, 231] width 345 height 19
click at [374, 17] on span "Save" at bounding box center [371, 21] width 26 height 19
click at [197, 417] on button "System Font" at bounding box center [168, 415] width 262 height 33
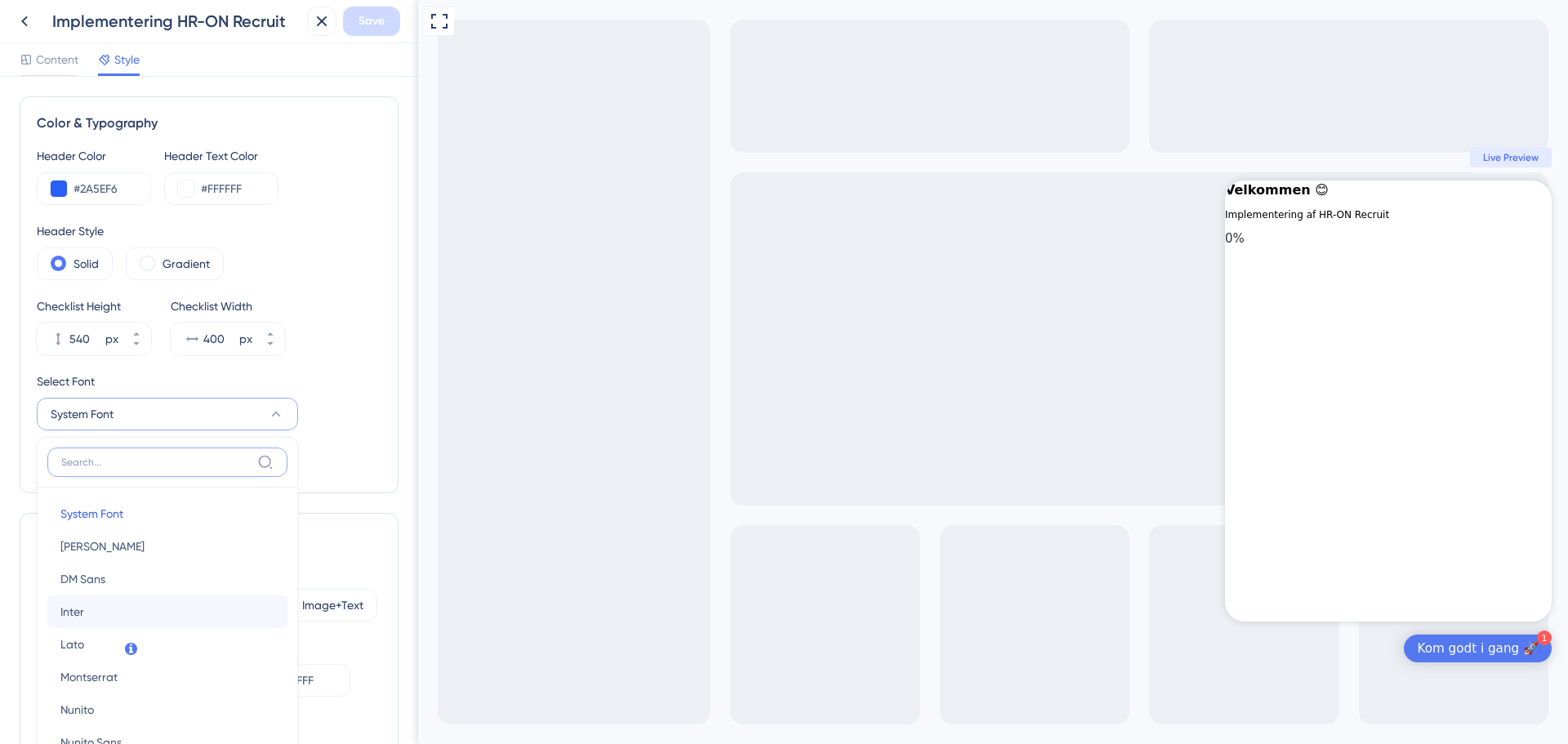
scroll to position [188, 0]
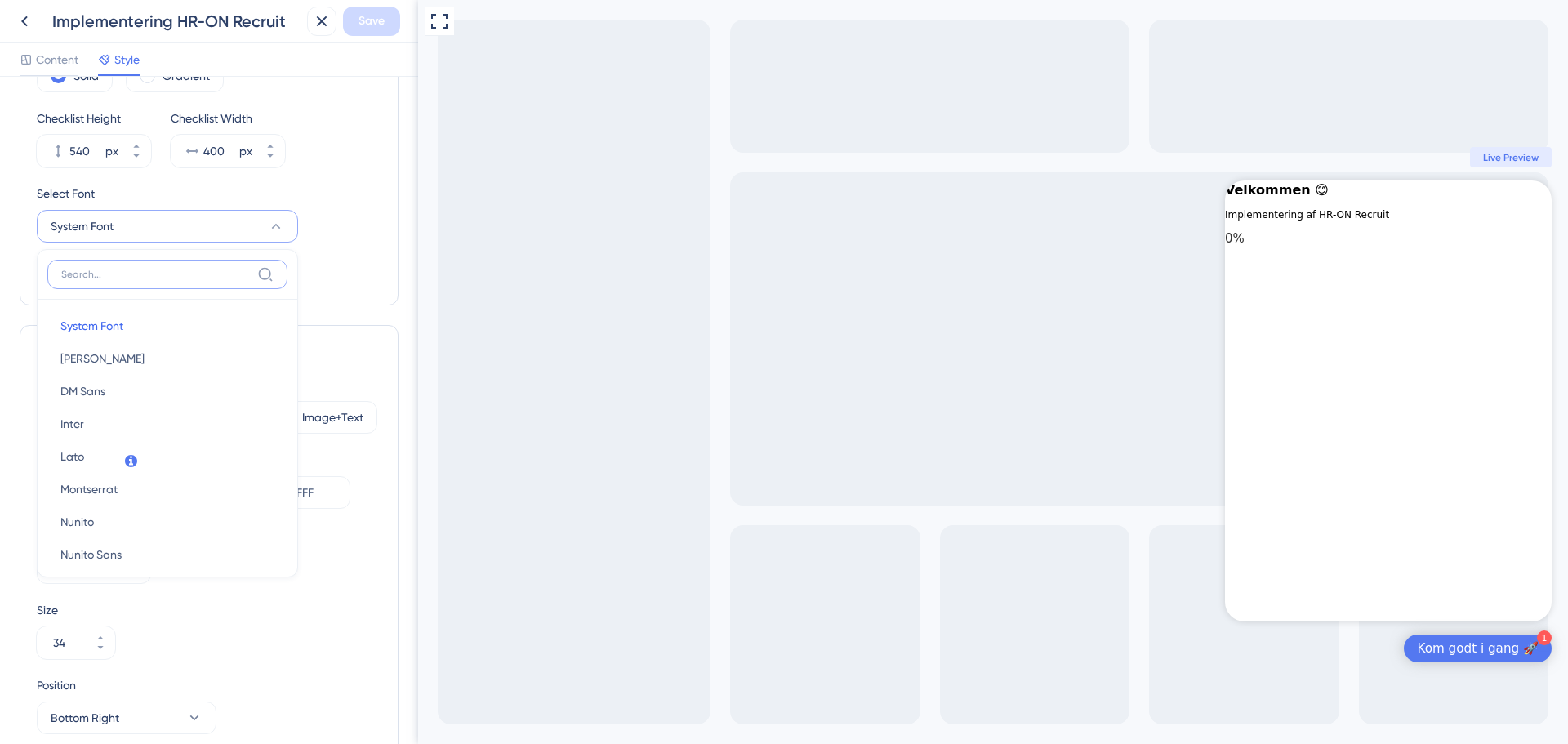
click at [148, 279] on input at bounding box center [156, 273] width 190 height 13
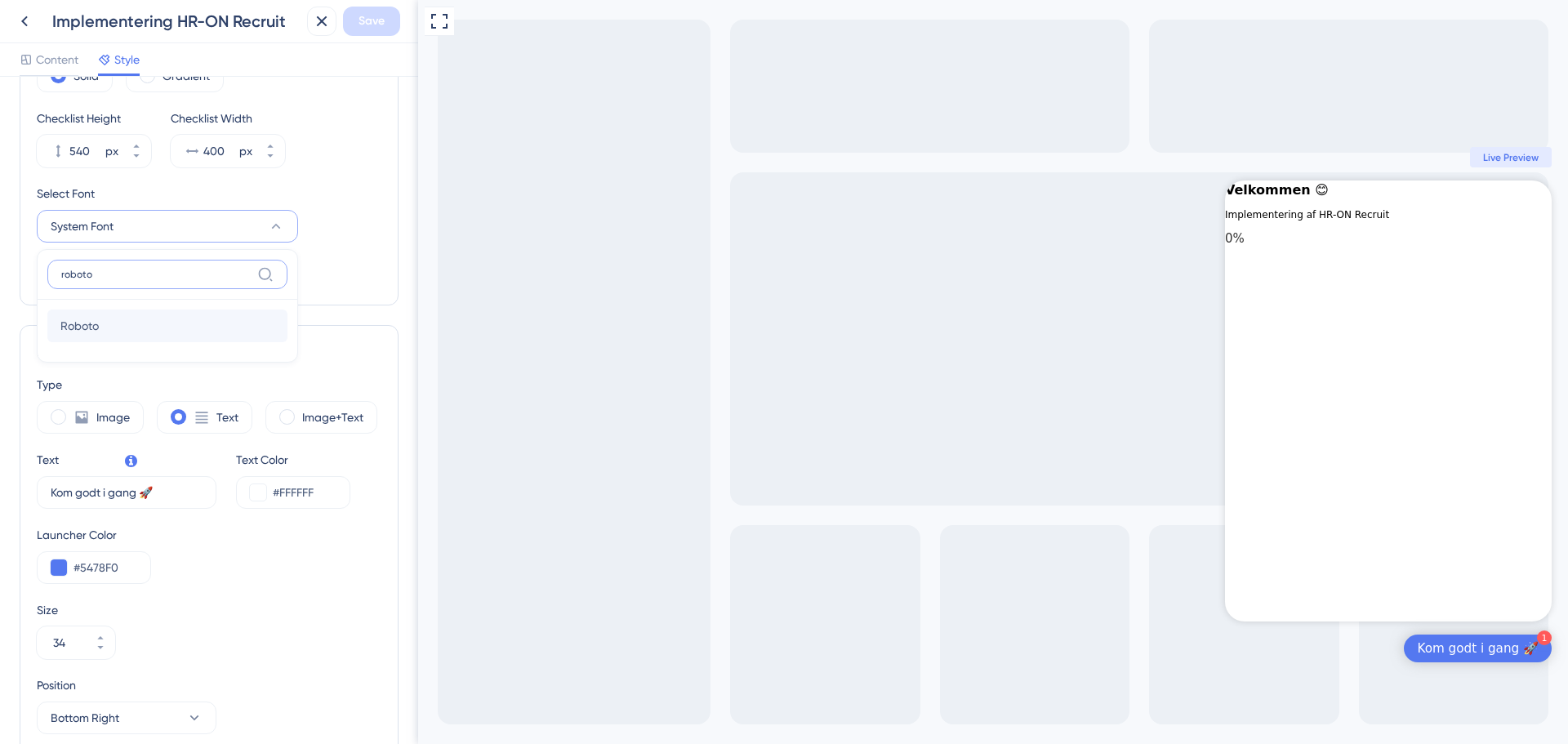
type input "roboto"
click at [77, 317] on span "Roboto" at bounding box center [79, 326] width 39 height 19
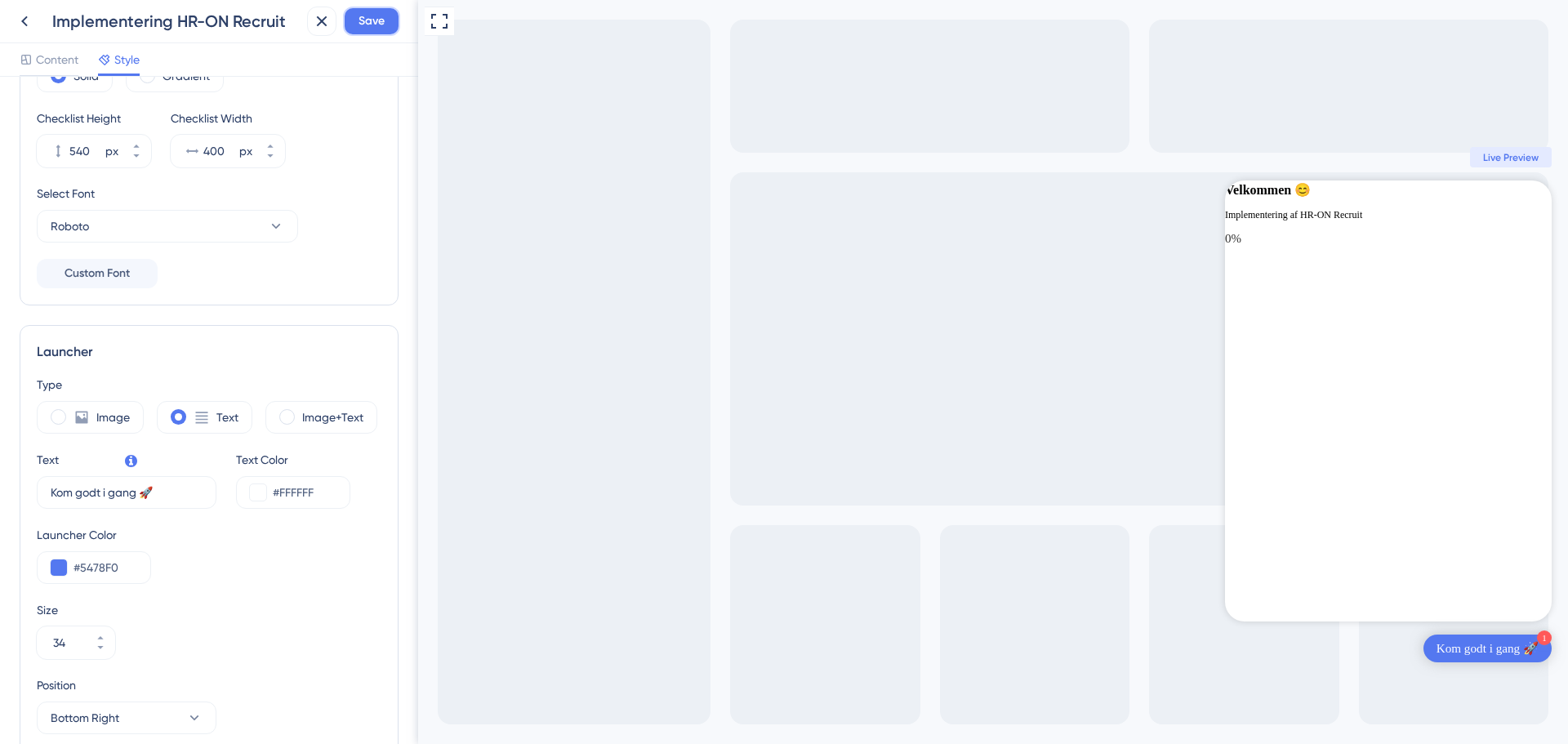
click at [361, 25] on span "Save" at bounding box center [371, 21] width 26 height 19
click at [86, 423] on icon at bounding box center [81, 417] width 16 height 16
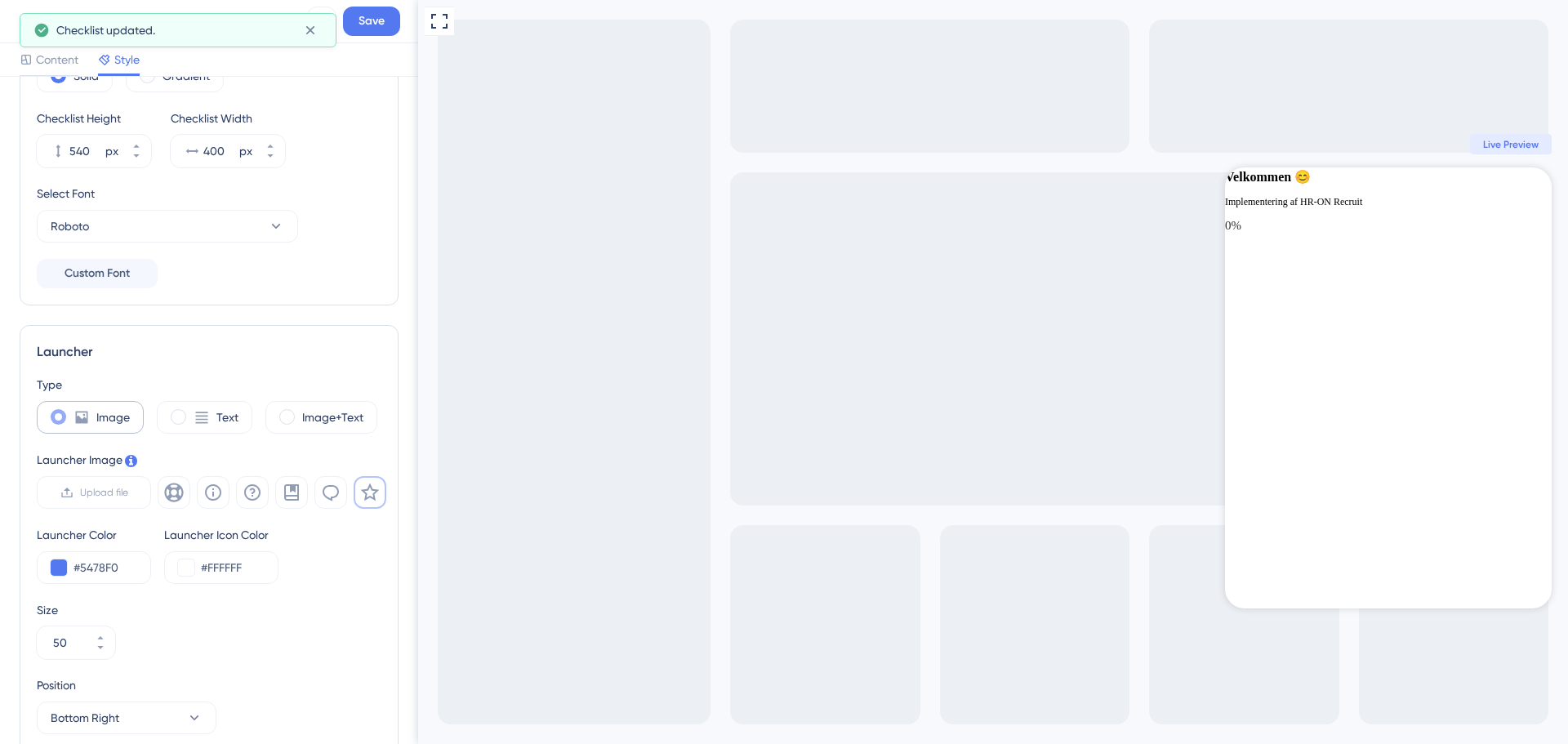
click at [86, 423] on icon at bounding box center [81, 417] width 16 height 16
click at [196, 420] on icon at bounding box center [202, 417] width 16 height 16
type input "34"
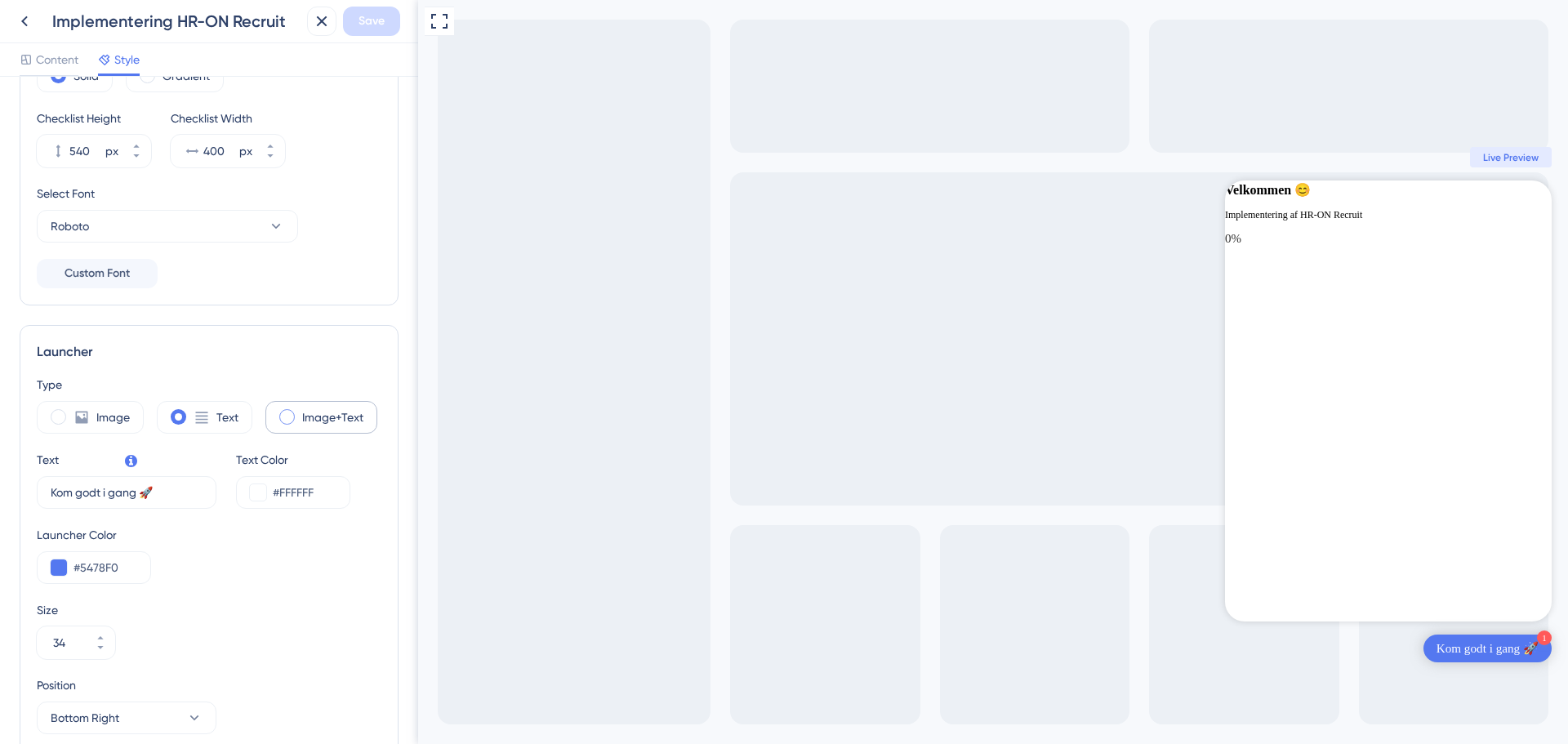
click at [313, 419] on label "Image+Text" at bounding box center [332, 418] width 61 height 19
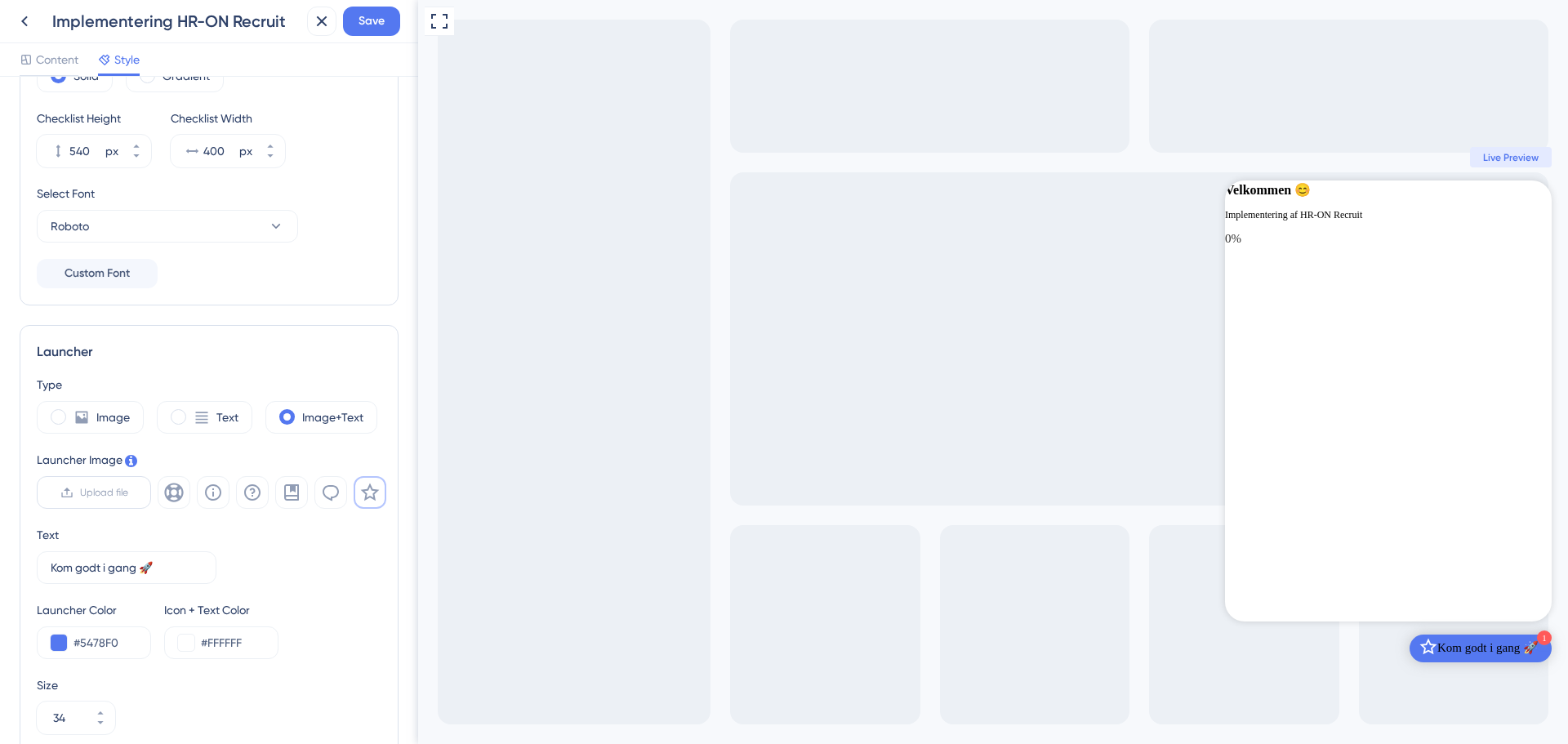
click at [80, 501] on label "Upload file" at bounding box center [94, 492] width 114 height 33
click at [128, 492] on input "Upload file" at bounding box center [128, 492] width 0 height 0
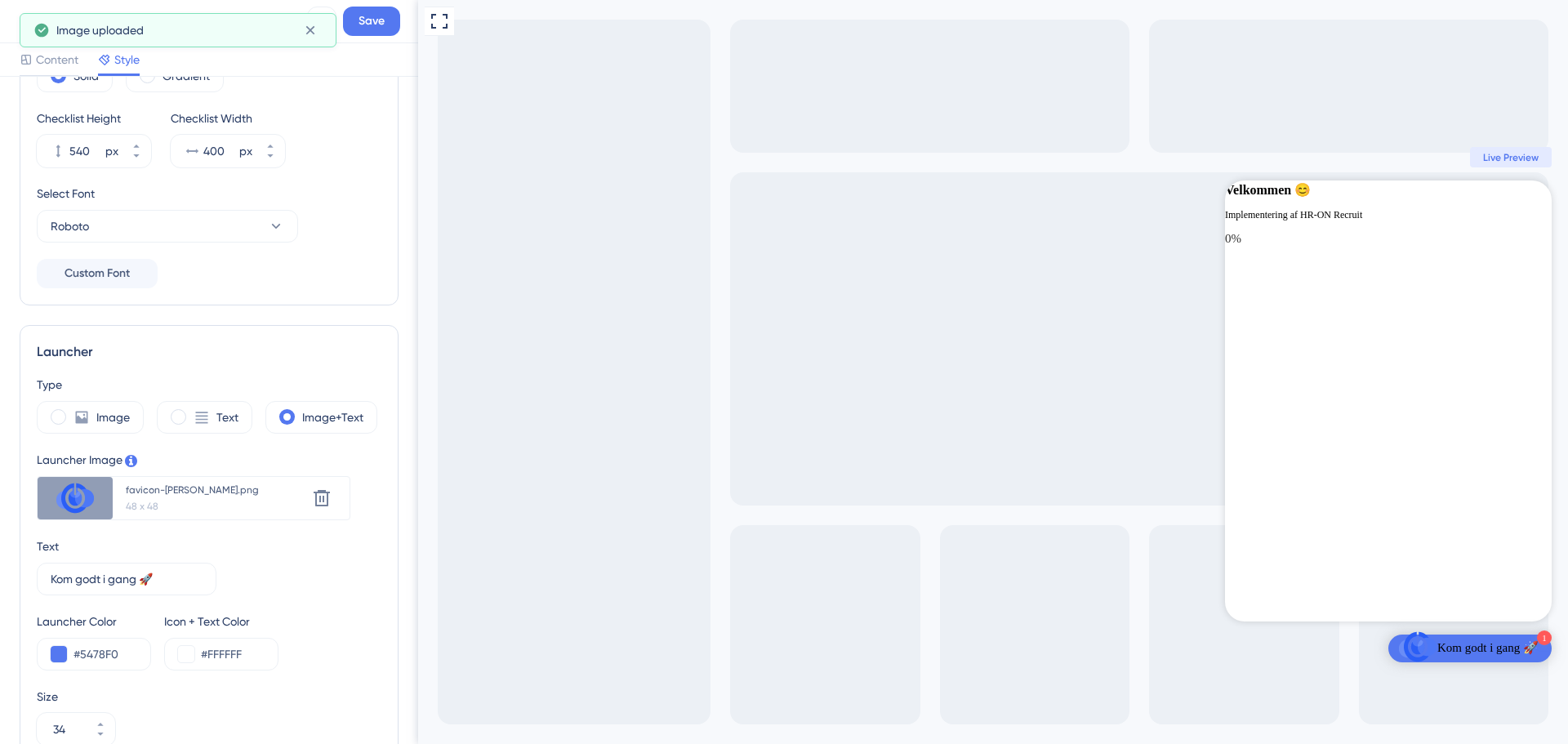
click at [161, 490] on div "favicon-[PERSON_NAME].png" at bounding box center [215, 489] width 179 height 13
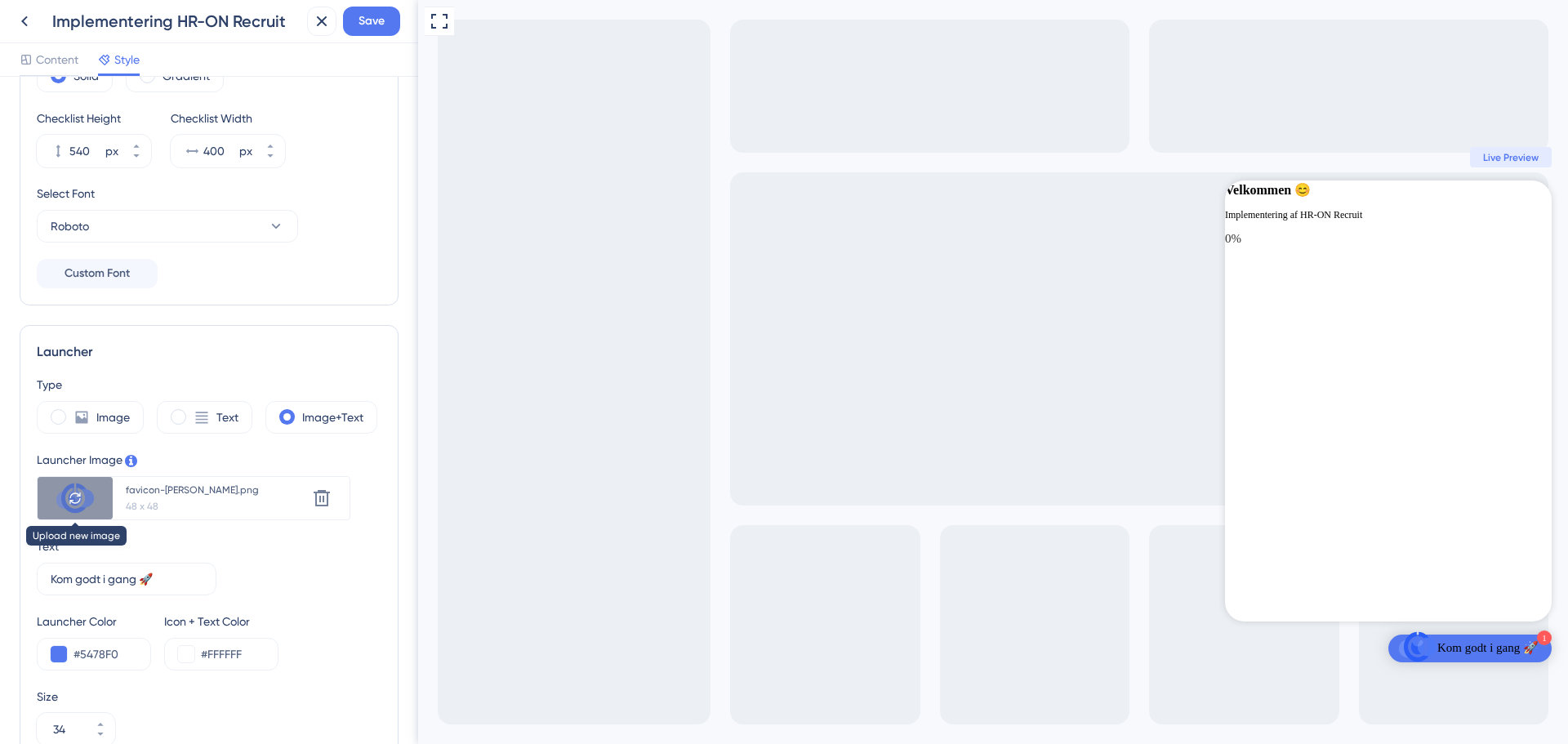
click at [76, 502] on icon at bounding box center [75, 497] width 13 height 13
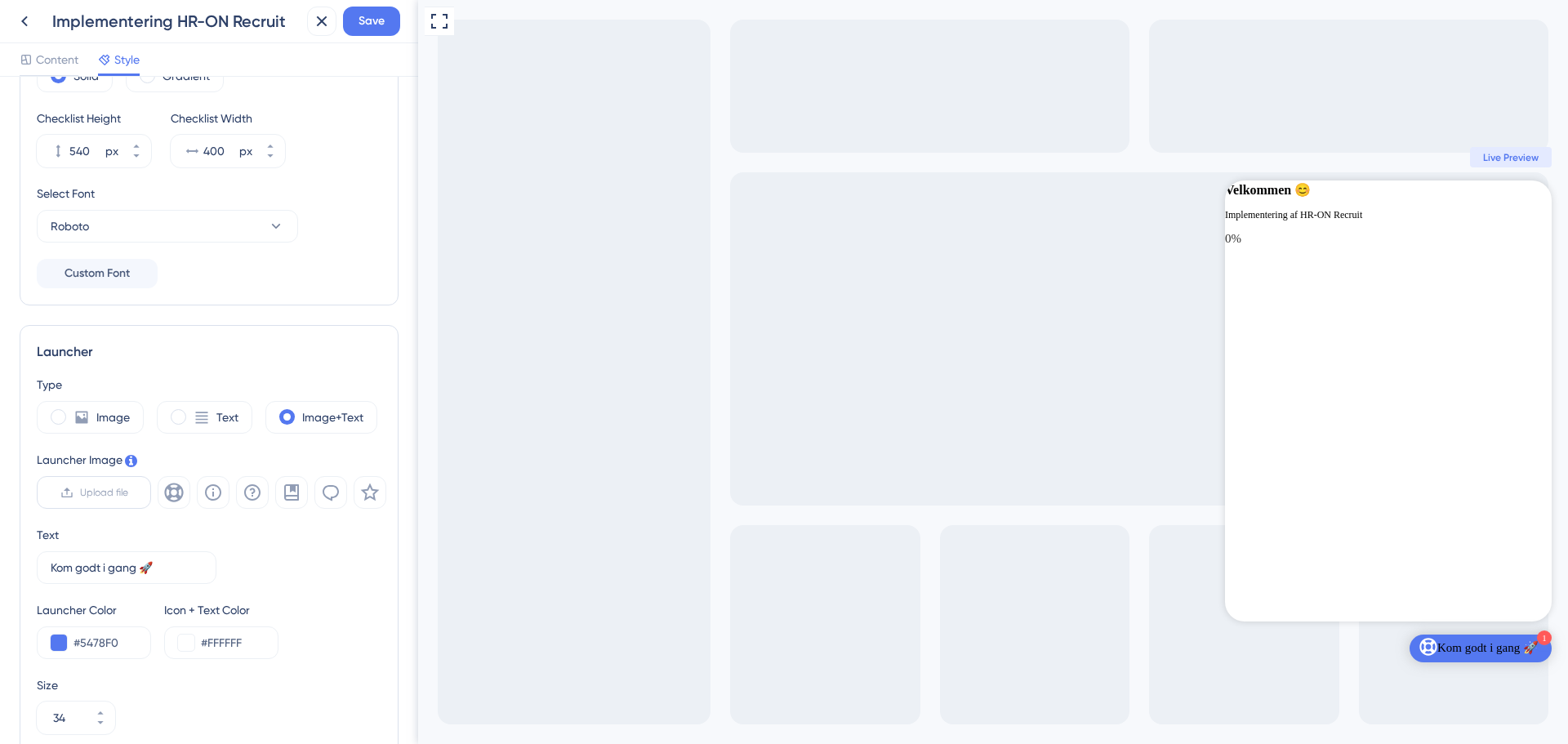
click at [82, 497] on span "Upload file" at bounding box center [105, 492] width 48 height 13
click at [128, 492] on input "Upload file" at bounding box center [128, 492] width 0 height 0
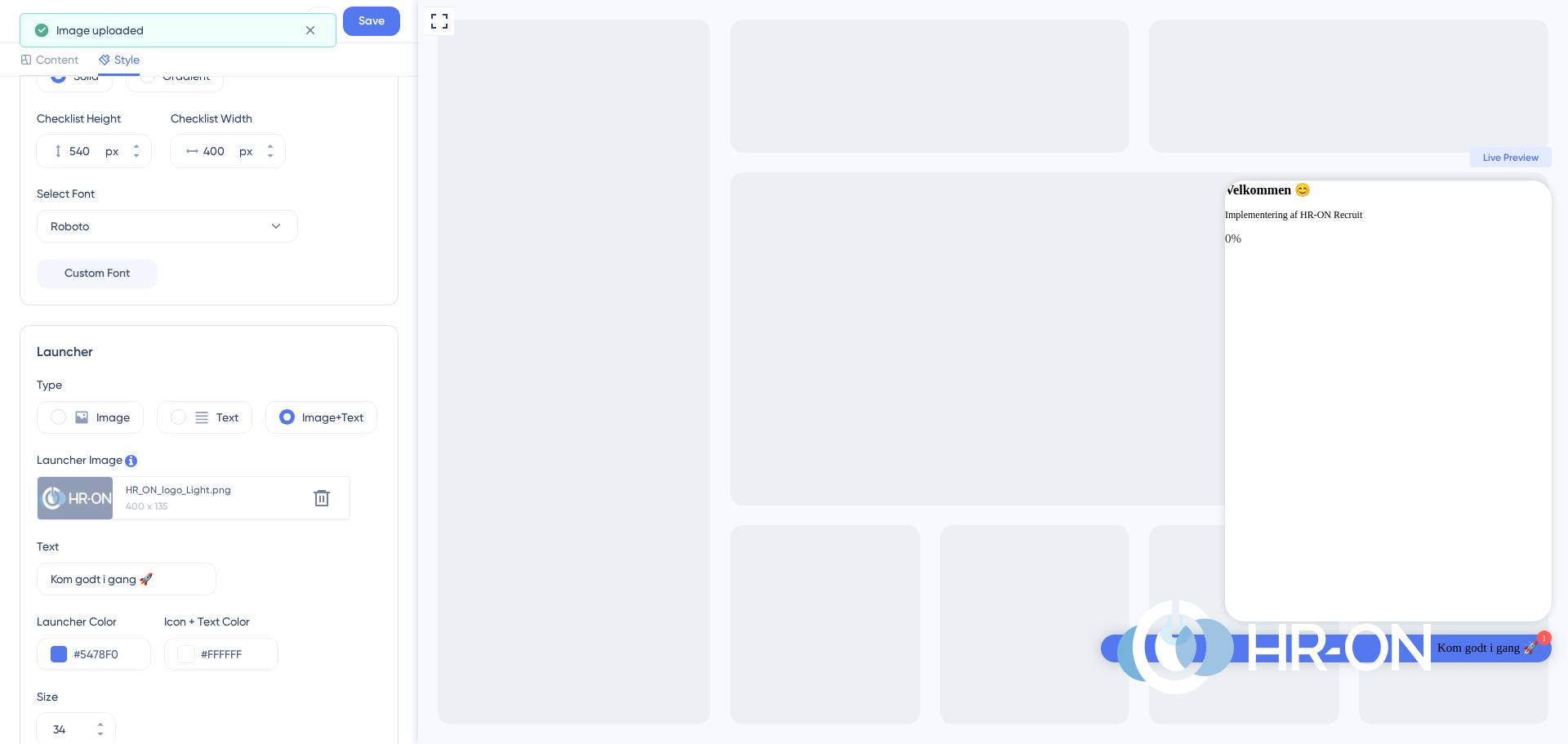
drag, startPoint x: 120, startPoint y: 487, endPoint x: 110, endPoint y: 492, distance: 11.2
click at [120, 488] on div "HR_ON_logo_Light.png 400 x 135 Delete" at bounding box center [231, 498] width 236 height 43
click at [84, 497] on div at bounding box center [76, 498] width 76 height 43
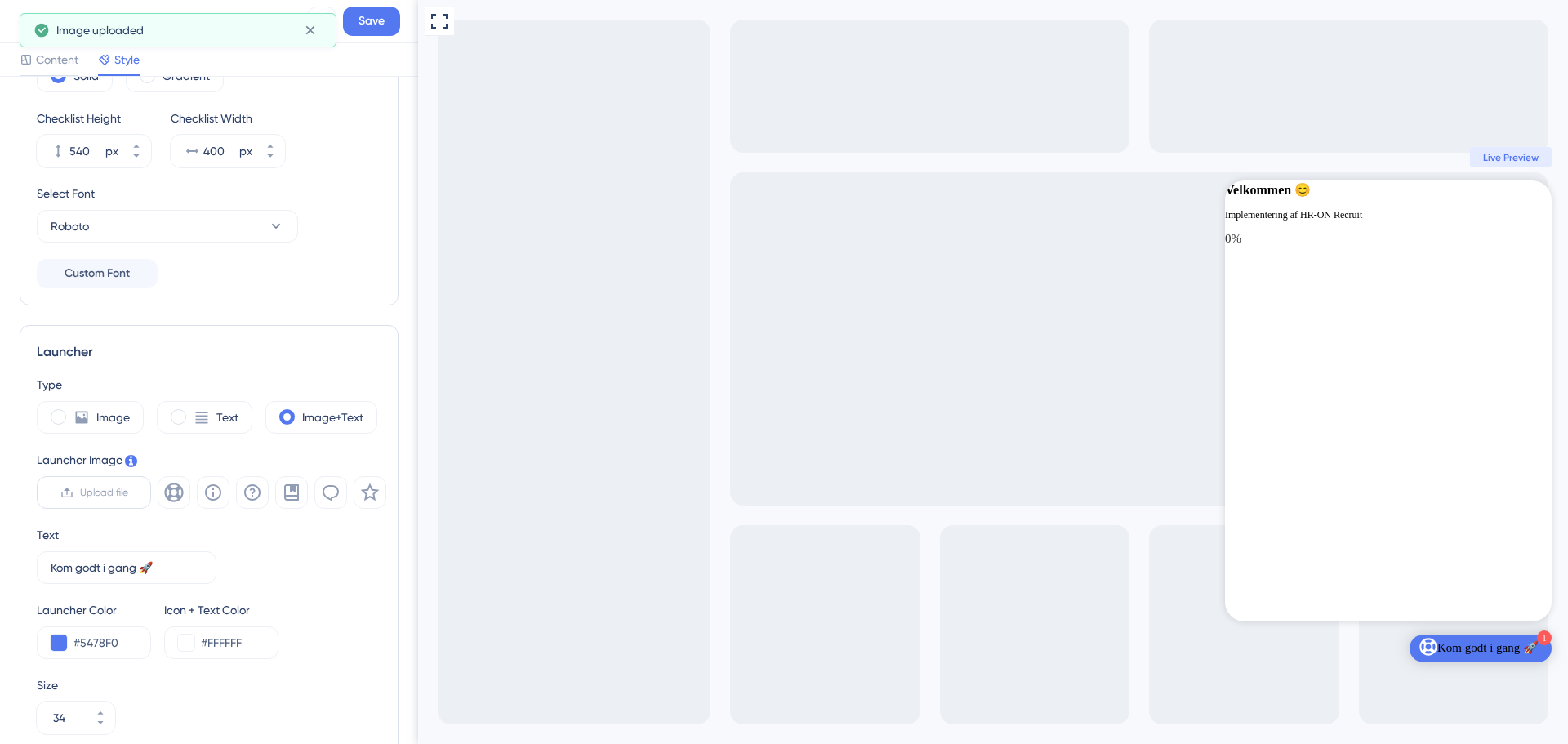
click at [85, 502] on label "Upload file" at bounding box center [94, 492] width 114 height 33
click at [128, 492] on input "Upload file" at bounding box center [128, 492] width 0 height 0
click at [209, 418] on icon at bounding box center [202, 417] width 16 height 16
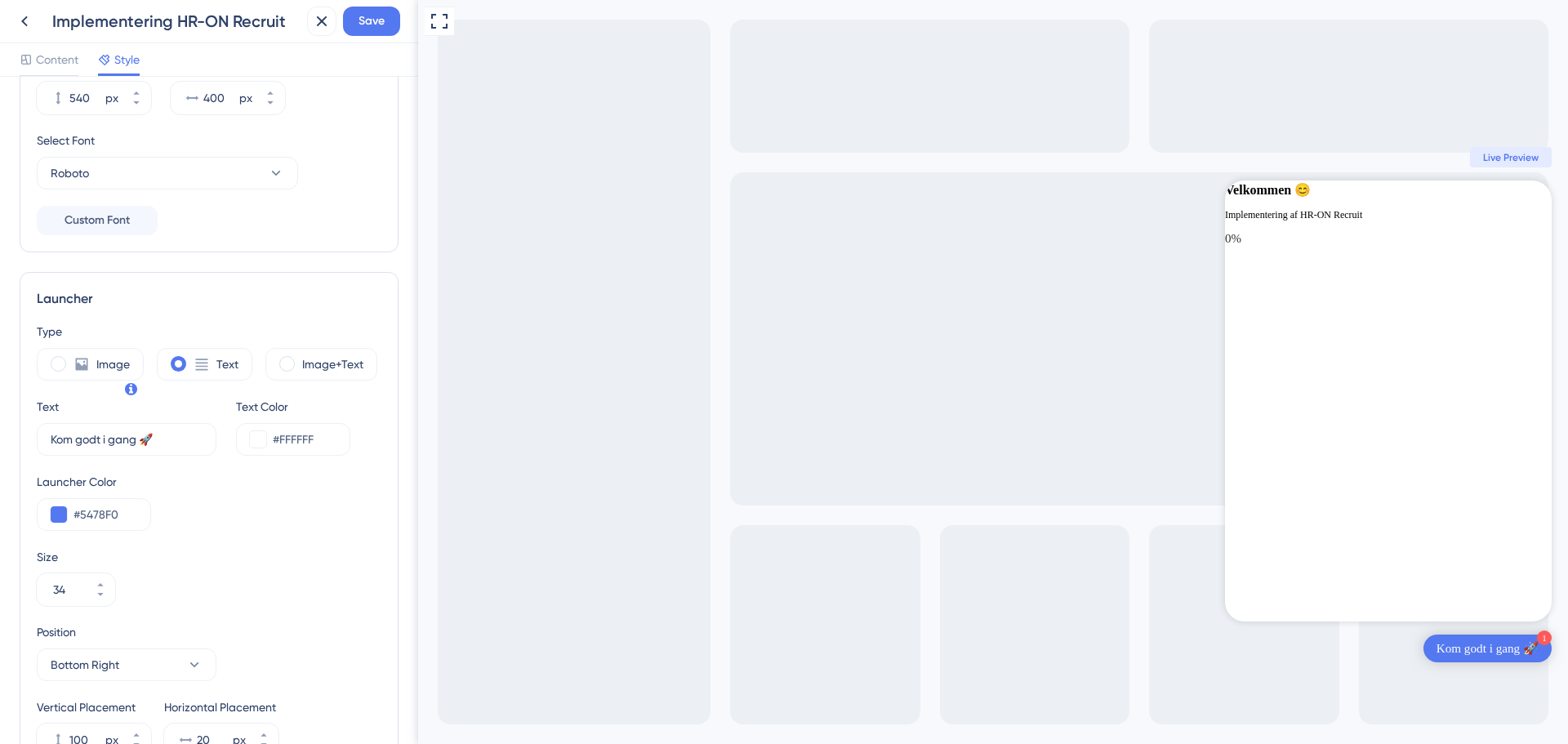
scroll to position [269, 0]
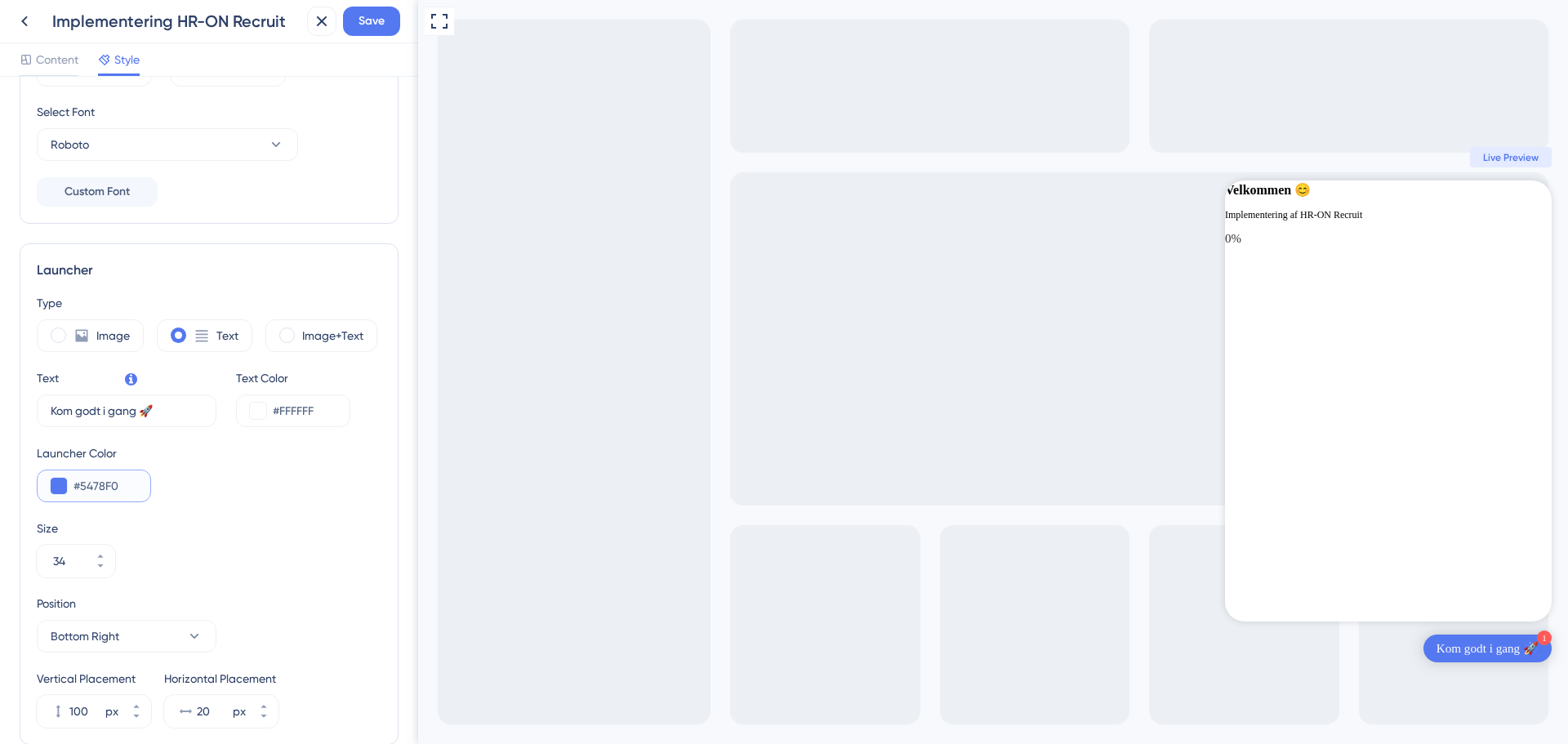
click at [87, 482] on input "#5478F0" at bounding box center [106, 485] width 64 height 19
drag, startPoint x: 122, startPoint y: 484, endPoint x: 81, endPoint y: 484, distance: 41.0
click at [81, 484] on input "#5478F0" at bounding box center [106, 485] width 64 height 19
click at [126, 488] on input "#5478F0" at bounding box center [106, 485] width 64 height 19
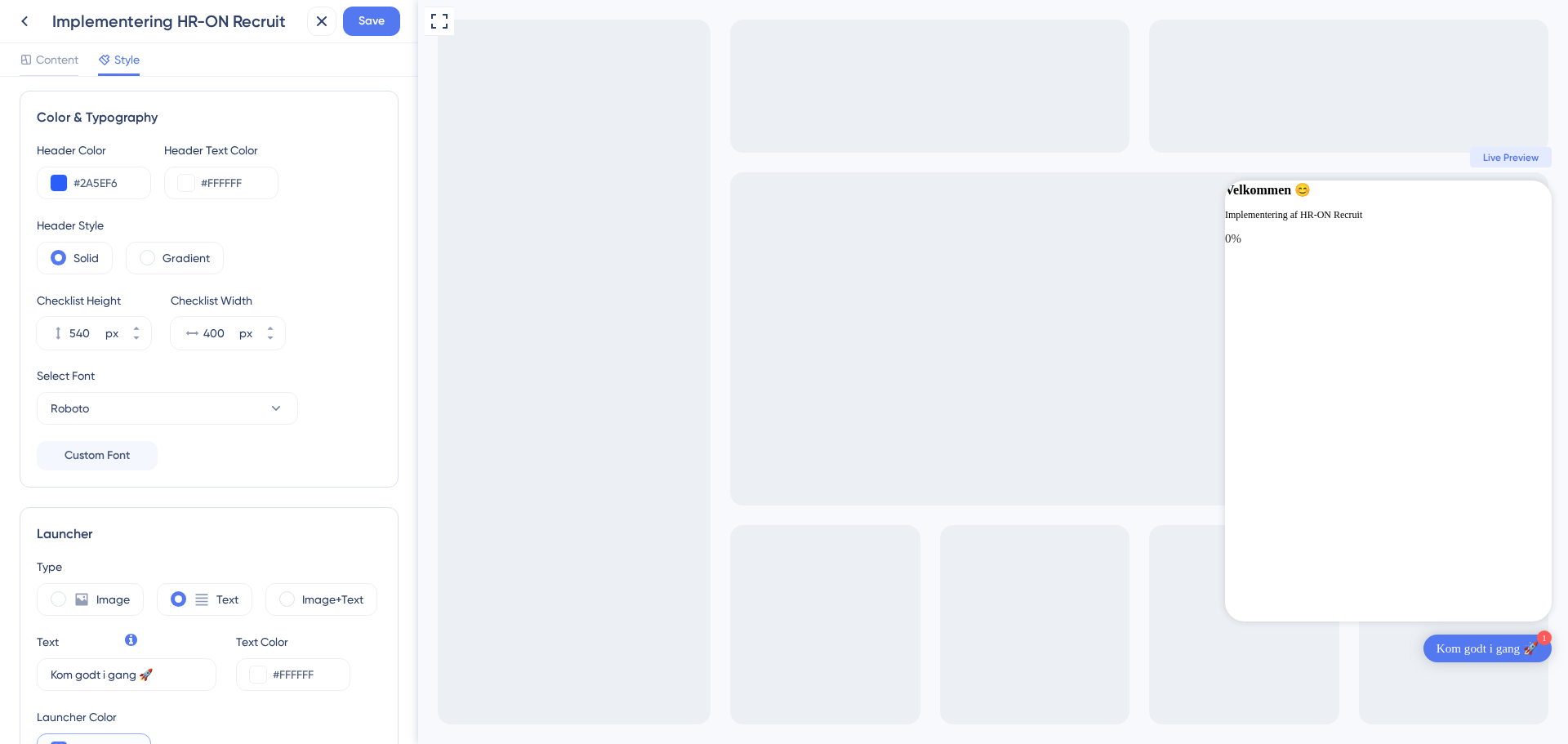
scroll to position [0, 0]
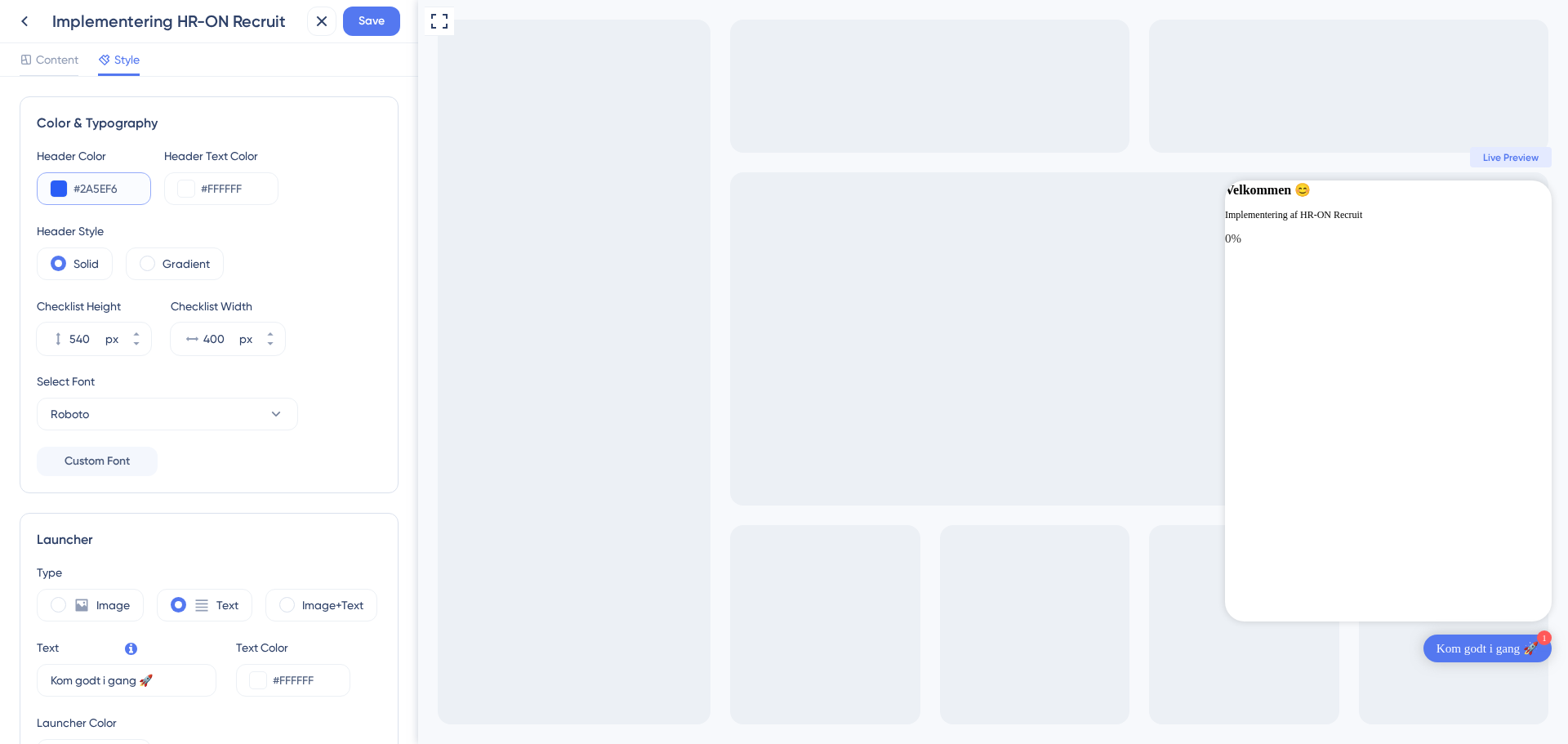
drag, startPoint x: 83, startPoint y: 188, endPoint x: 127, endPoint y: 190, distance: 44.0
click at [127, 190] on input "#2A5EF6" at bounding box center [106, 189] width 64 height 19
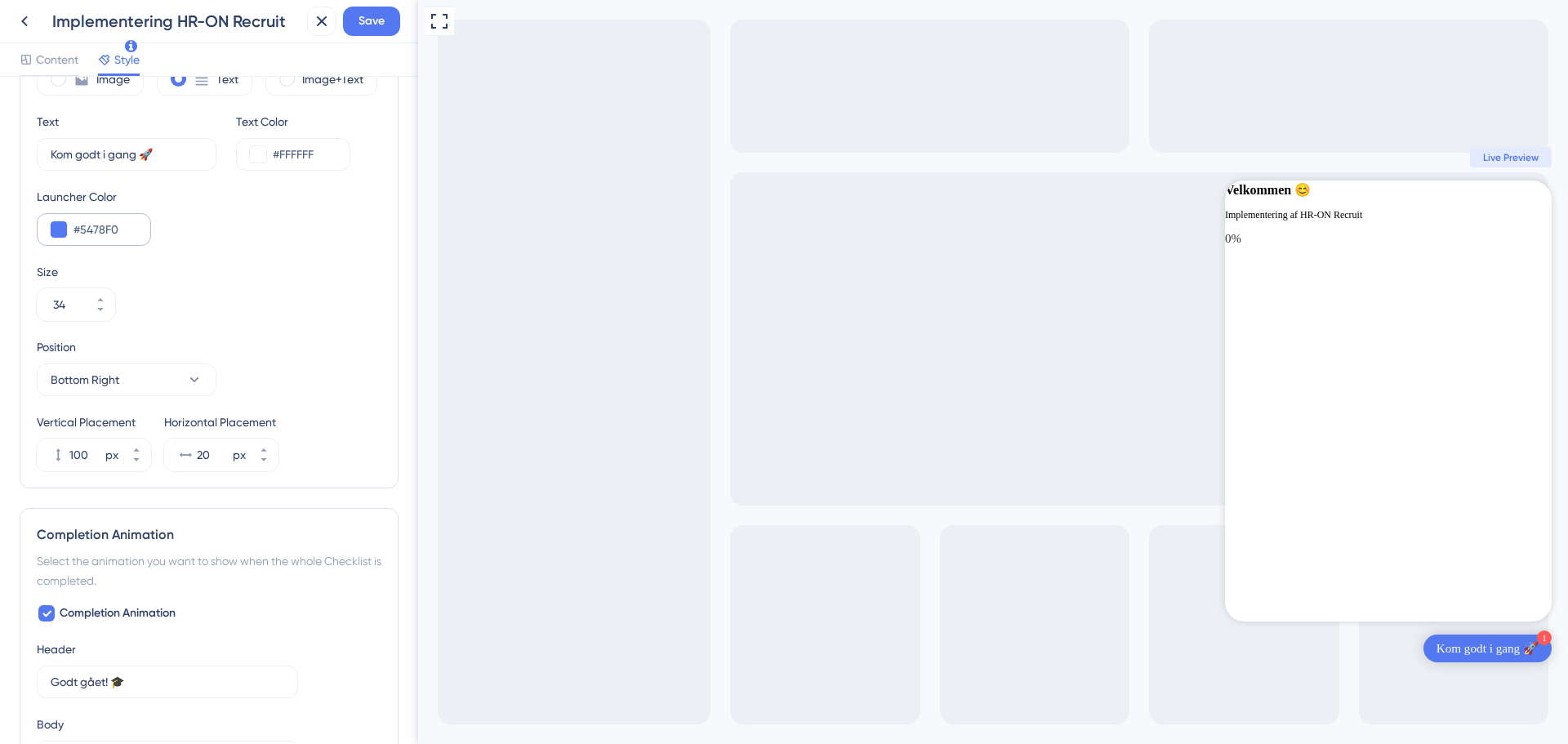
scroll to position [487, 0]
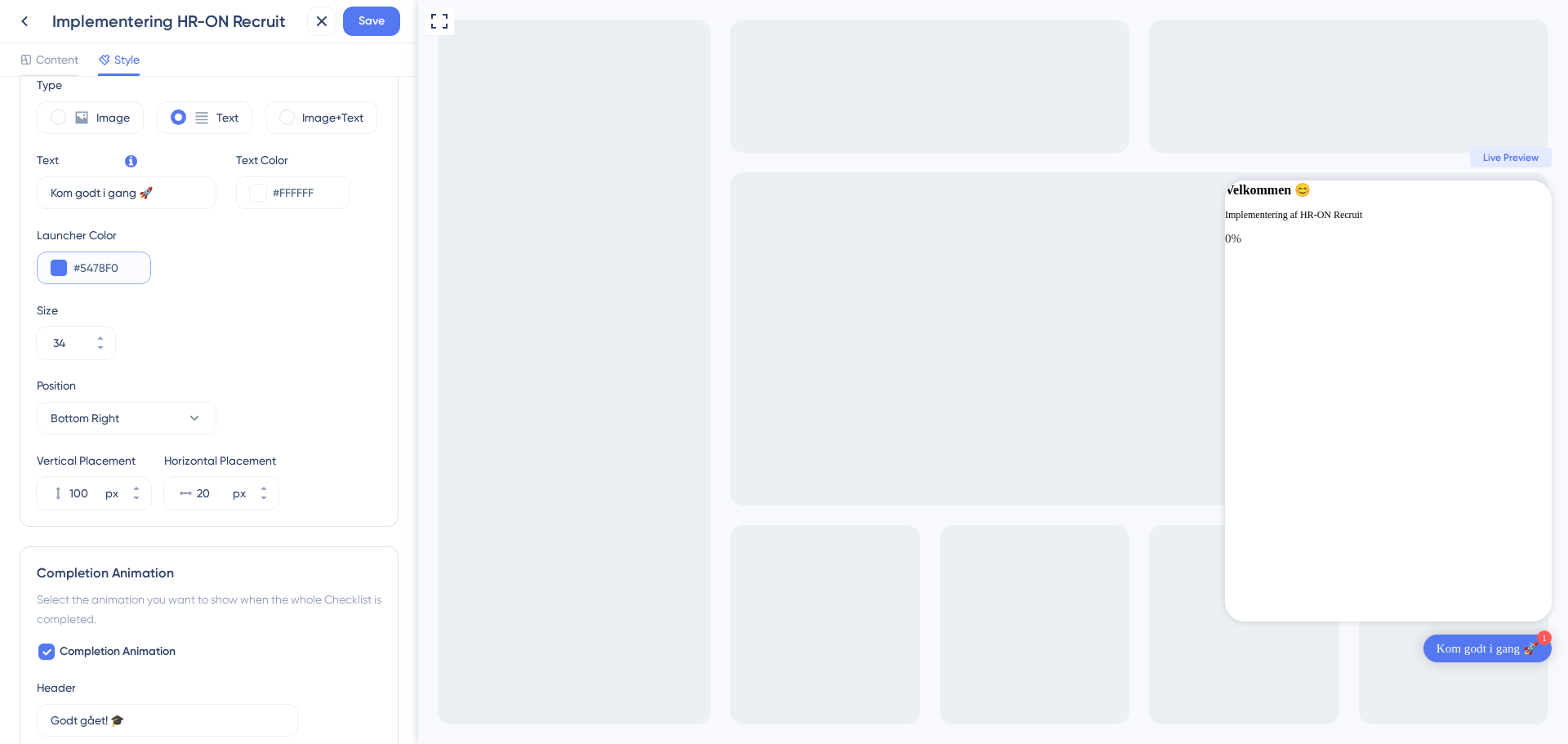
drag, startPoint x: 82, startPoint y: 267, endPoint x: 131, endPoint y: 264, distance: 49.1
click at [131, 264] on input "#5478F0" at bounding box center [106, 267] width 64 height 19
paste input "2A5EF6"
type input "#2A5EF6"
click at [242, 295] on div "Type Image Text Image+Text Text Kom godt i gang 🚀 2 Text Color #FFFFFF Launcher…" at bounding box center [209, 293] width 345 height 434
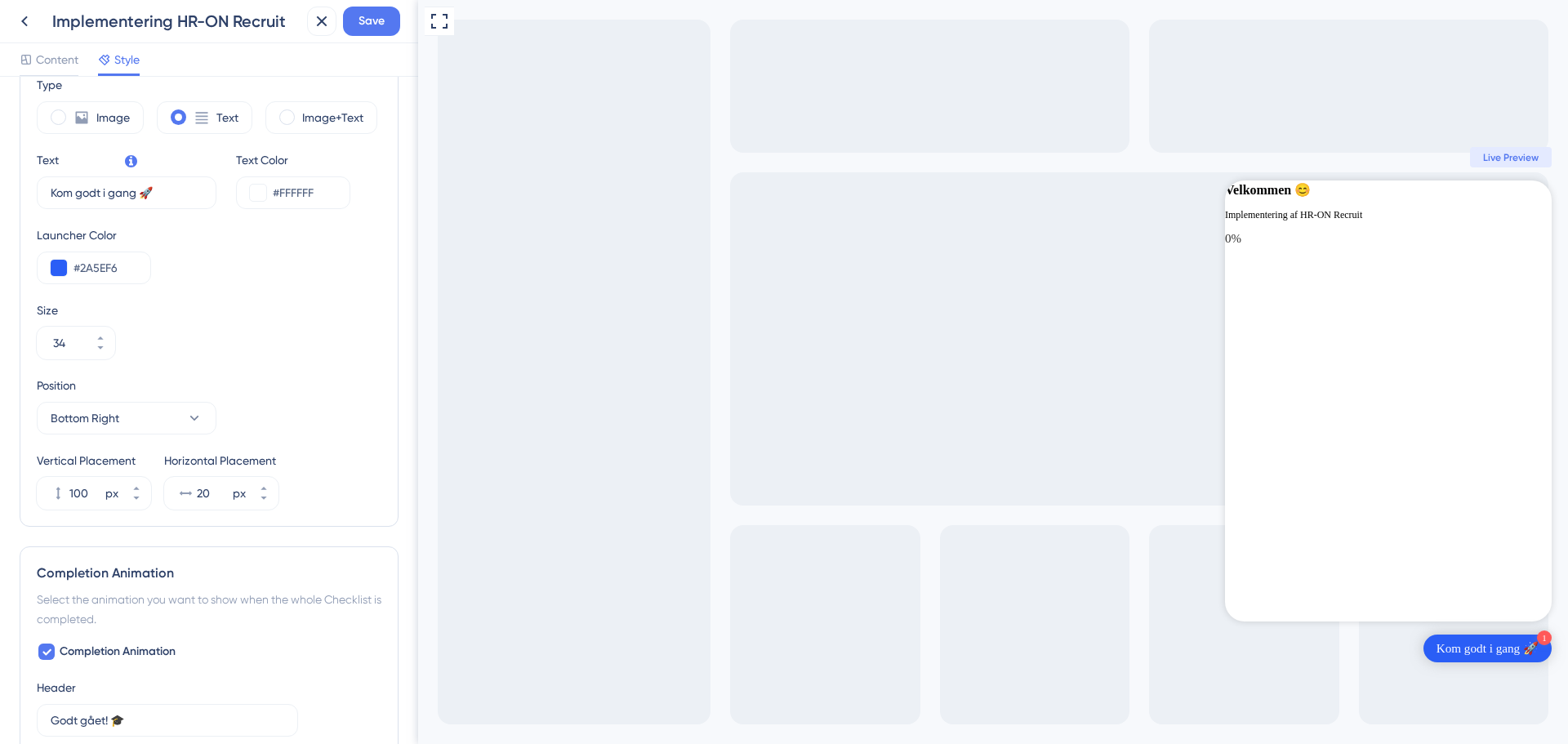
click at [254, 331] on div "Size 34" at bounding box center [209, 329] width 345 height 59
click at [190, 419] on icon at bounding box center [194, 418] width 16 height 16
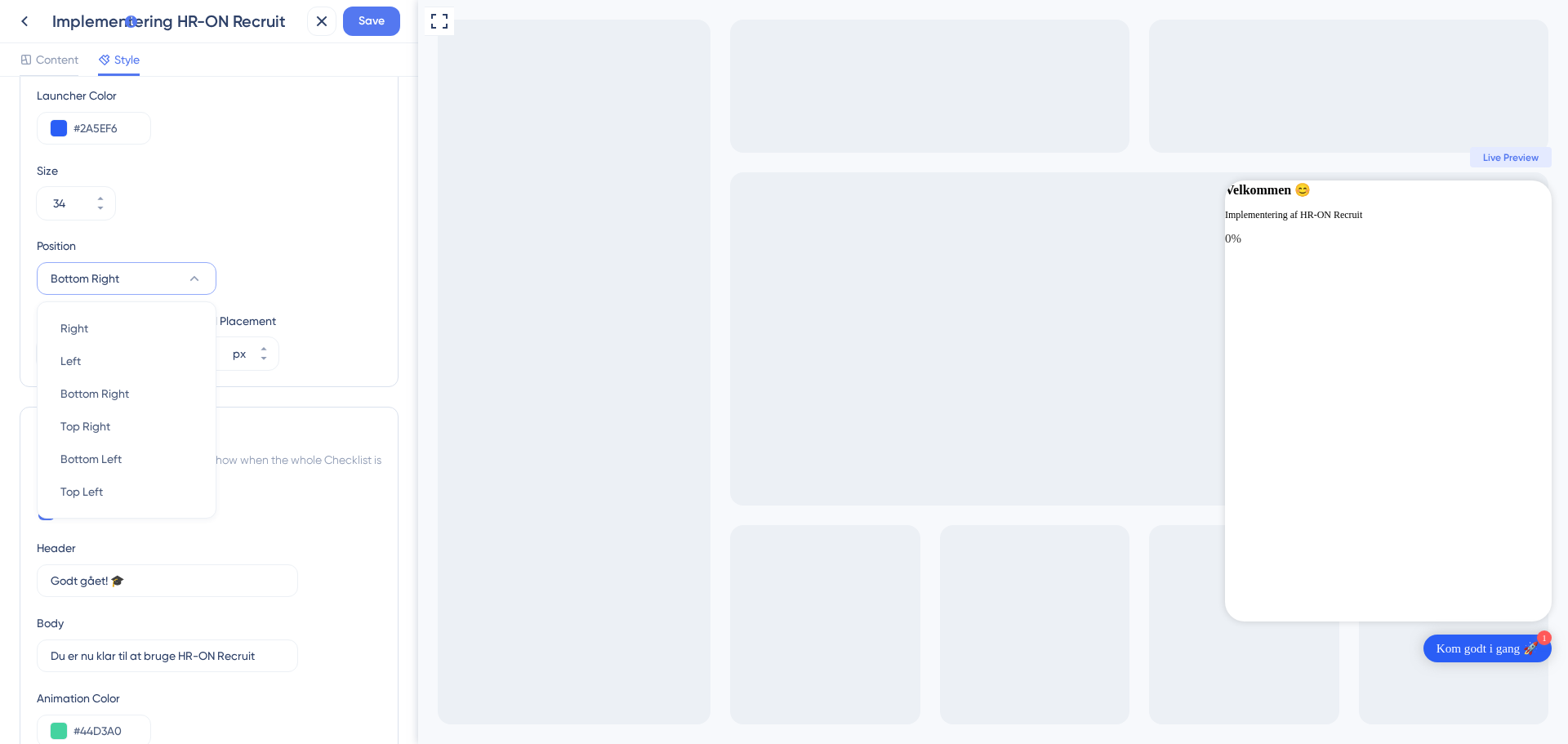
click at [315, 247] on div "Position Bottom Right Right Right Left Left Bottom Right Bottom Right Top Right…" at bounding box center [209, 265] width 345 height 59
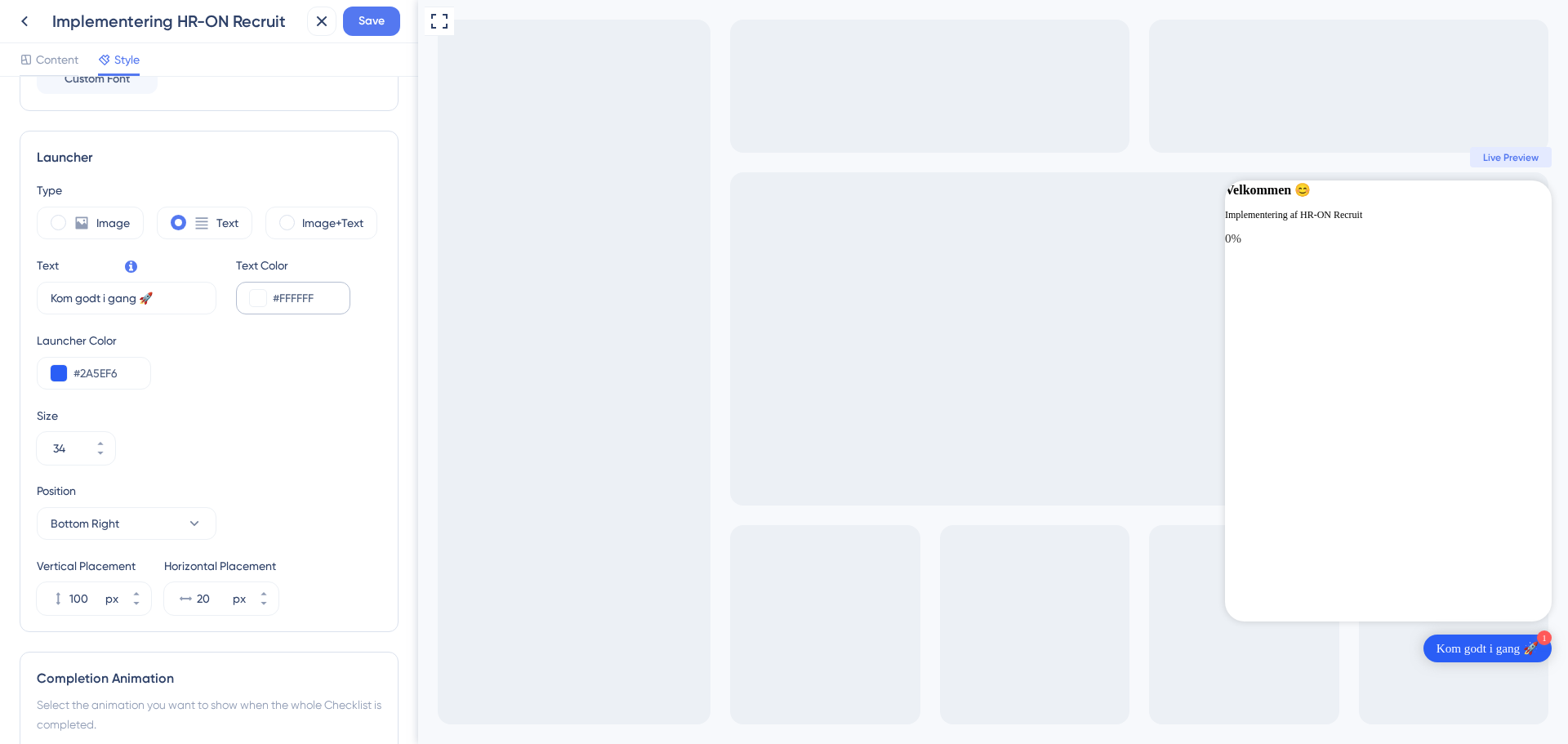
scroll to position [0, 0]
click at [104, 440] on icon at bounding box center [101, 444] width 10 height 10
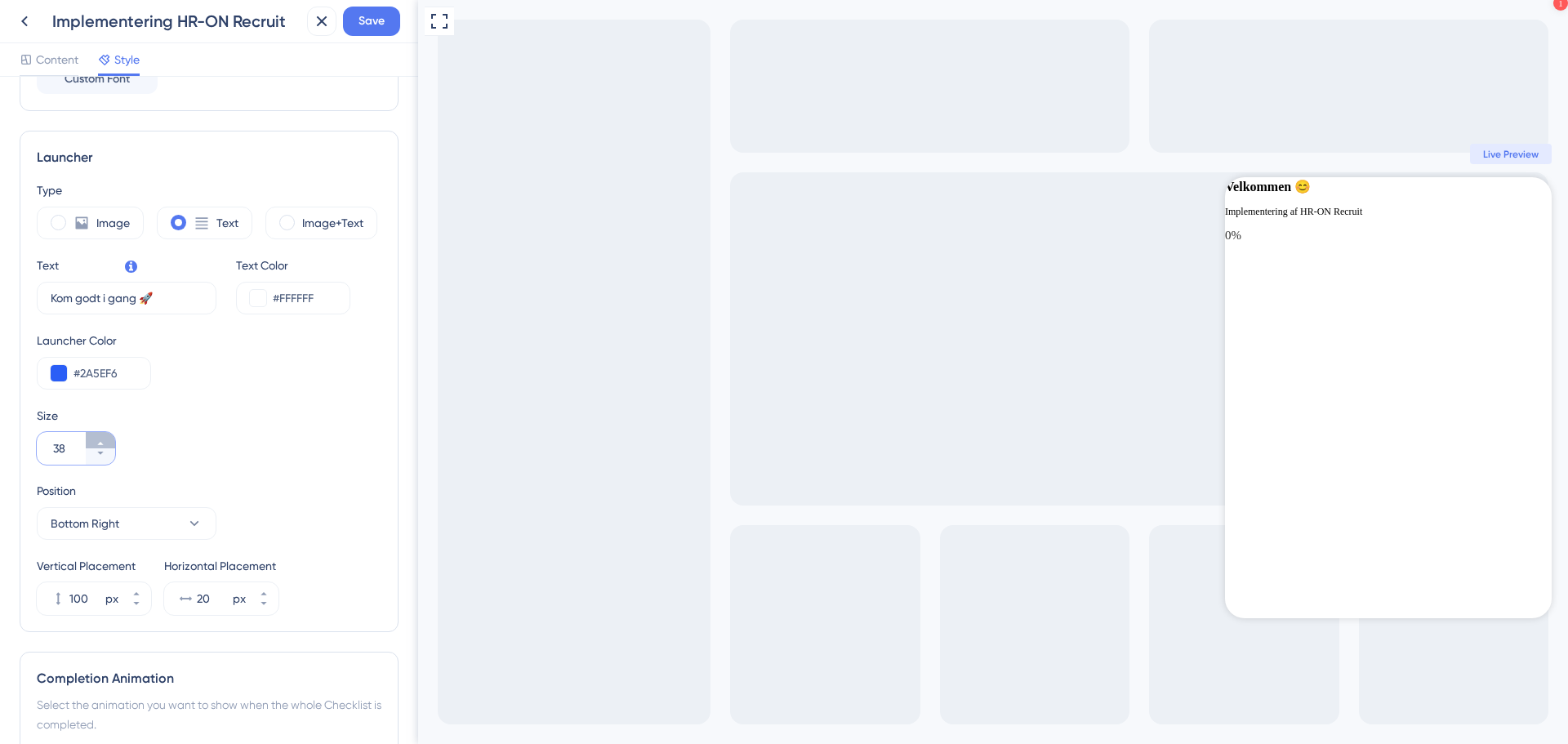
click at [104, 440] on icon at bounding box center [101, 444] width 10 height 10
click at [104, 450] on icon at bounding box center [101, 453] width 10 height 10
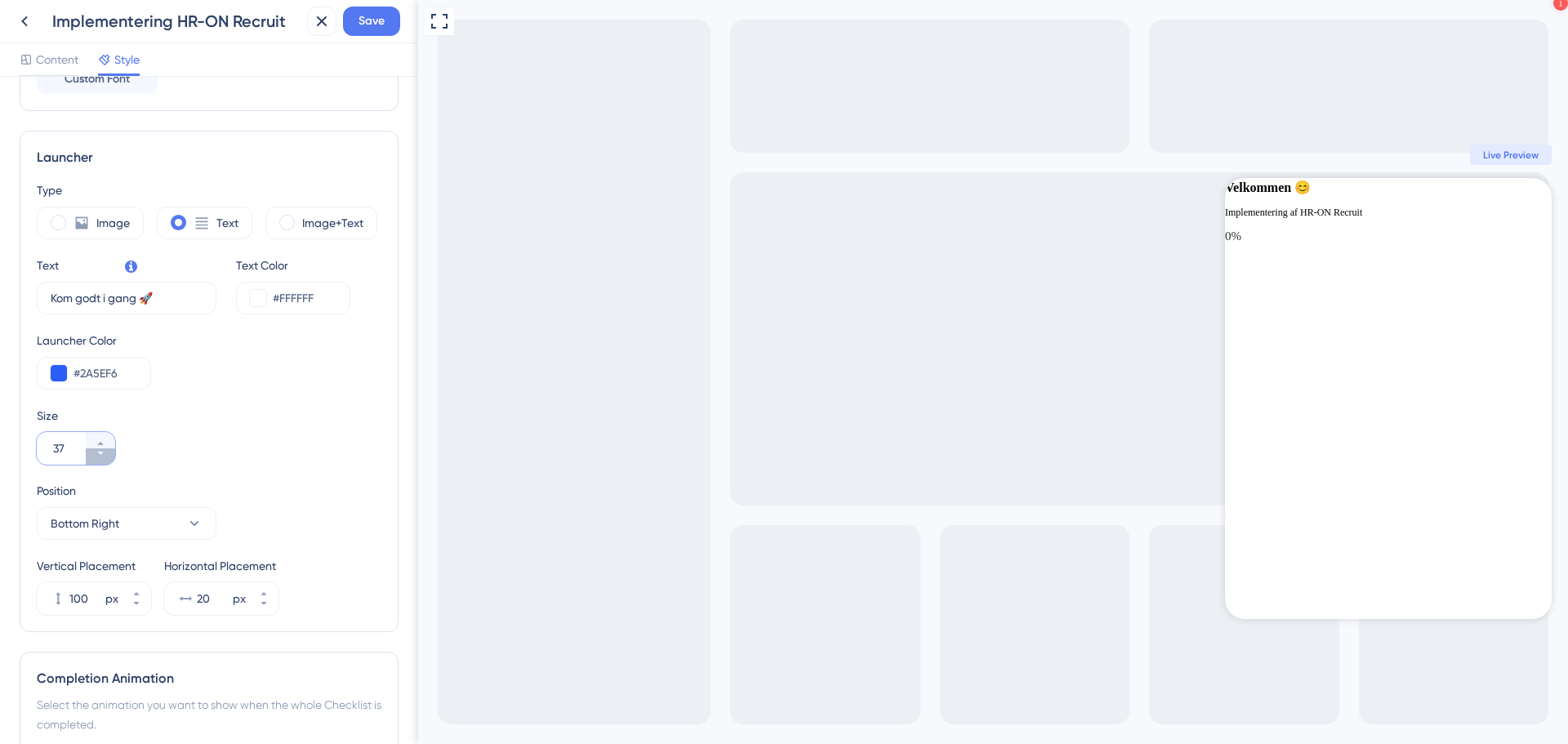
click at [104, 450] on icon at bounding box center [101, 453] width 10 height 10
type input "35"
click at [258, 445] on div "Size 35" at bounding box center [209, 435] width 345 height 59
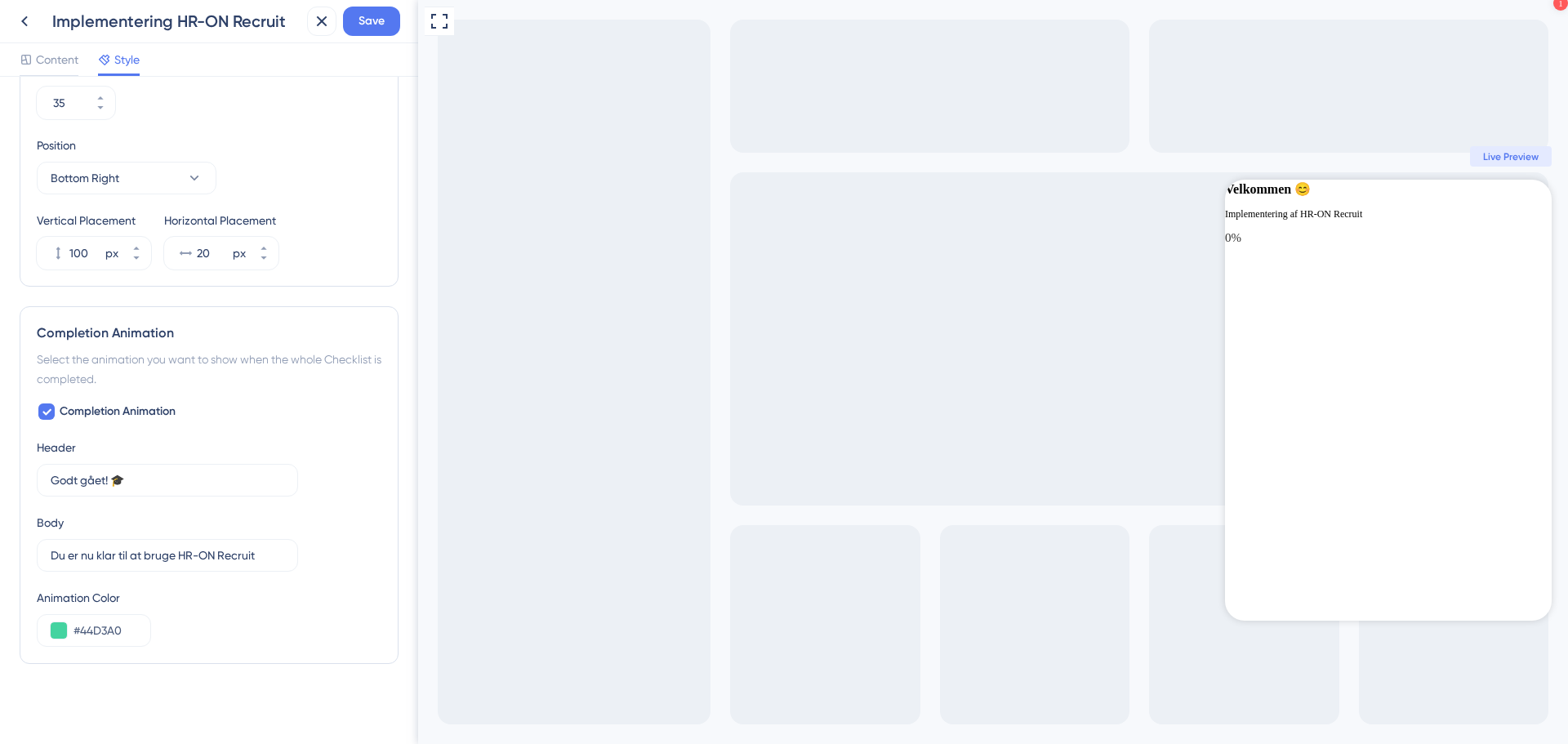
scroll to position [732, 0]
click at [381, 23] on span "Save" at bounding box center [371, 21] width 26 height 19
click at [159, 558] on input "Du er nu klar til at bruge HR-ON Recruit" at bounding box center [161, 550] width 221 height 18
click at [51, 412] on div at bounding box center [47, 406] width 16 height 16
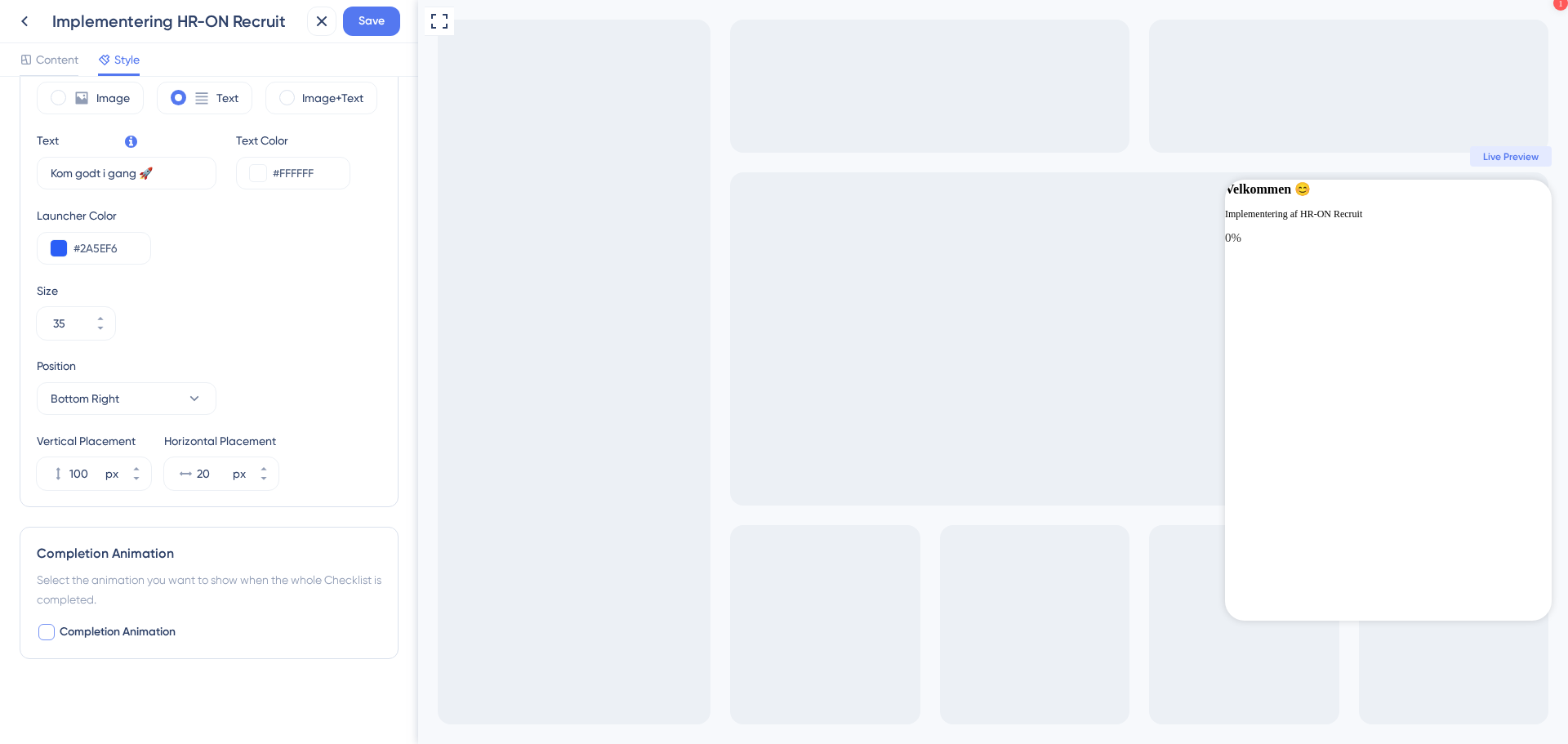
click at [45, 633] on div at bounding box center [47, 632] width 16 height 16
checkbox input "true"
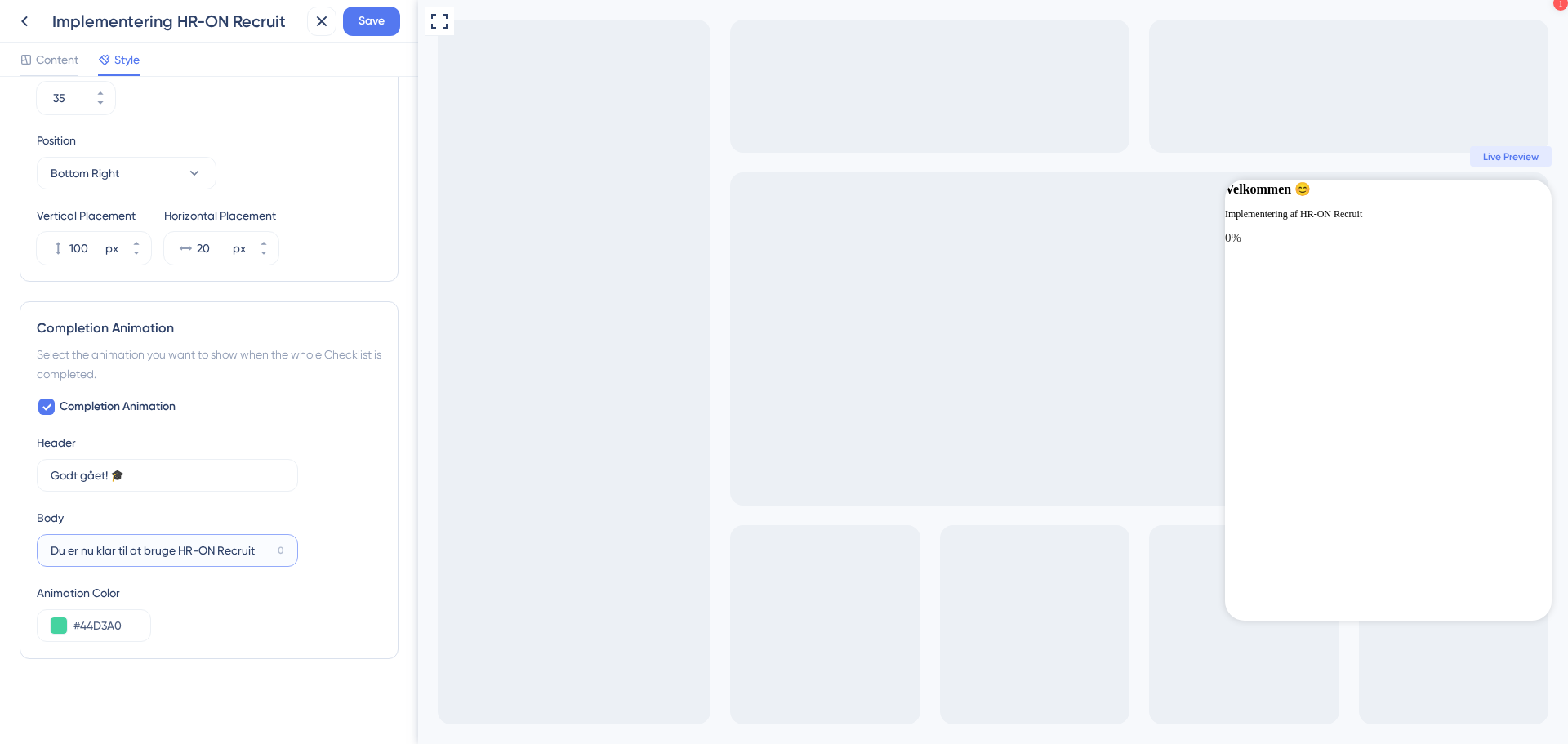
click at [159, 557] on input "Du er nu klar til at bruge HR-ON Recruit" at bounding box center [161, 550] width 221 height 18
drag, startPoint x: 80, startPoint y: 626, endPoint x: 161, endPoint y: 622, distance: 81.1
click at [161, 622] on div "Animation Color #44D3A0" at bounding box center [209, 612] width 345 height 59
paste input "2A5EF6"
type input "#2A5EF6"
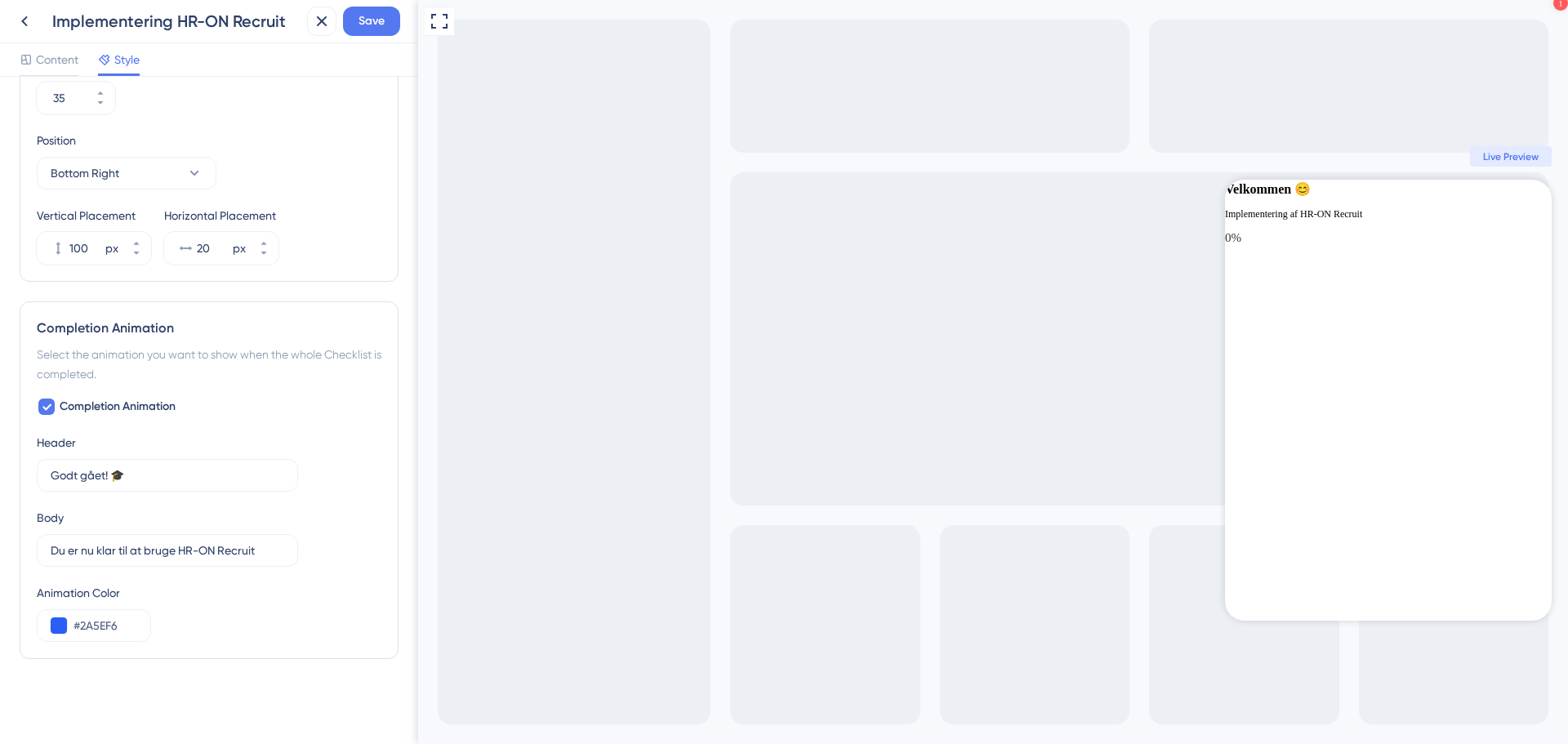
click at [218, 625] on div "Animation Color #2A5EF6" at bounding box center [209, 612] width 345 height 59
click at [380, 21] on span "Save" at bounding box center [371, 21] width 26 height 19
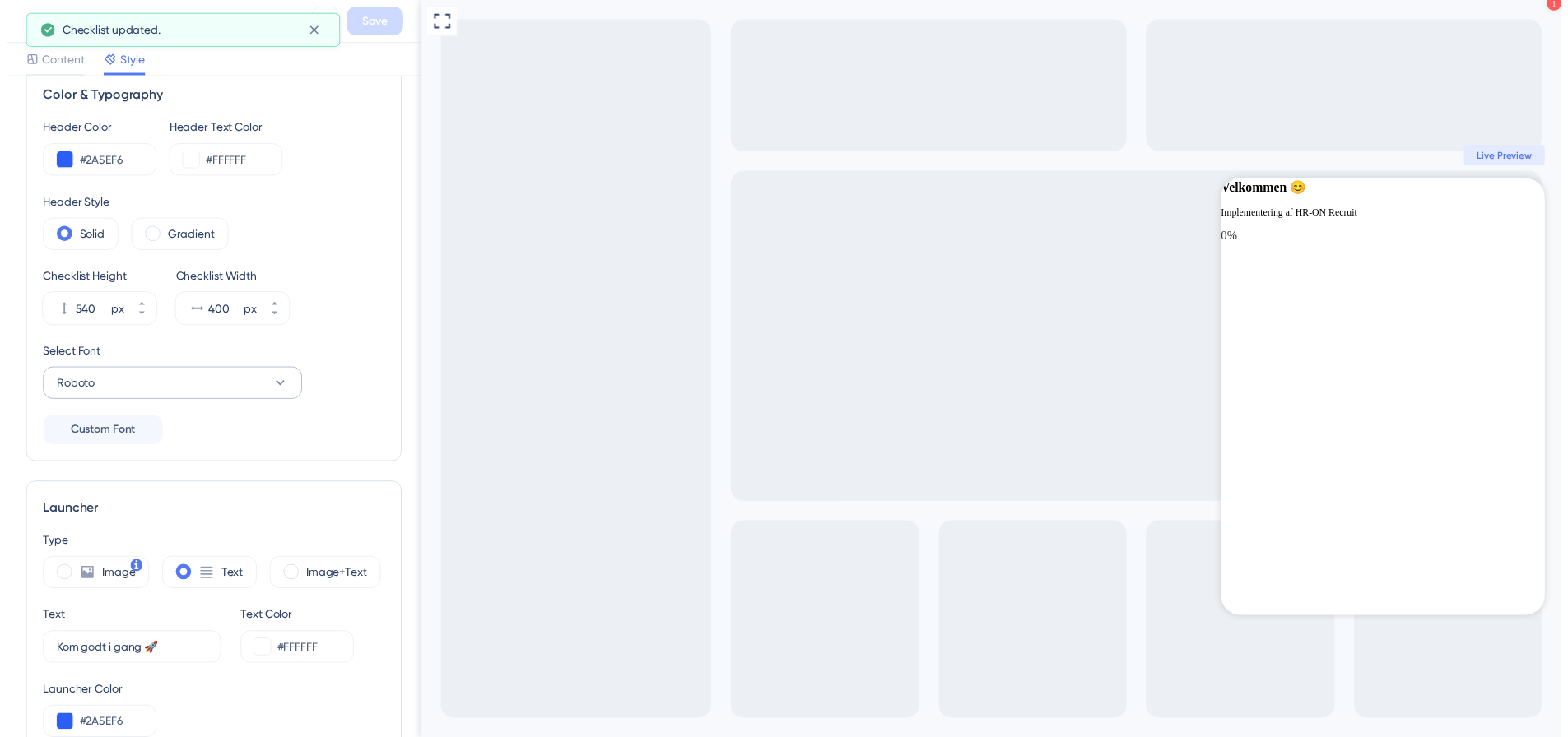
scroll to position [0, 0]
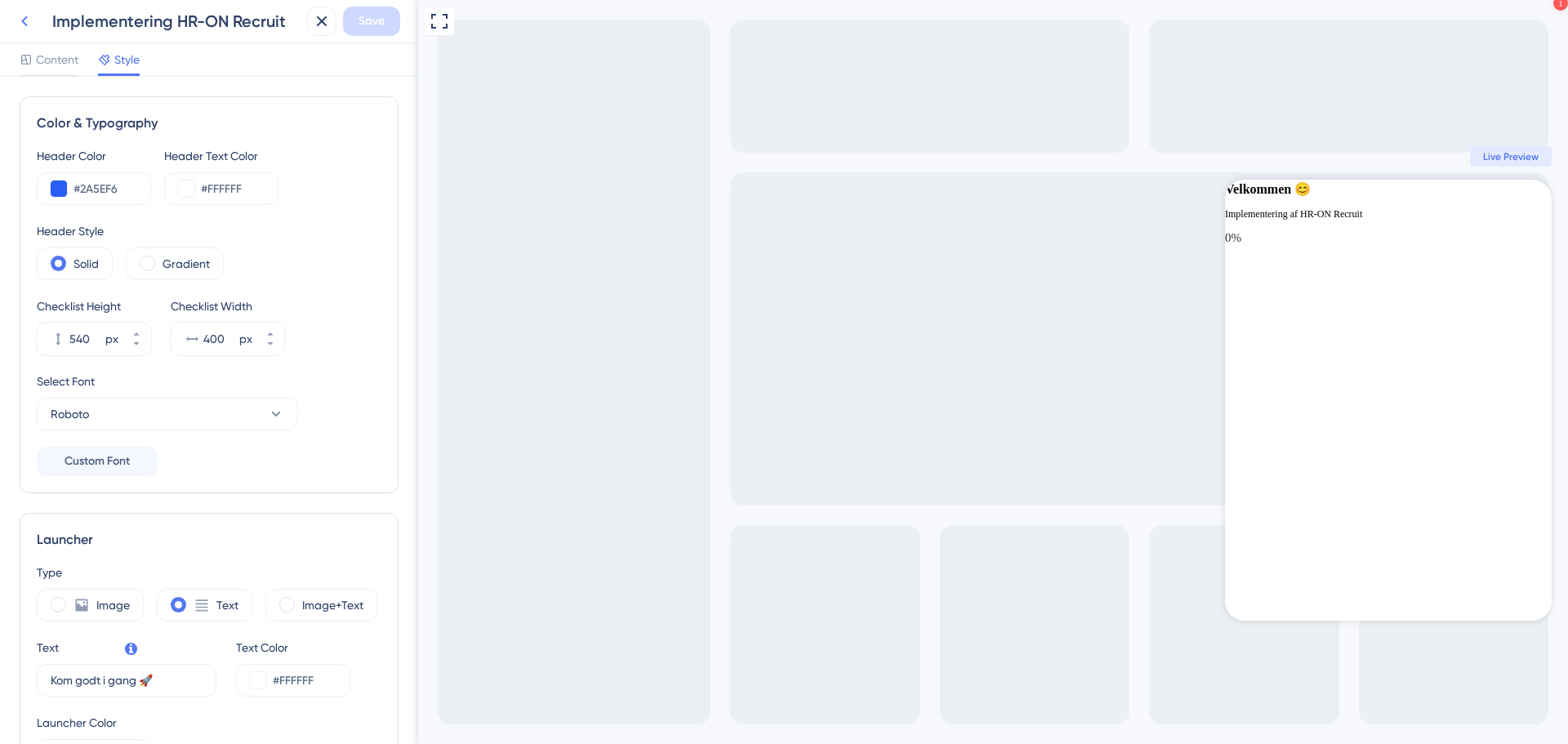
click at [28, 20] on icon at bounding box center [24, 21] width 19 height 19
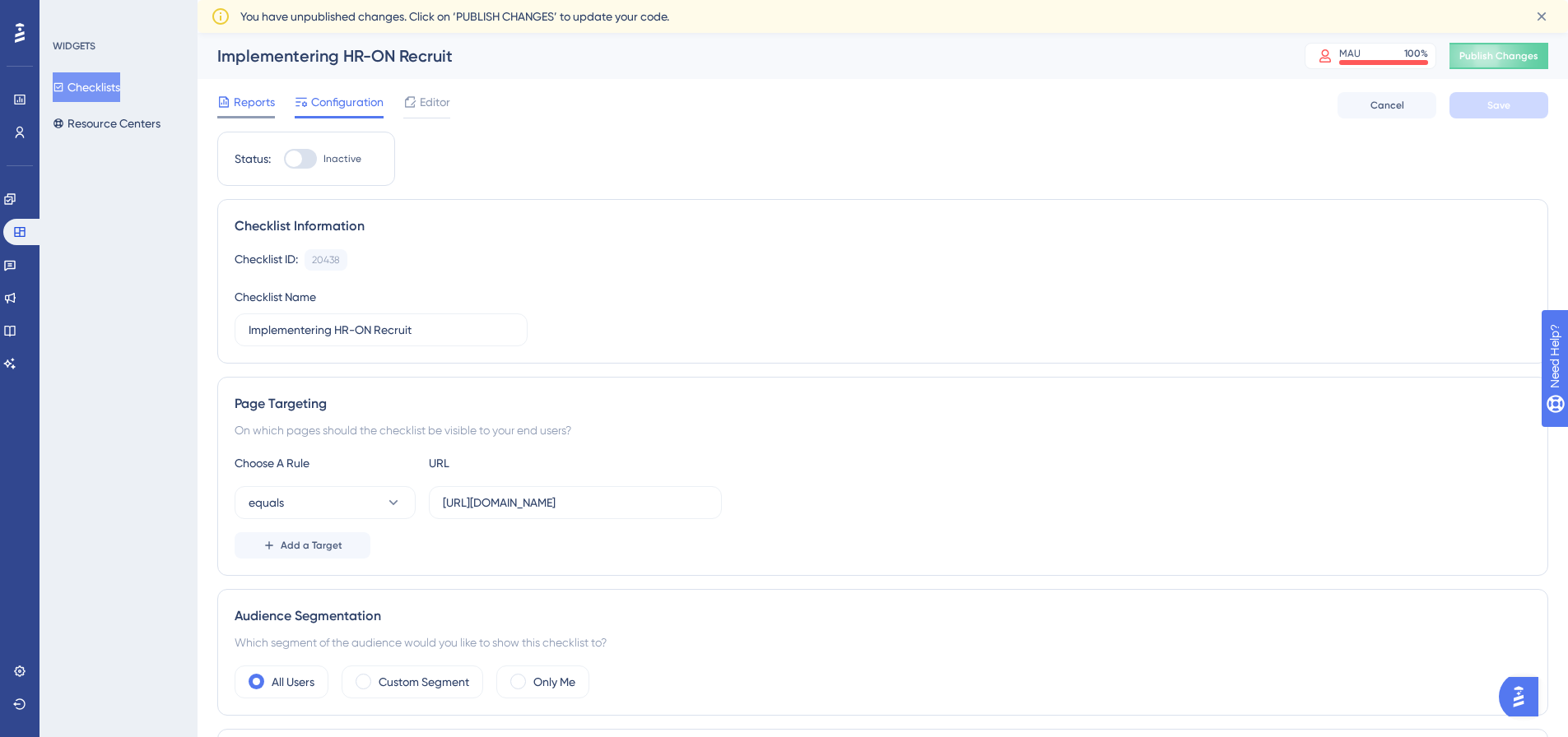
click at [270, 104] on span "Reports" at bounding box center [254, 102] width 41 height 20
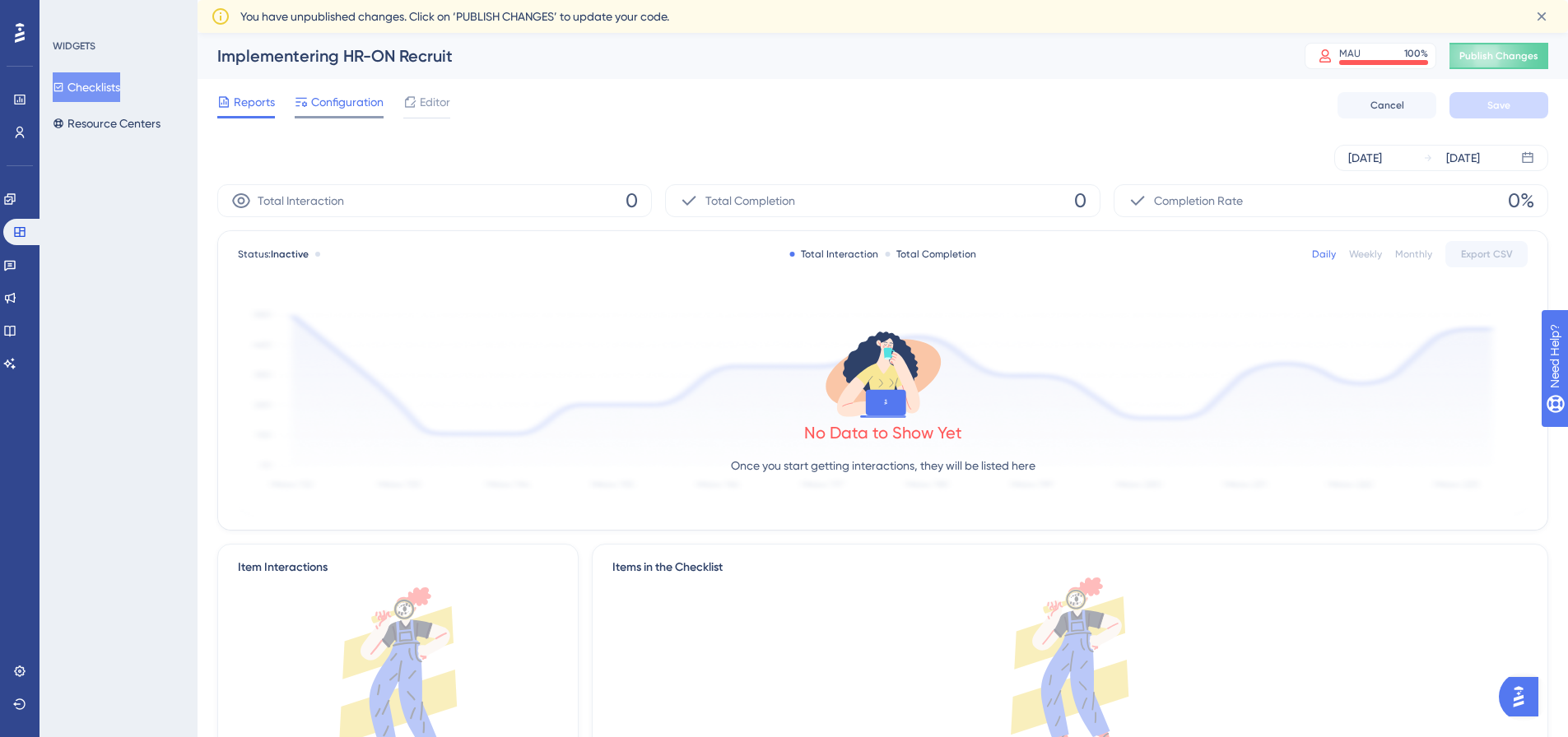
click at [342, 102] on span "Configuration" at bounding box center [348, 102] width 72 height 20
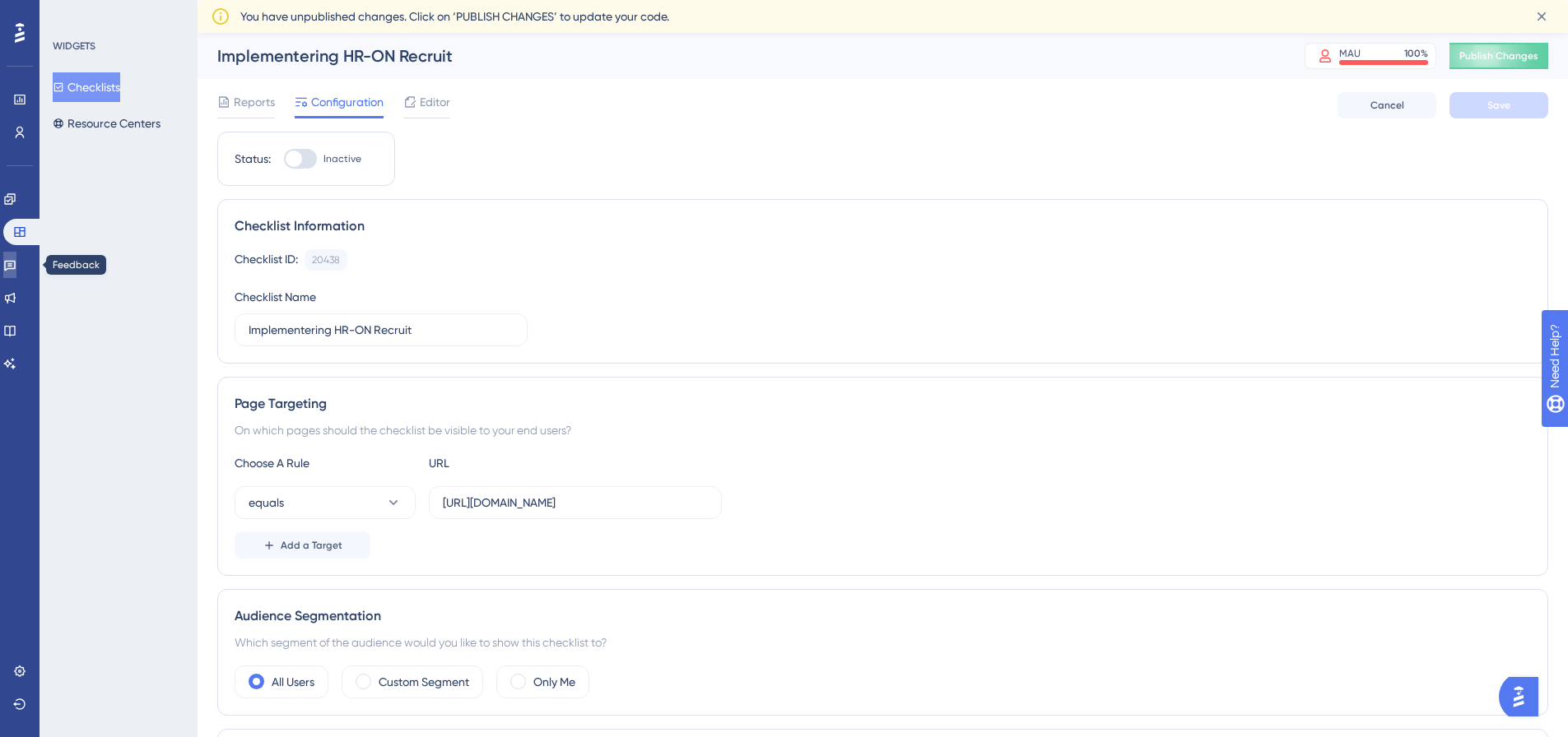
click at [16, 262] on icon at bounding box center [10, 266] width 12 height 11
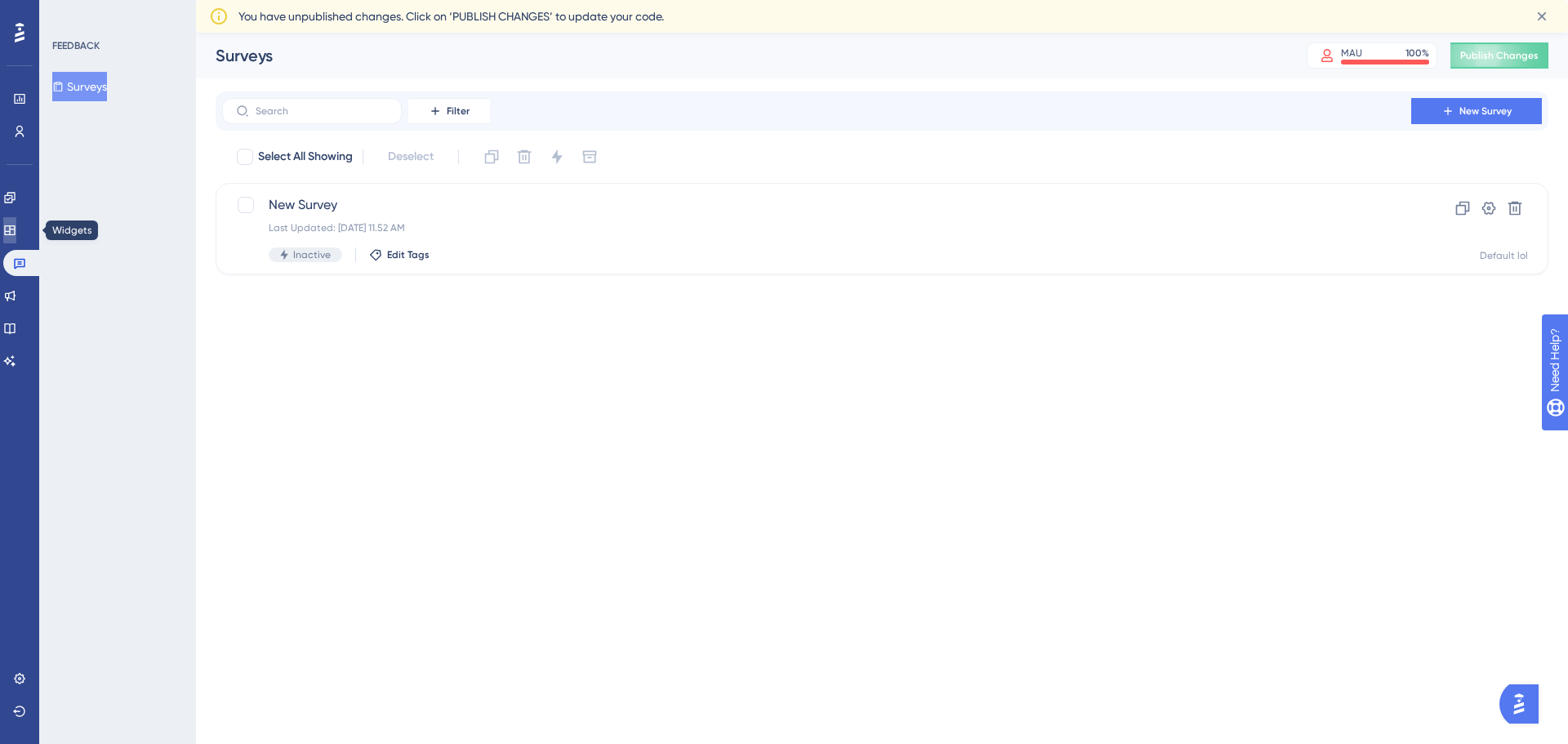
click at [16, 219] on link at bounding box center [9, 230] width 13 height 26
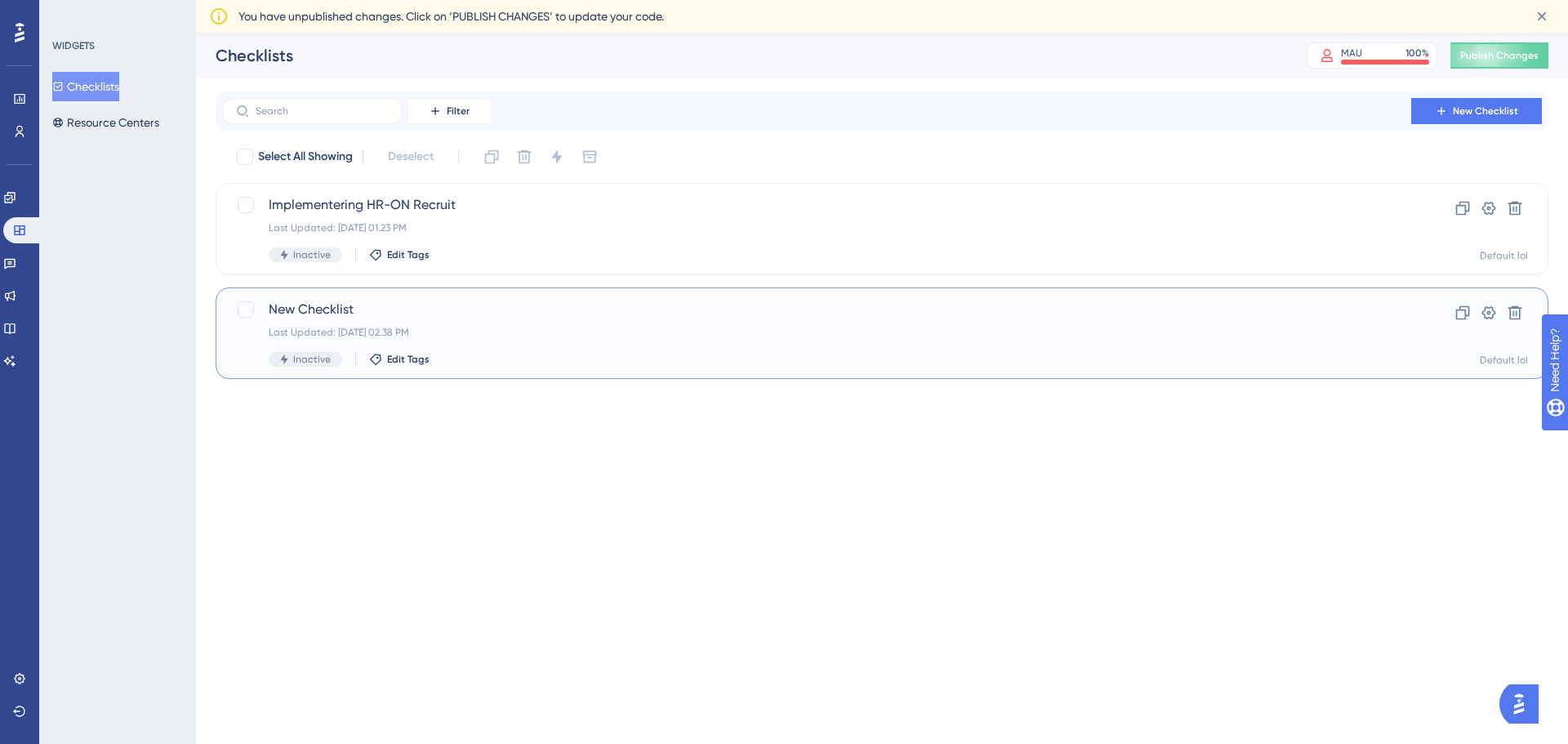
click at [299, 308] on span "New Checklist" at bounding box center [816, 309] width 1096 height 19
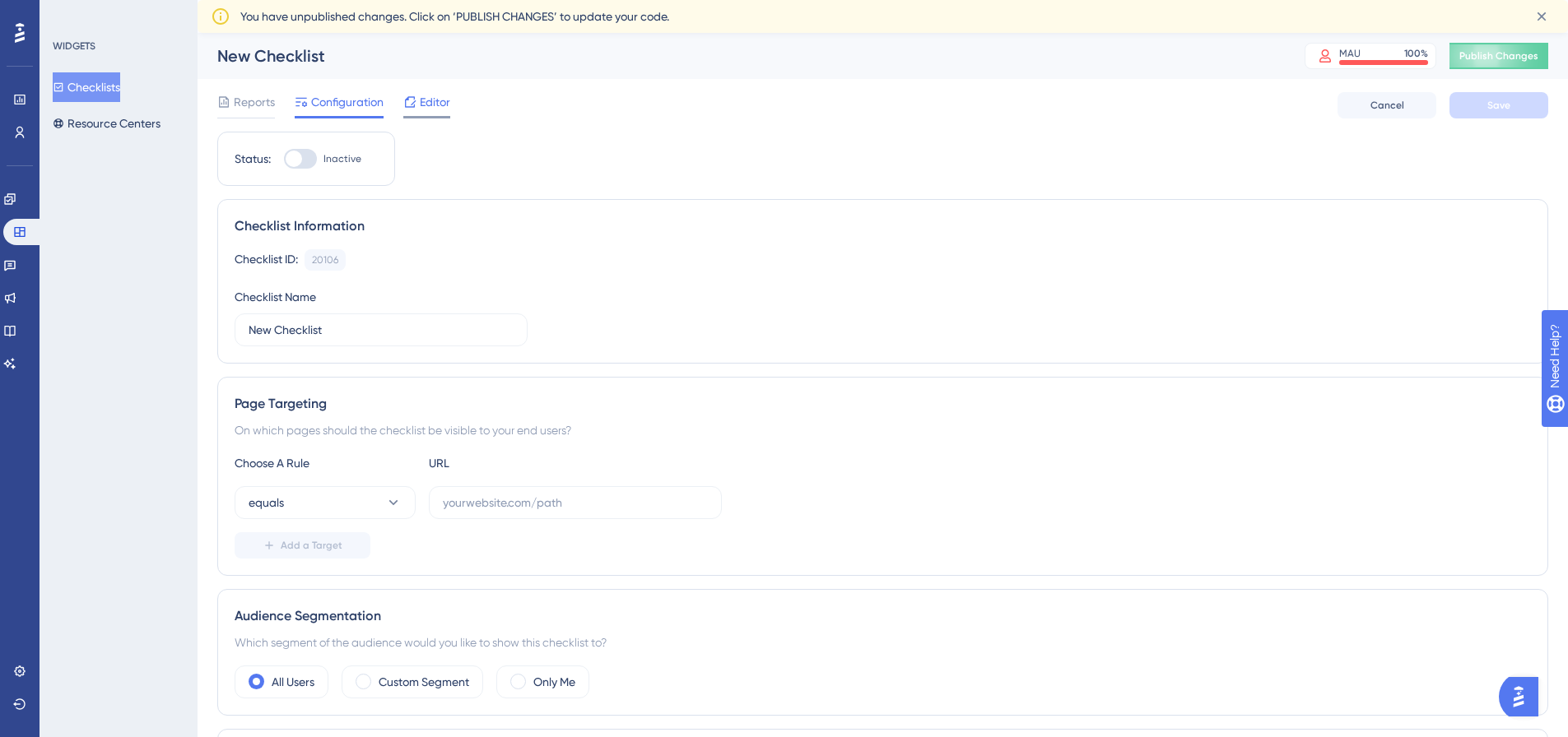
click at [422, 107] on span "Editor" at bounding box center [434, 102] width 30 height 20
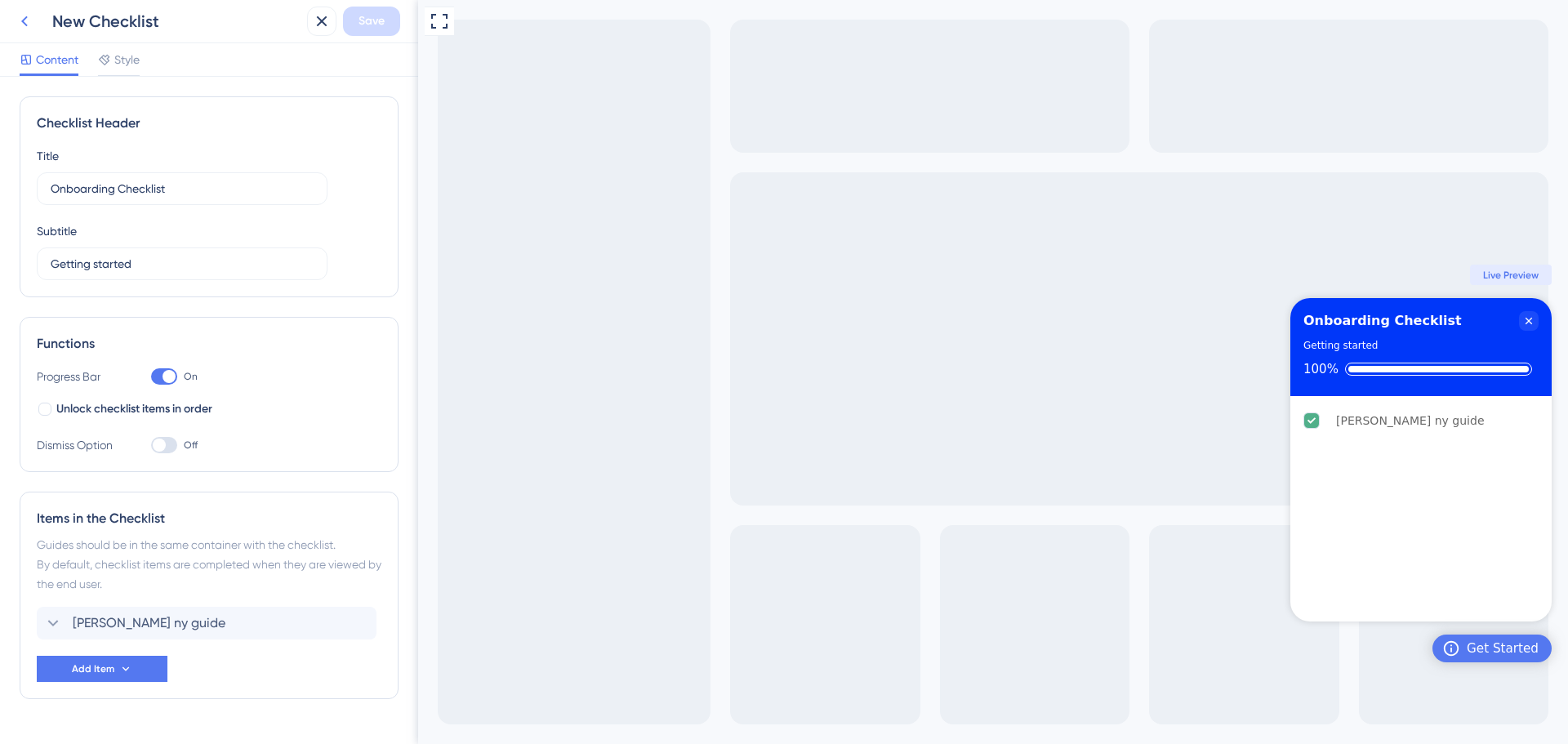
click at [19, 24] on icon at bounding box center [24, 21] width 19 height 19
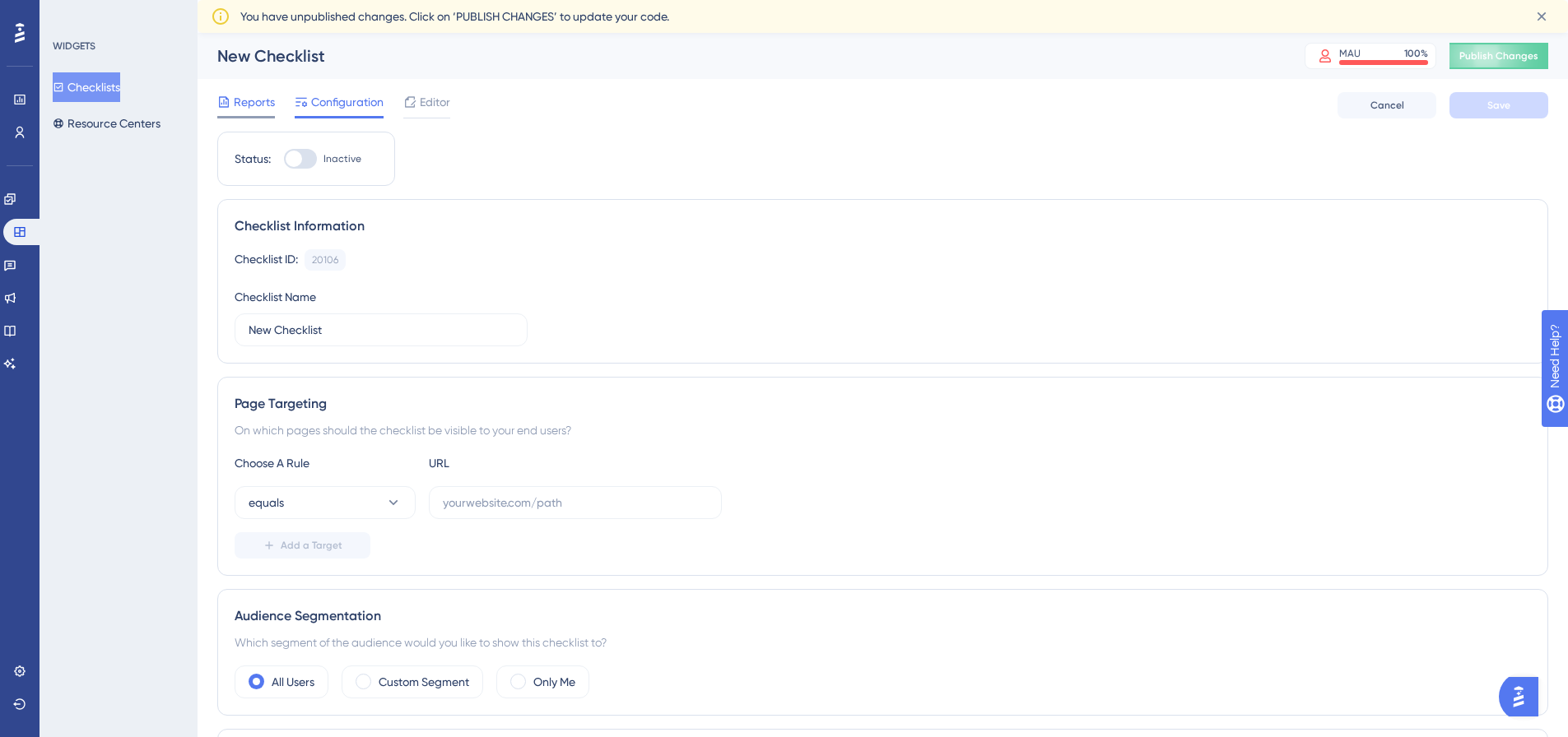
click at [249, 98] on span "Reports" at bounding box center [254, 102] width 41 height 20
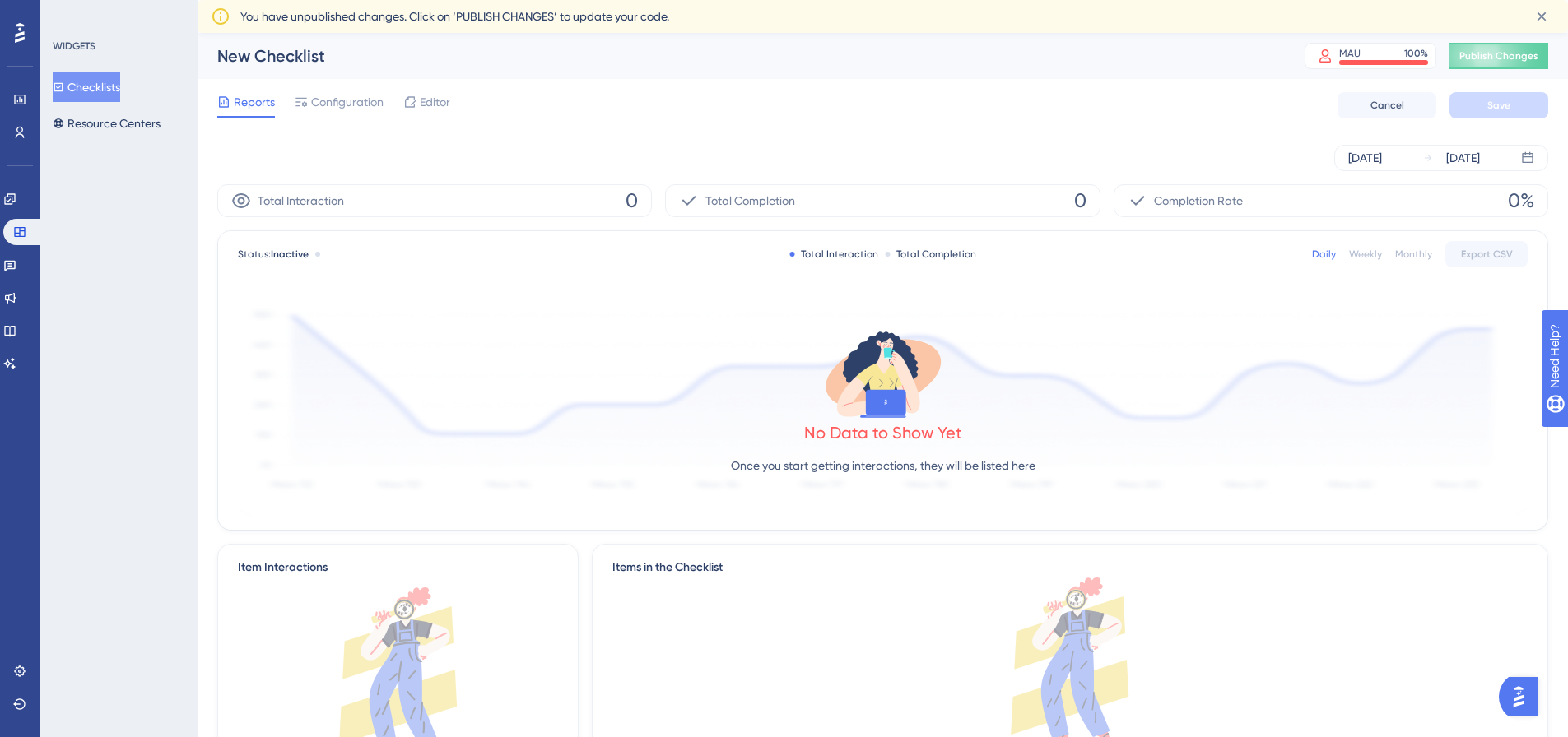
click at [76, 87] on button "Checklists" at bounding box center [86, 87] width 67 height 29
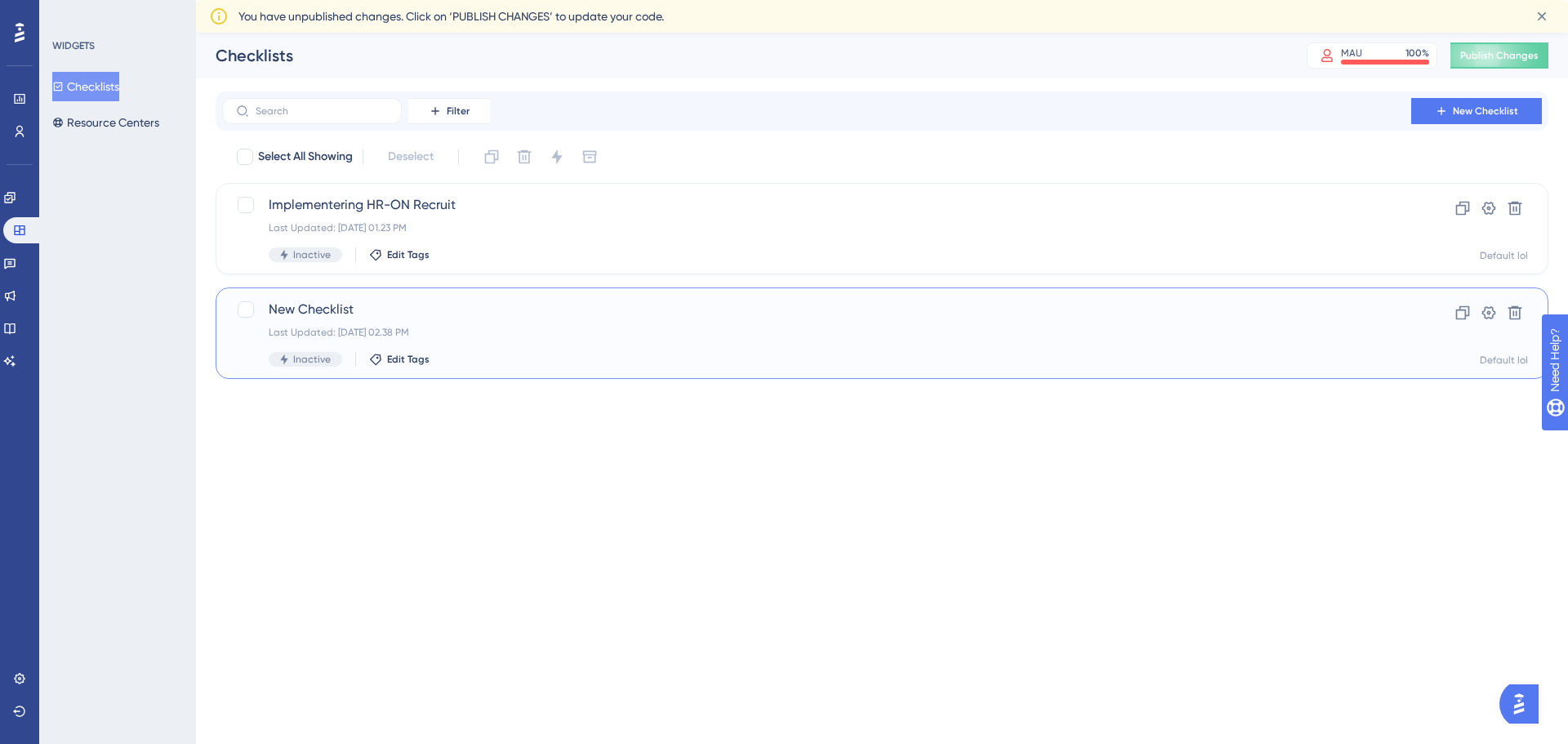
click at [372, 314] on span "New Checklist" at bounding box center [816, 309] width 1096 height 19
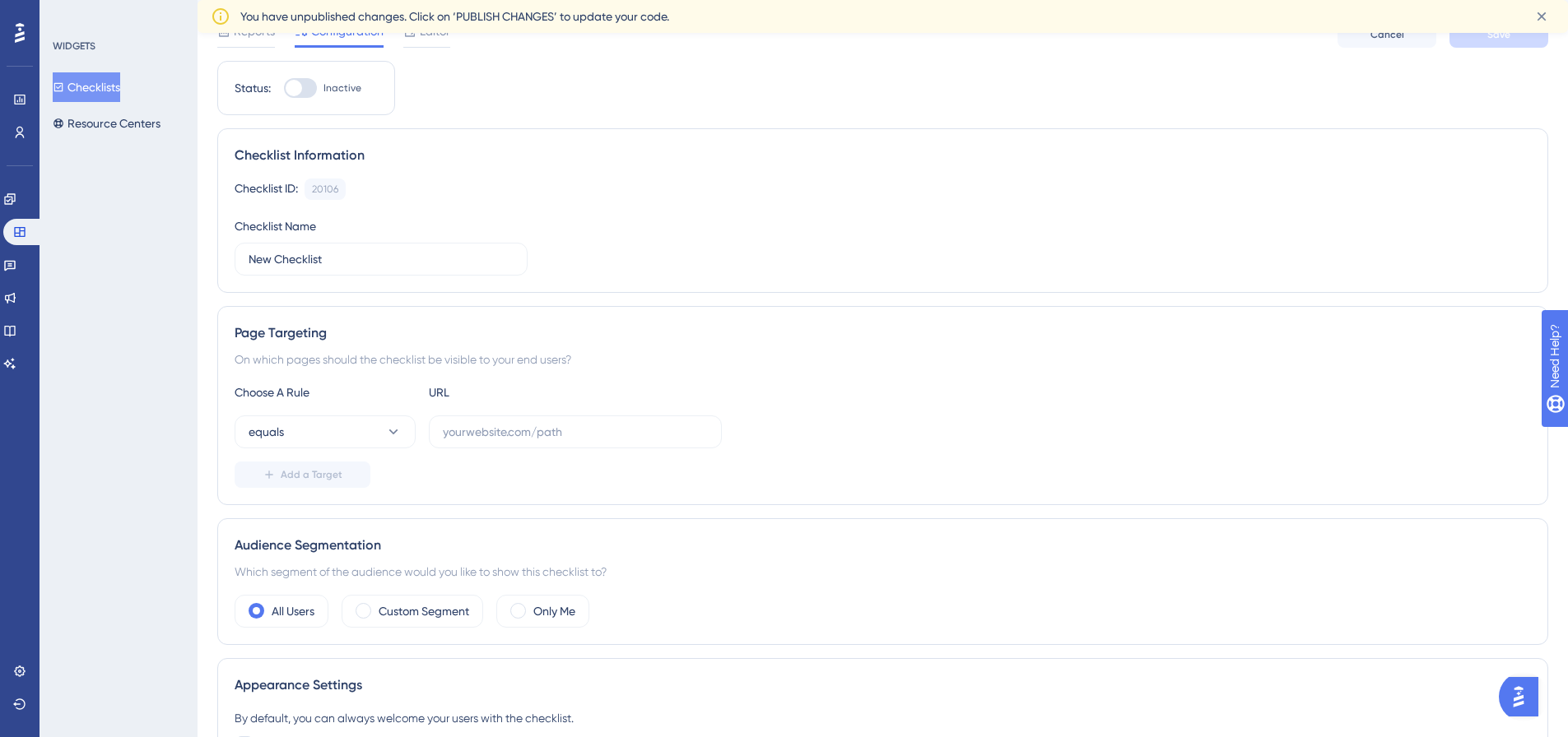
scroll to position [165, 0]
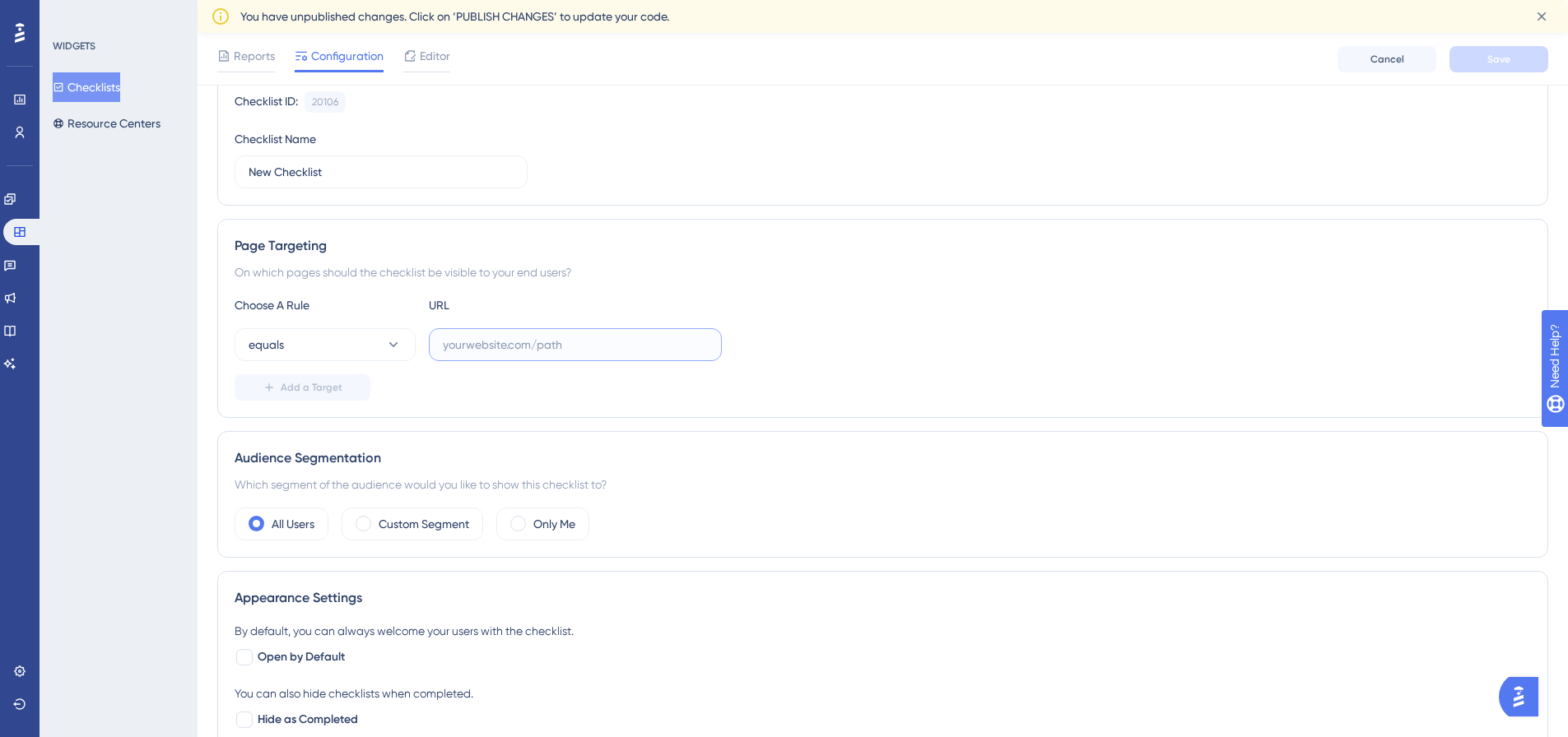
drag, startPoint x: 461, startPoint y: 338, endPoint x: 554, endPoint y: 340, distance: 93.0
click at [554, 340] on input "text" at bounding box center [574, 345] width 265 height 19
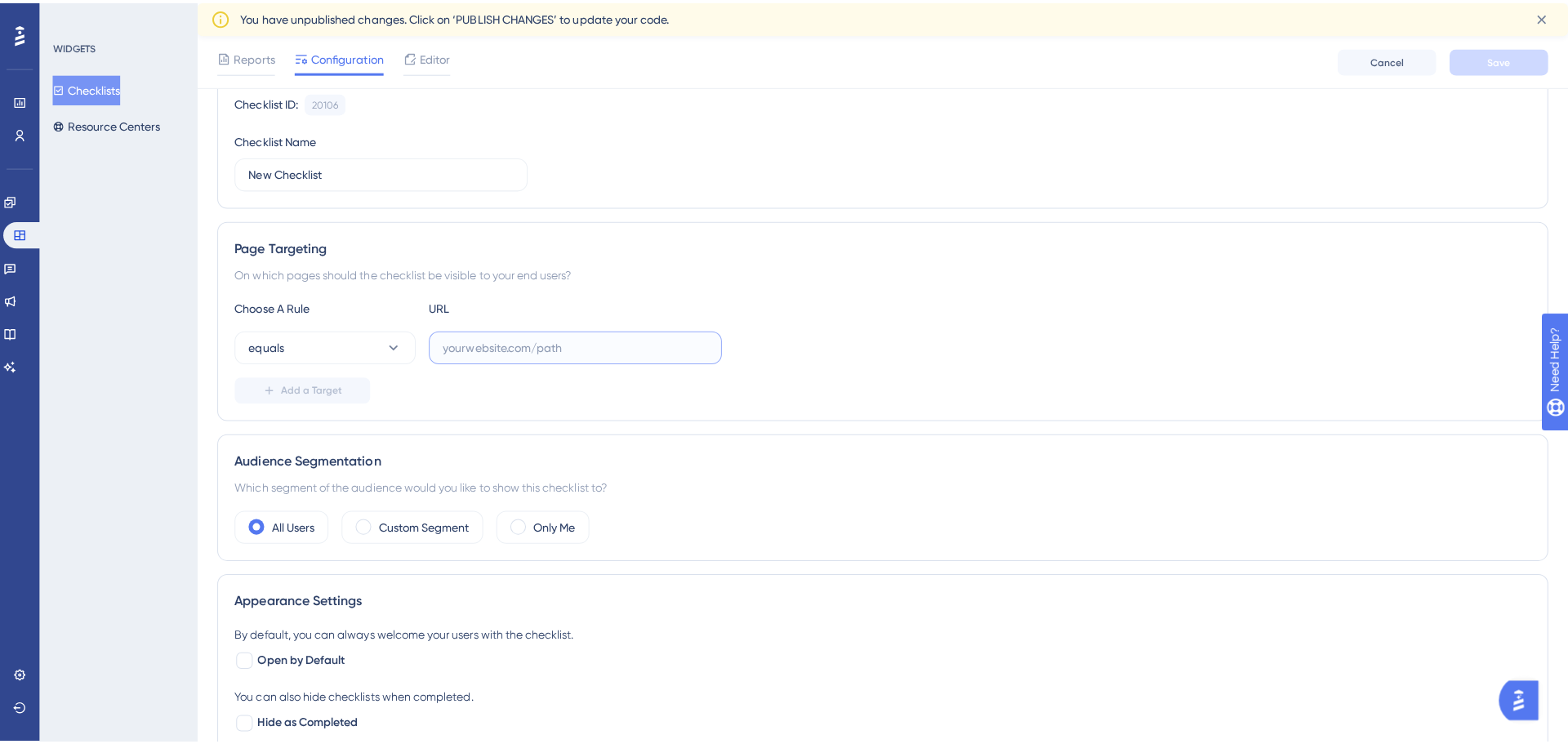
scroll to position [0, 0]
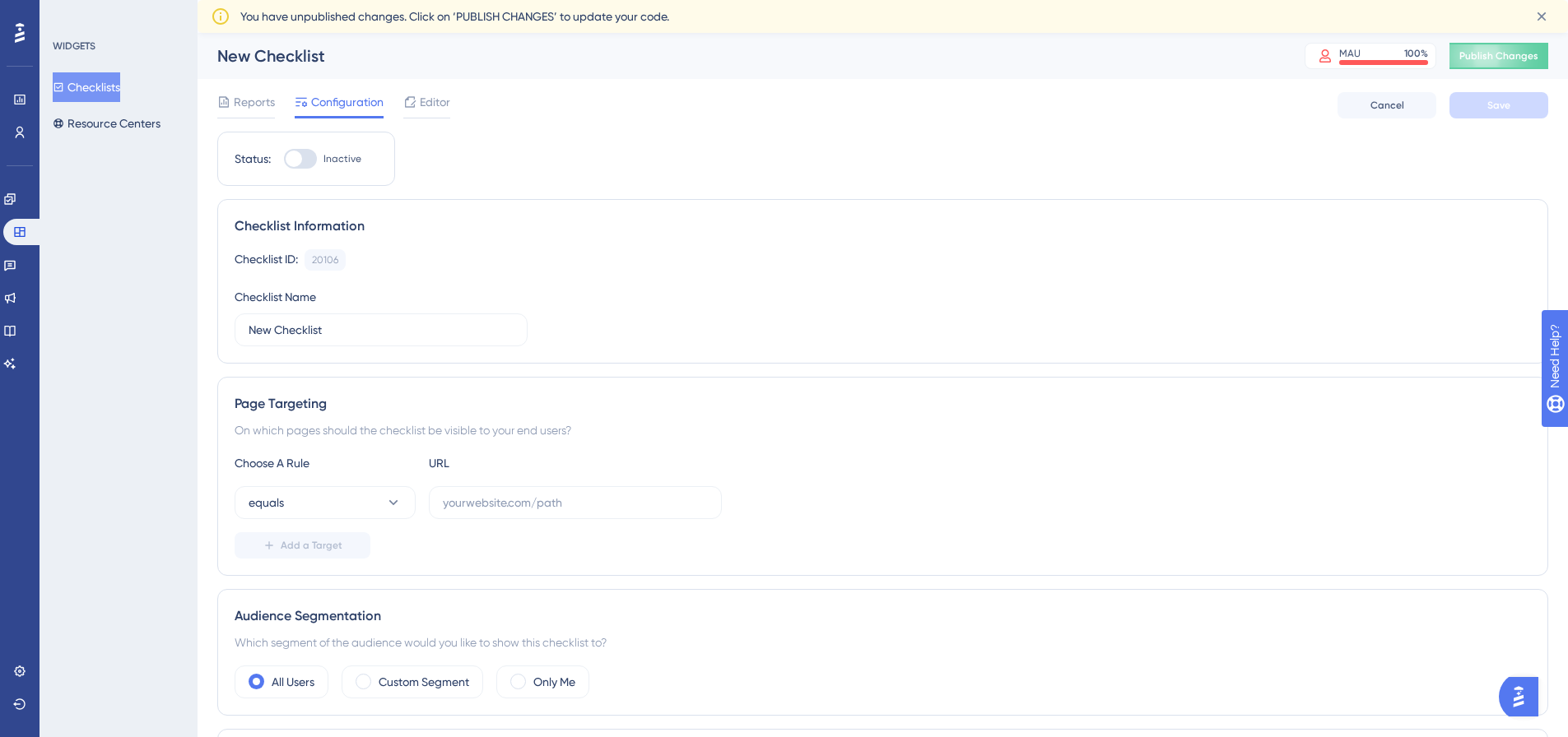
click at [94, 87] on button "Checklists" at bounding box center [86, 87] width 67 height 29
